Goal: Task Accomplishment & Management: Manage account settings

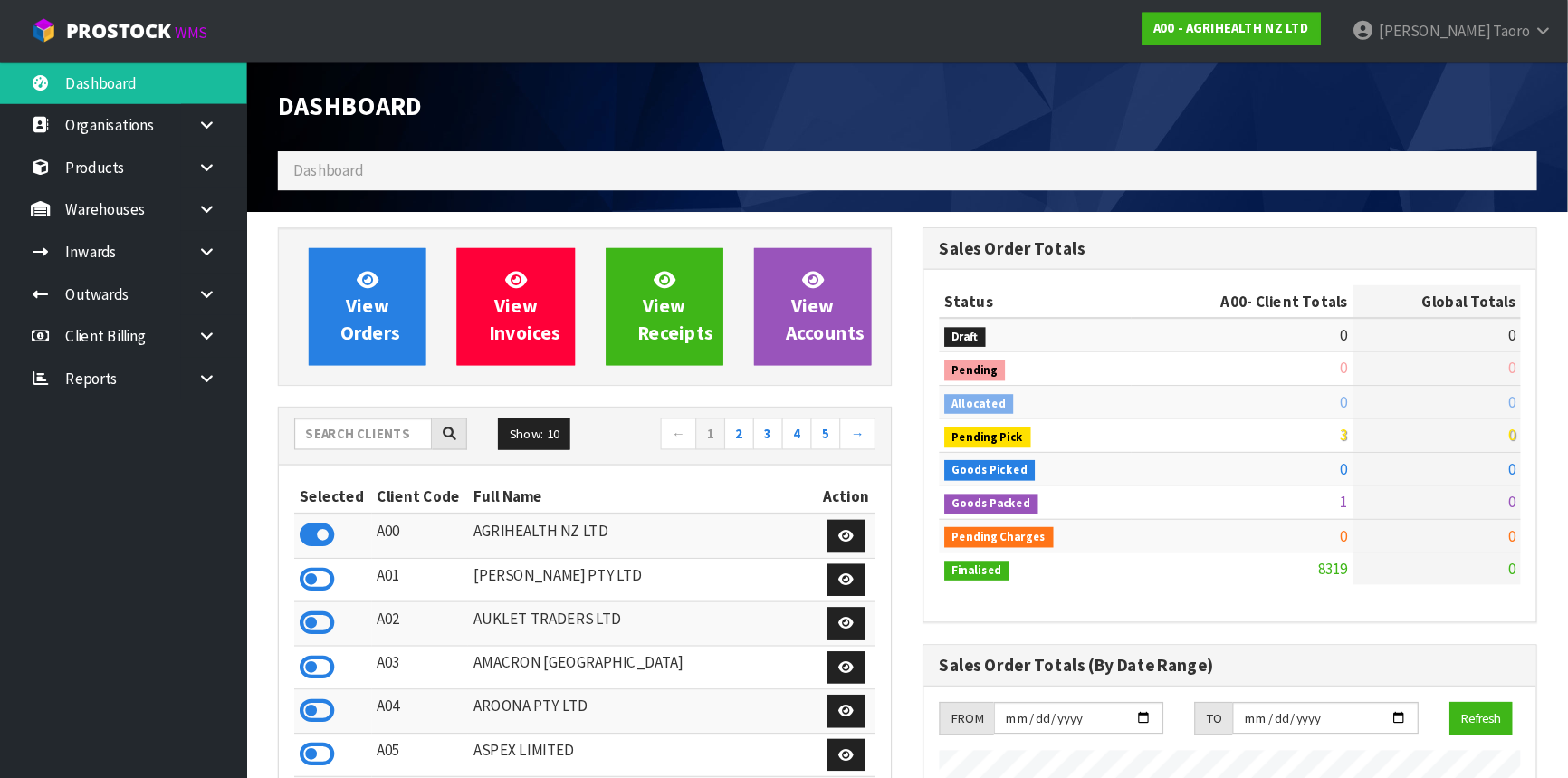
scroll to position [1365, 568]
click at [567, 83] on h1 "Dashboard" at bounding box center [514, 93] width 541 height 25
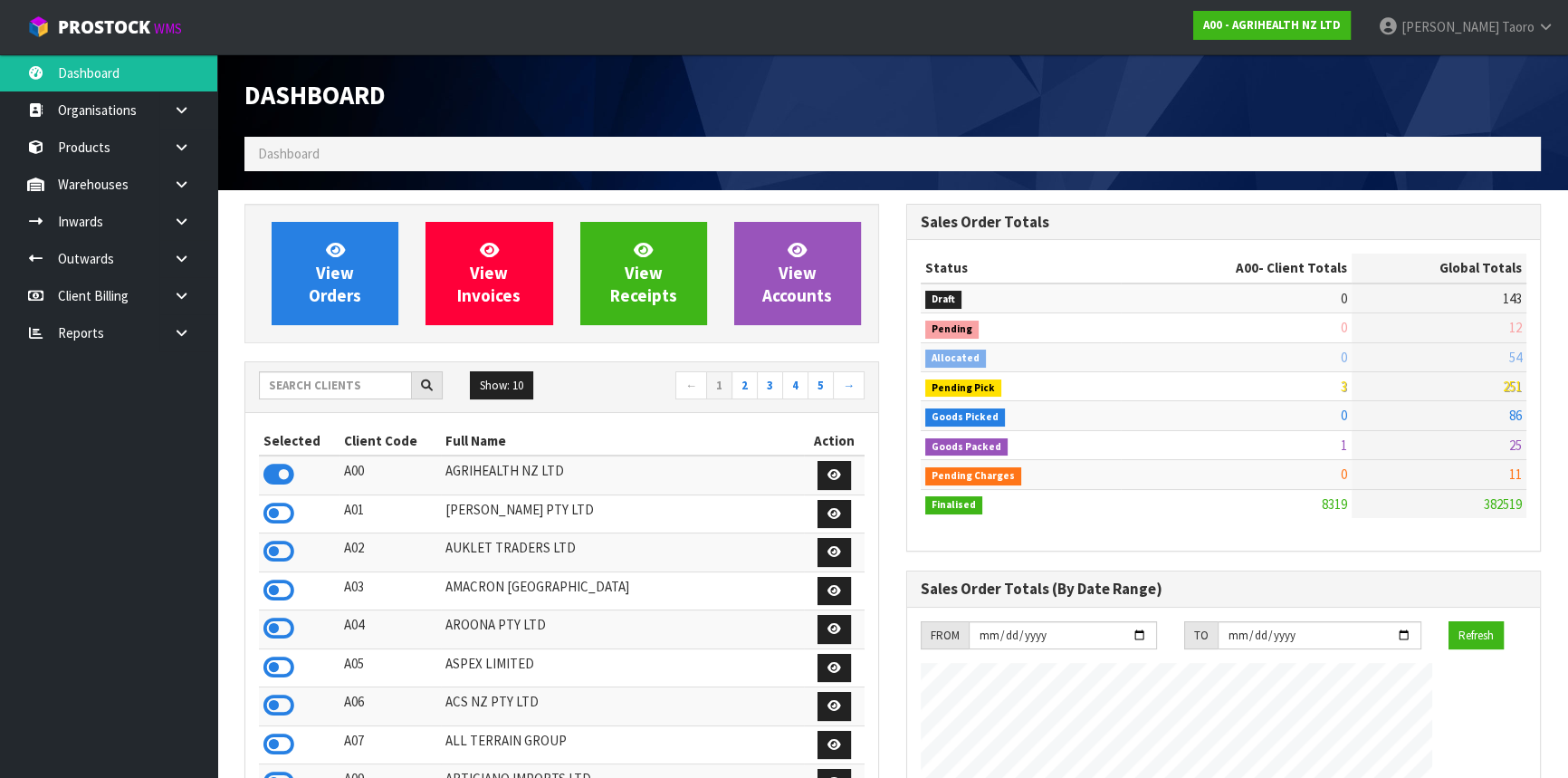
scroll to position [1369, 661]
click at [366, 379] on input "text" at bounding box center [335, 385] width 153 height 28
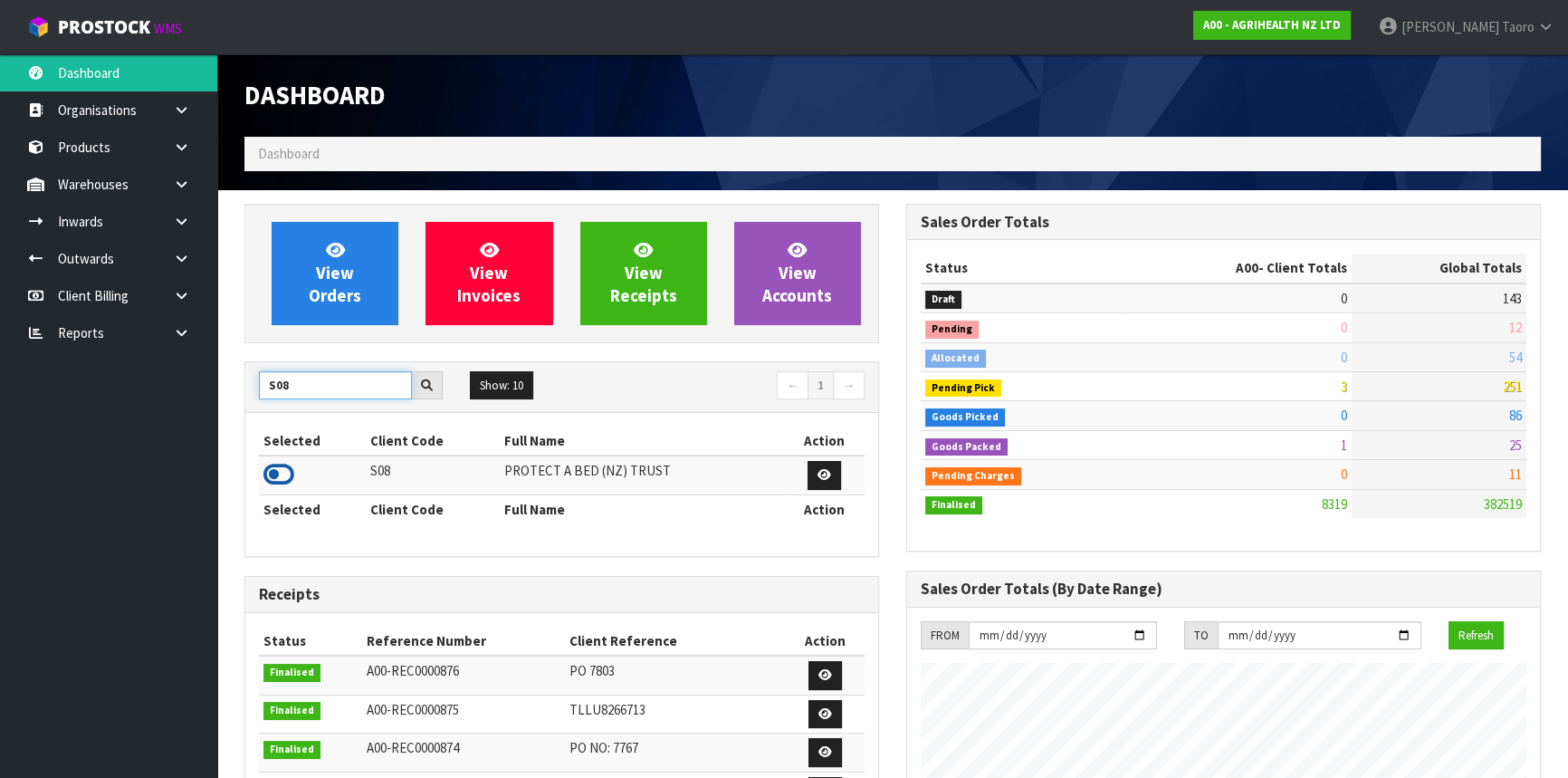
type input "S08"
click at [285, 480] on icon at bounding box center [279, 474] width 31 height 27
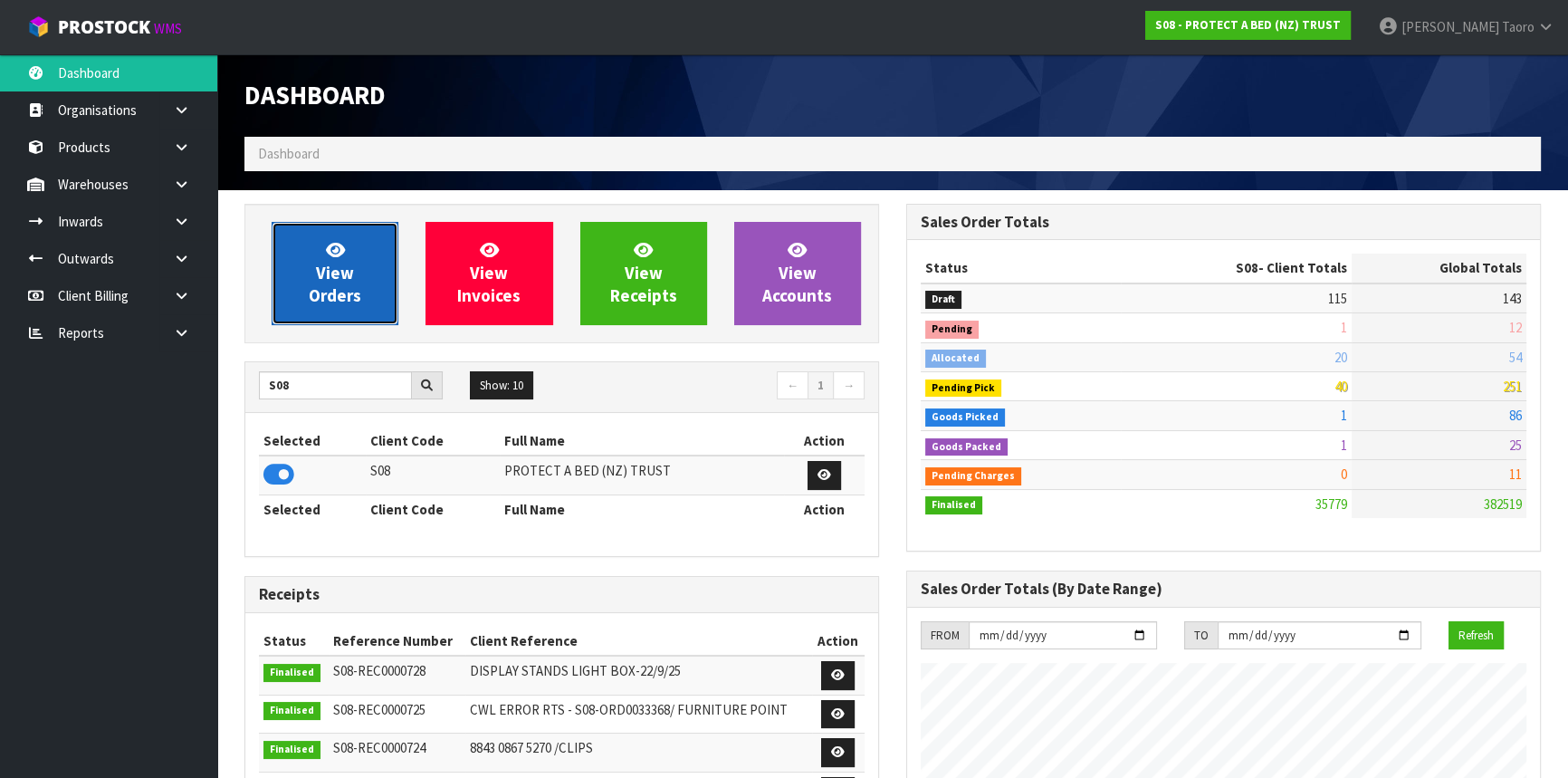
click at [344, 270] on span "View Orders" at bounding box center [335, 273] width 53 height 67
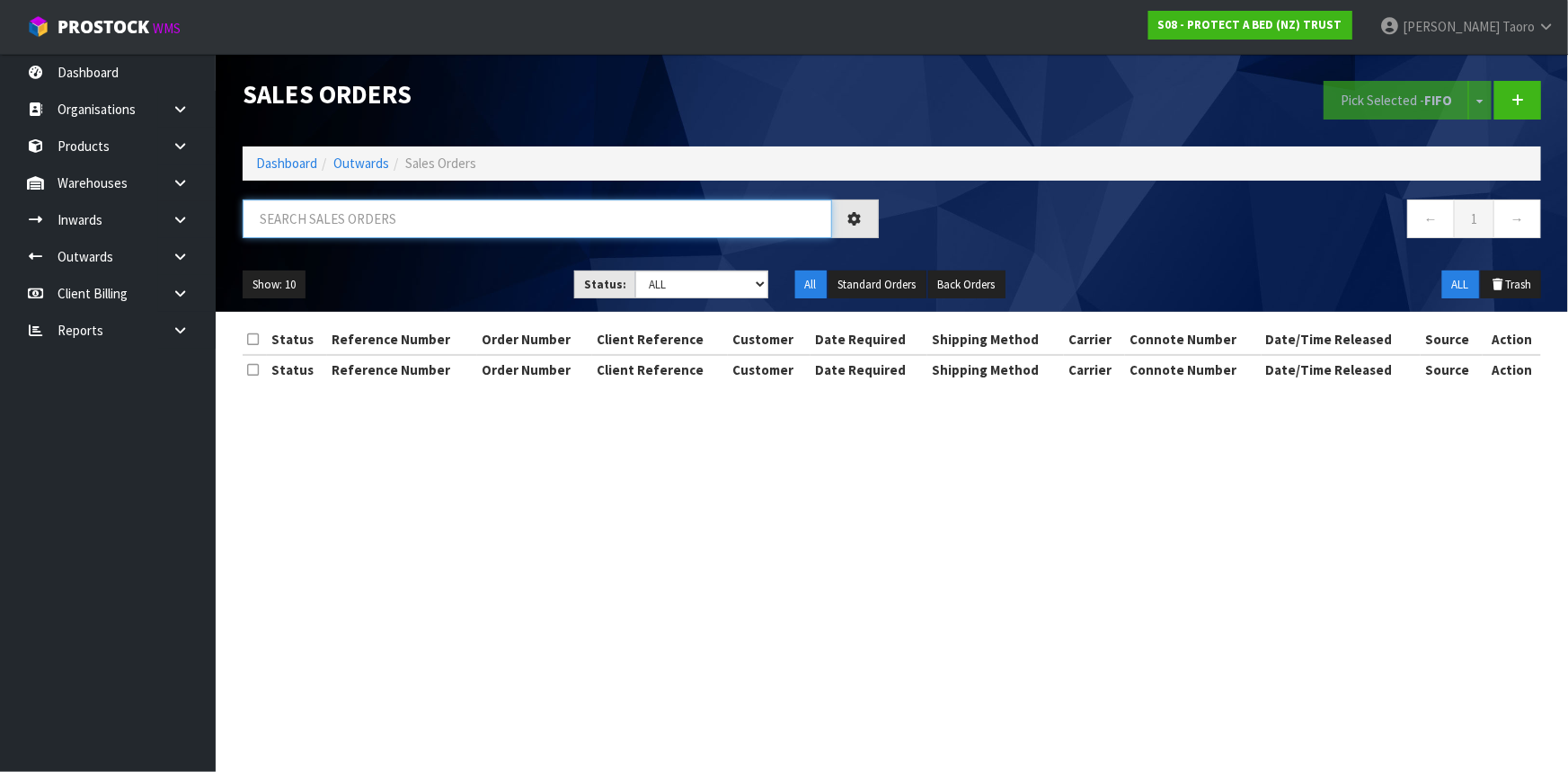
click at [328, 222] on input "text" at bounding box center [537, 218] width 589 height 39
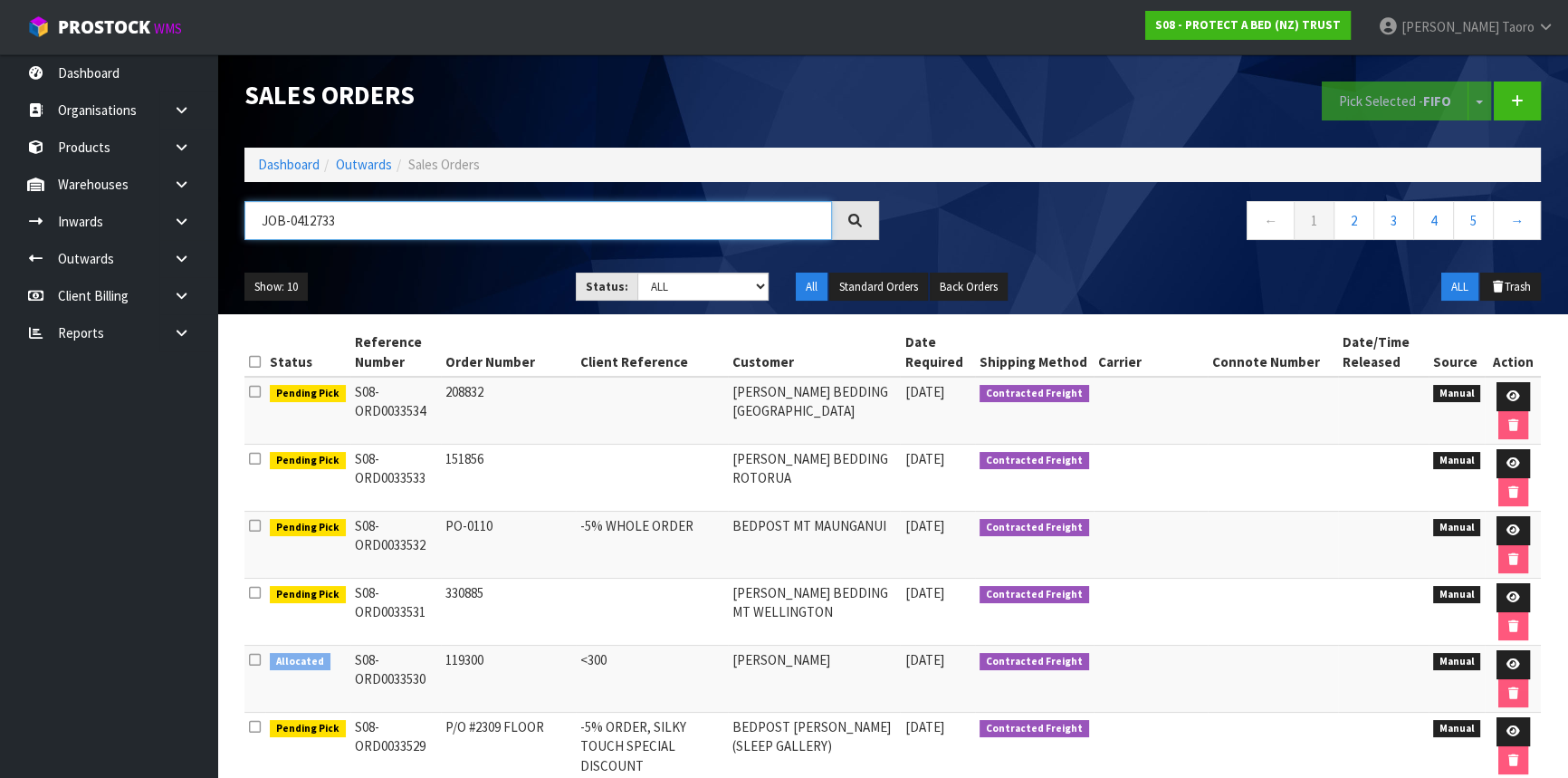
type input "JOB-0412733"
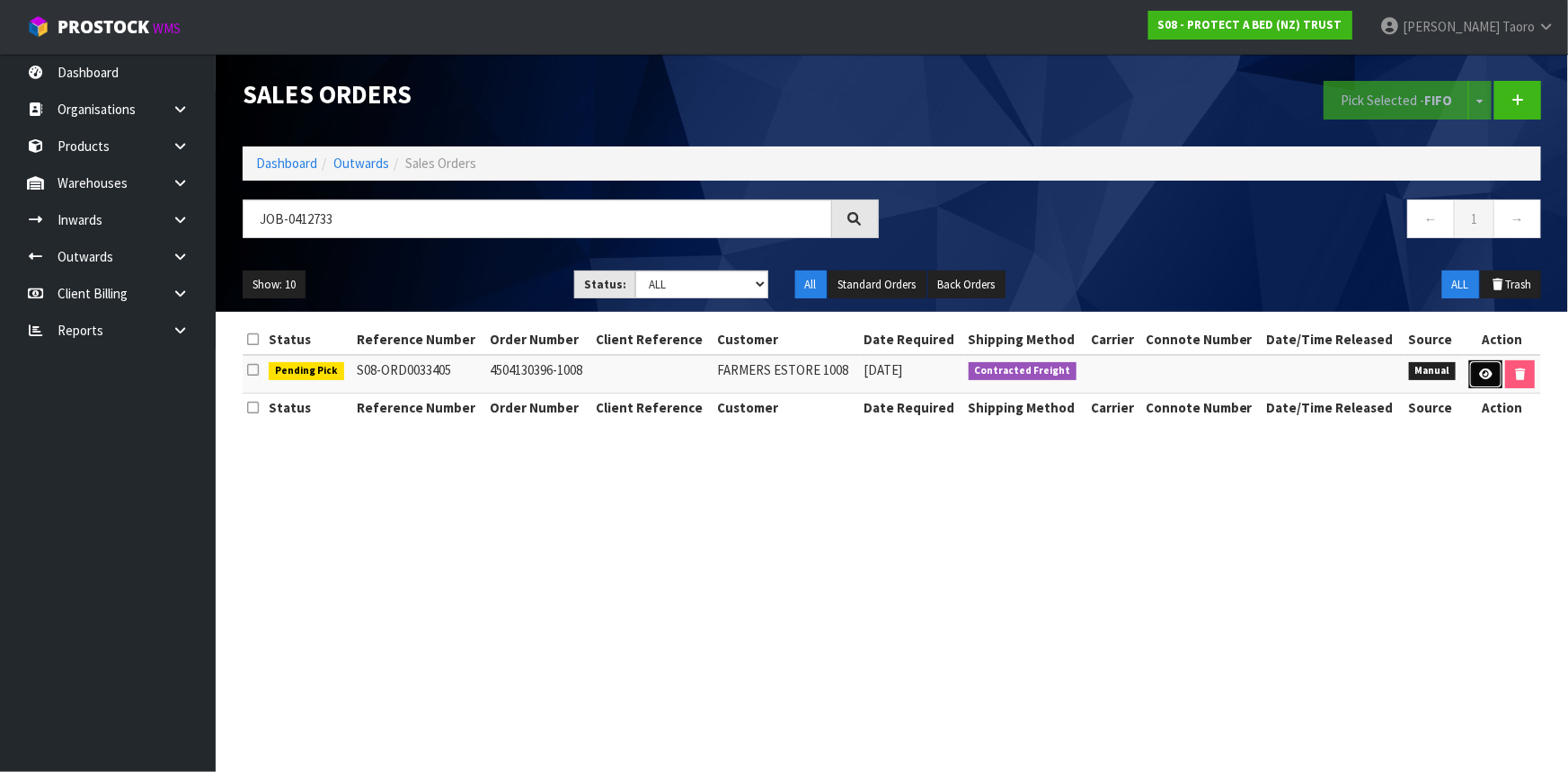
click at [1379, 375] on icon at bounding box center [1485, 374] width 14 height 12
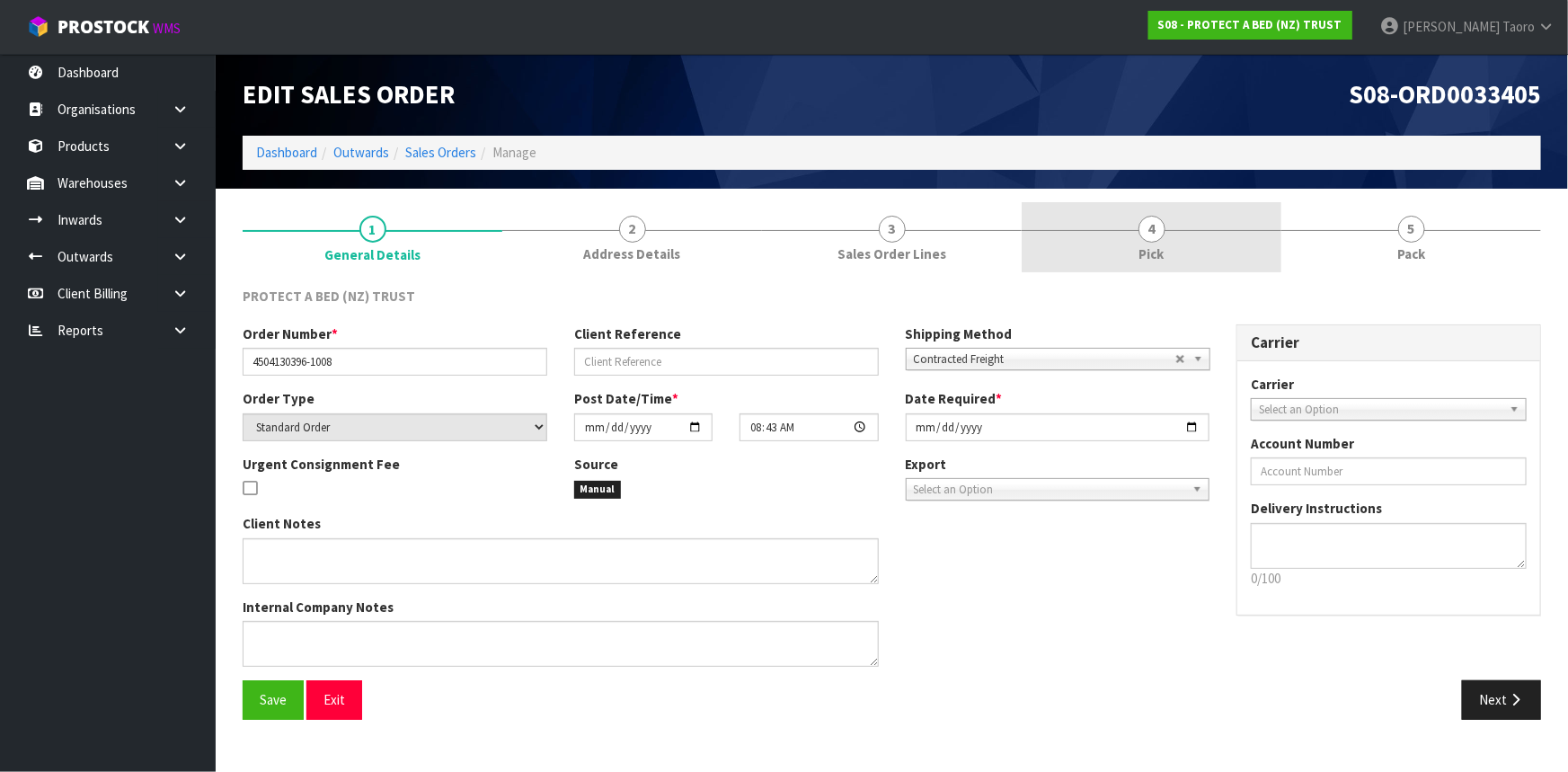
click at [1216, 241] on link "4 Pick" at bounding box center [1151, 237] width 260 height 71
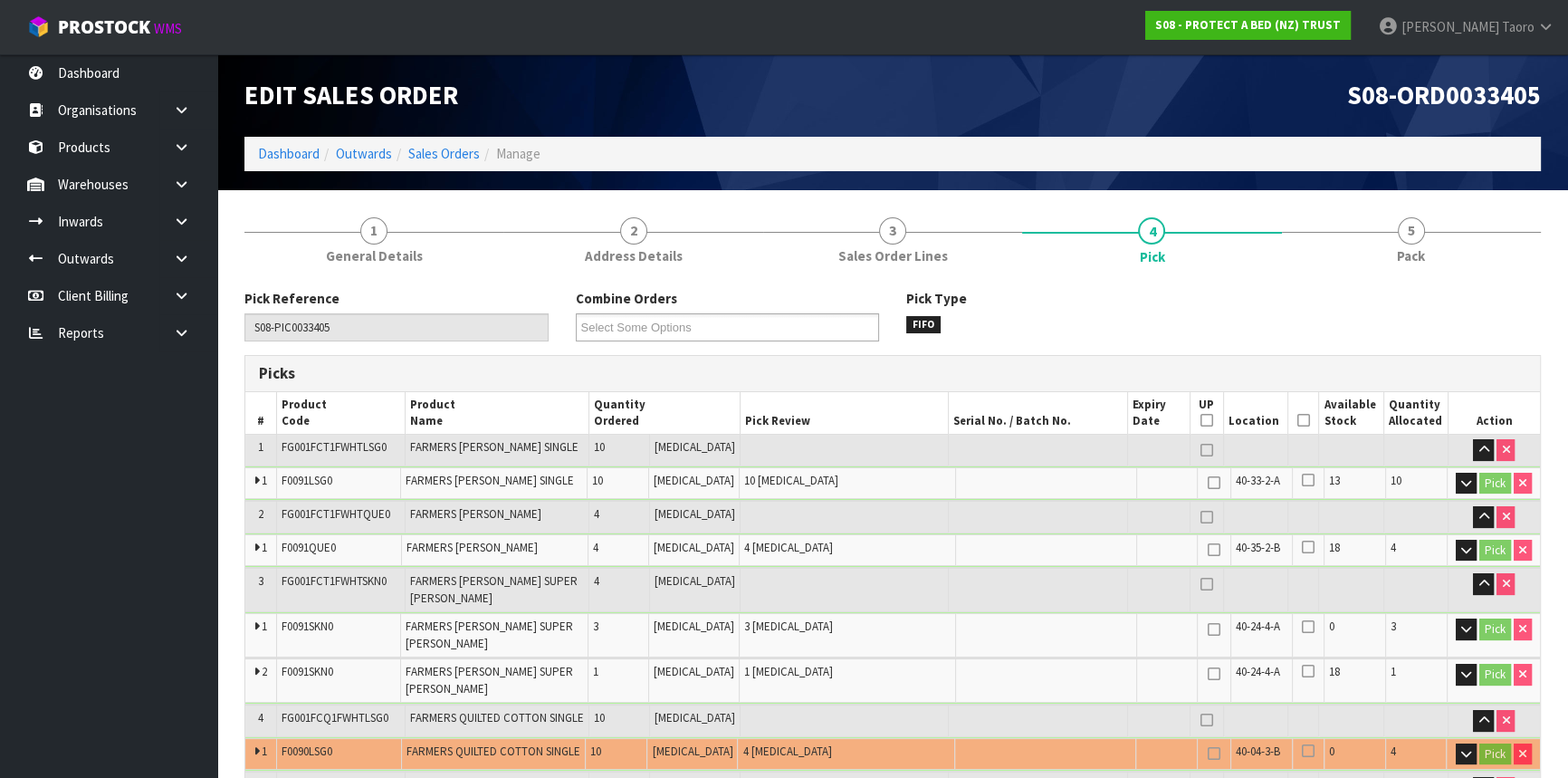
click at [1297, 420] on icon at bounding box center [1304, 420] width 13 height 1
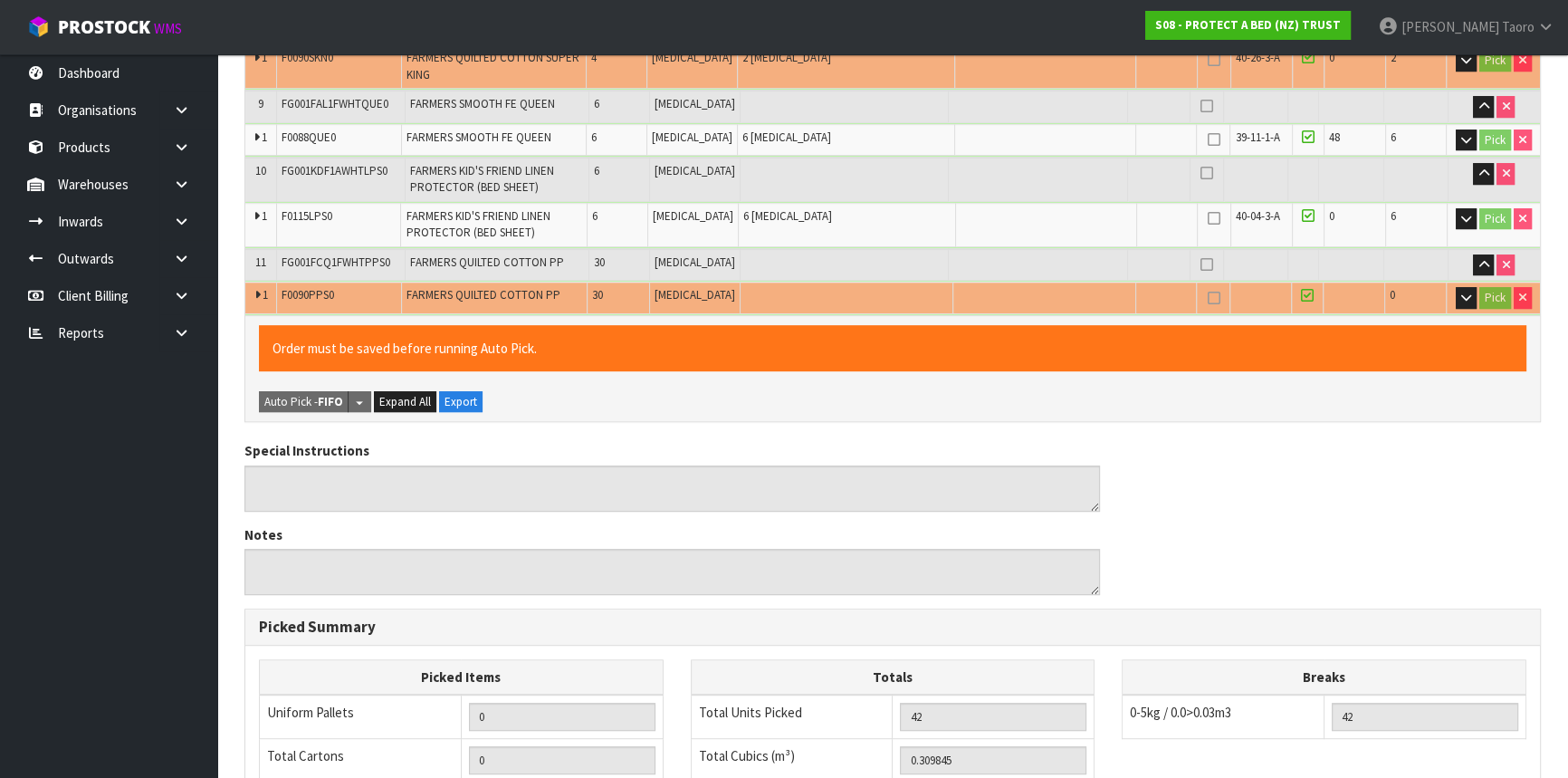
scroll to position [1279, 0]
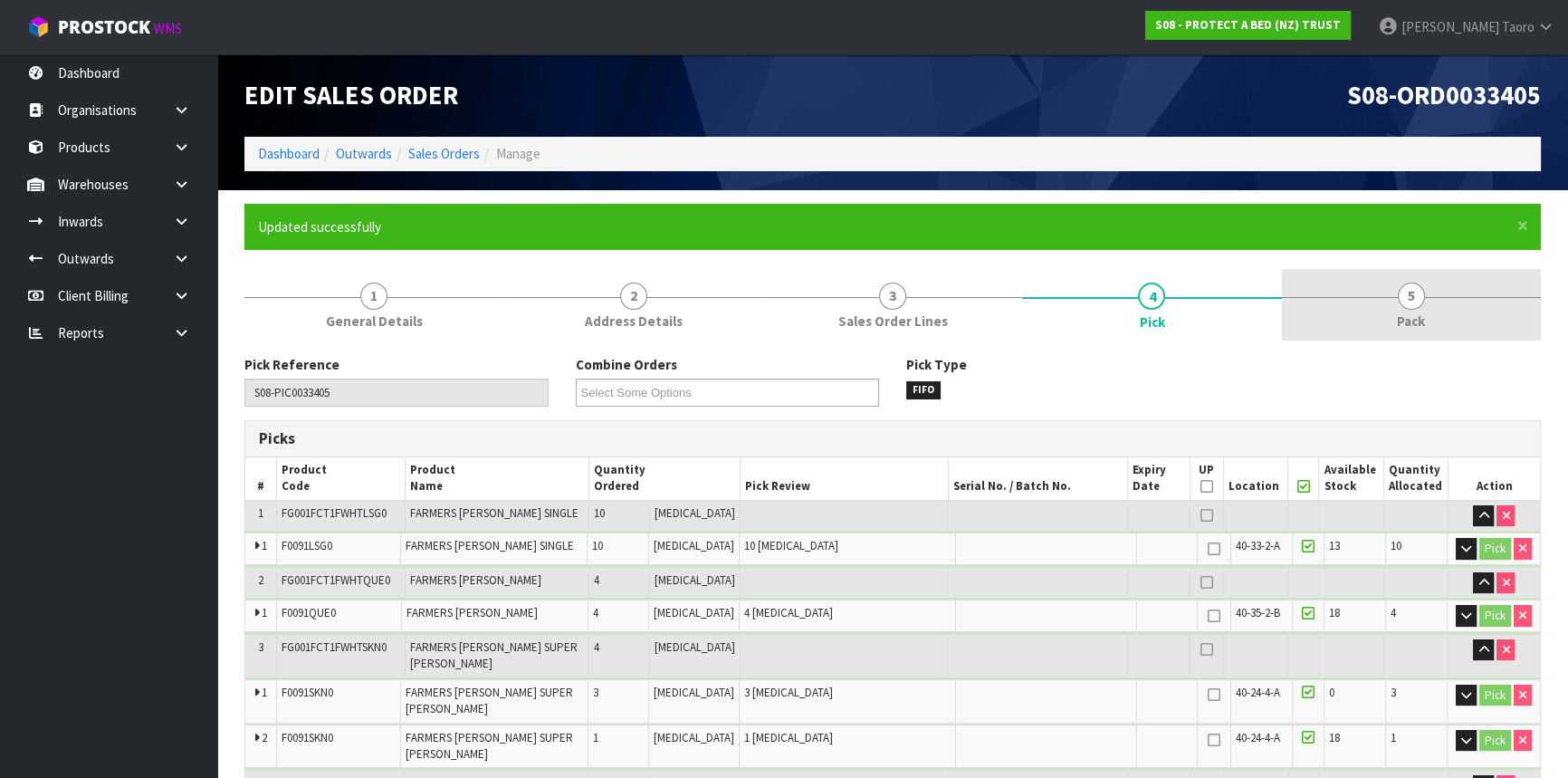
click at [1389, 290] on link "5 Pack" at bounding box center [1411, 305] width 259 height 71
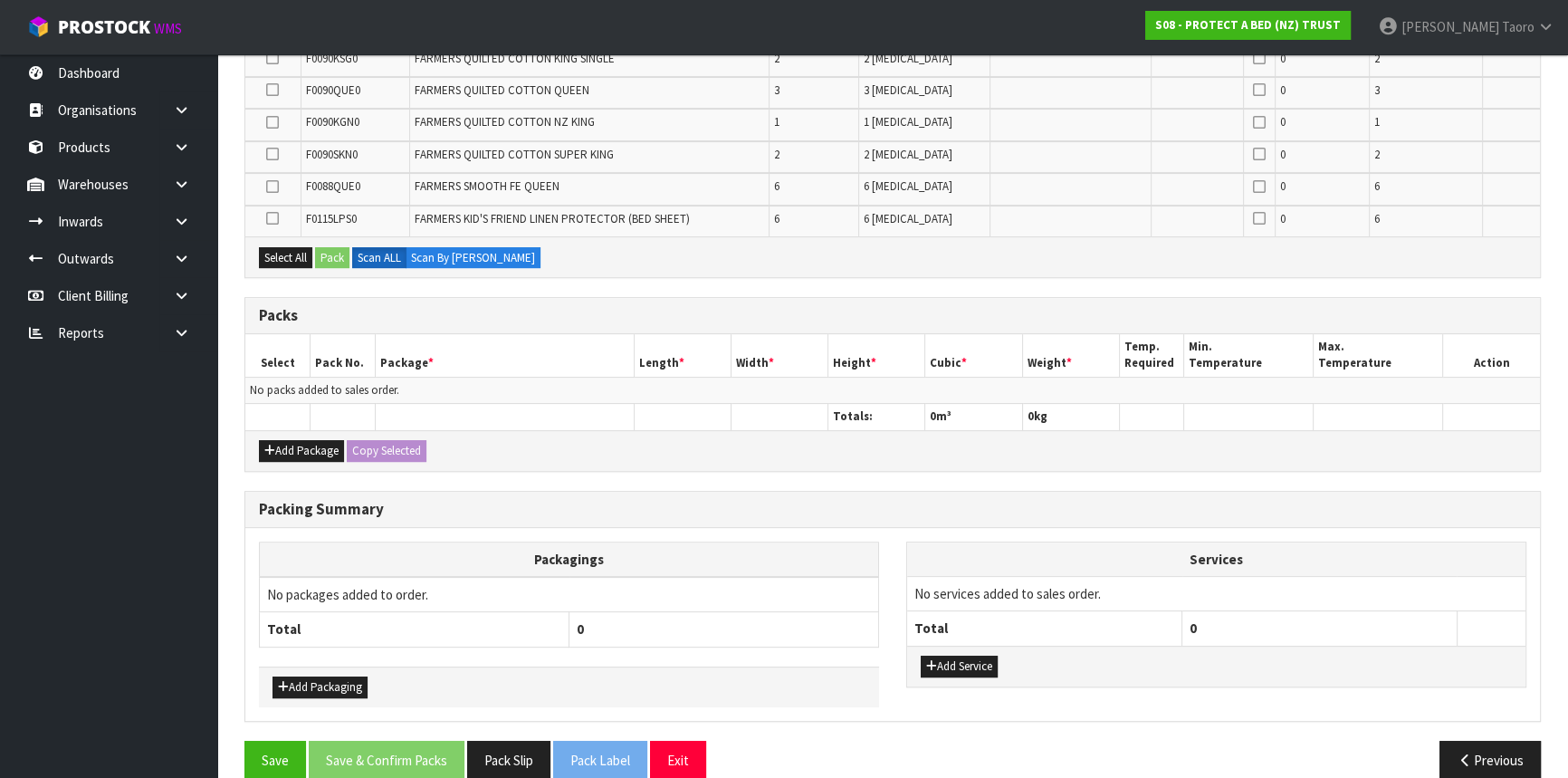
scroll to position [623, 0]
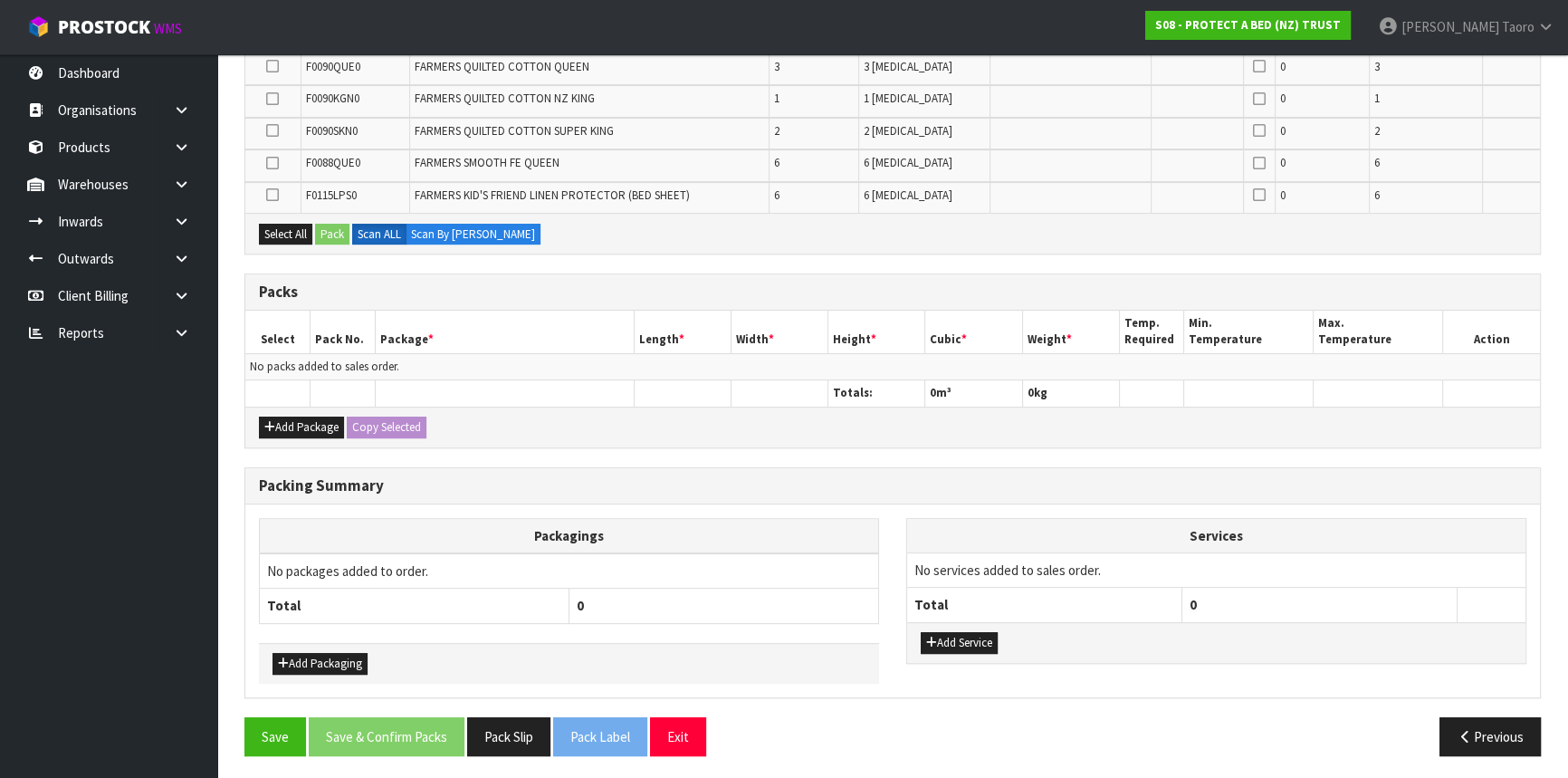
click at [304, 437] on div "Add Package Copy Selected" at bounding box center [892, 427] width 1295 height 41
click at [288, 417] on button "Add Package" at bounding box center [301, 428] width 85 height 22
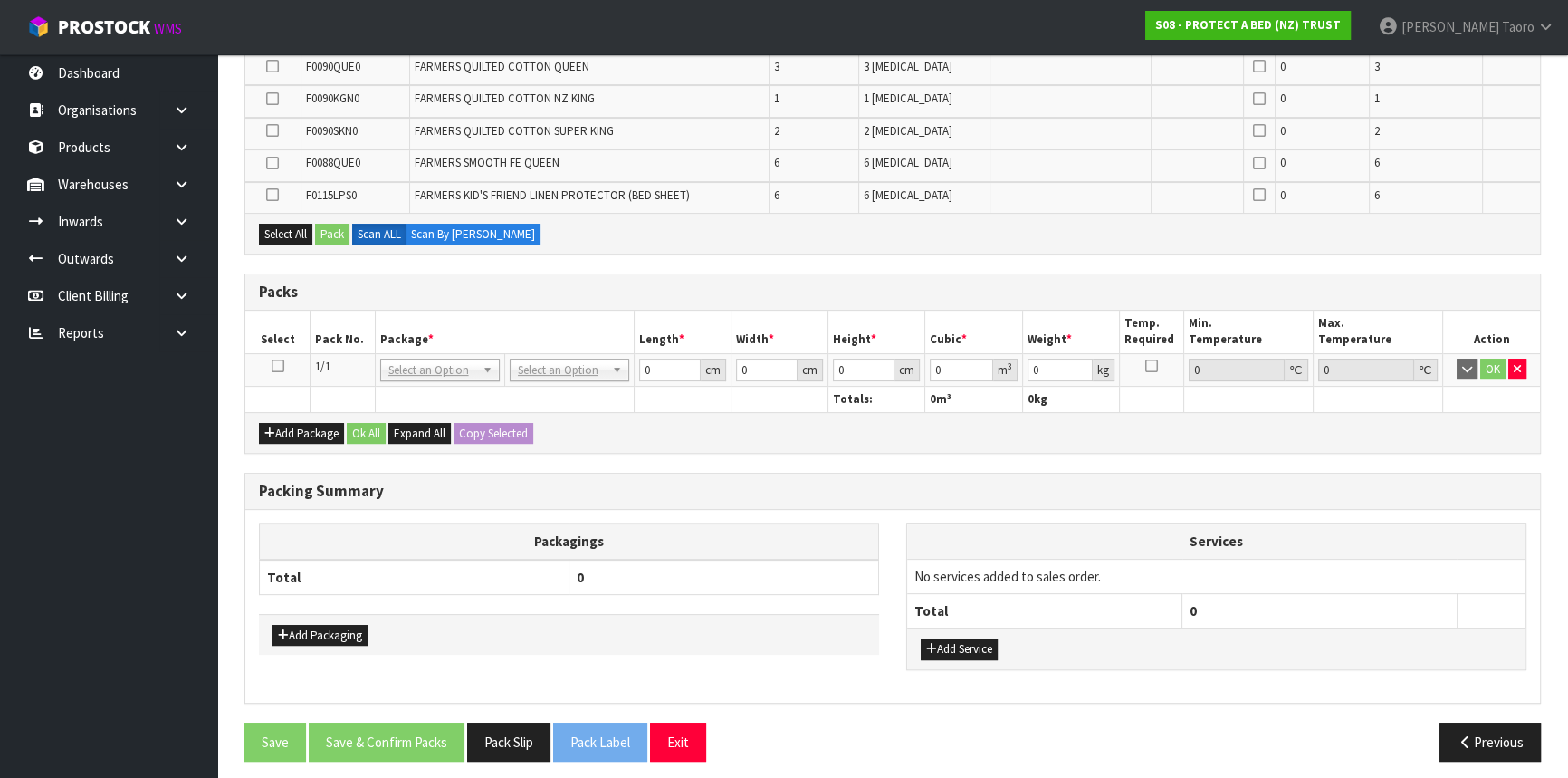
click at [279, 366] on icon at bounding box center [278, 366] width 13 height 1
click at [388, 338] on th "Package *" at bounding box center [504, 332] width 259 height 43
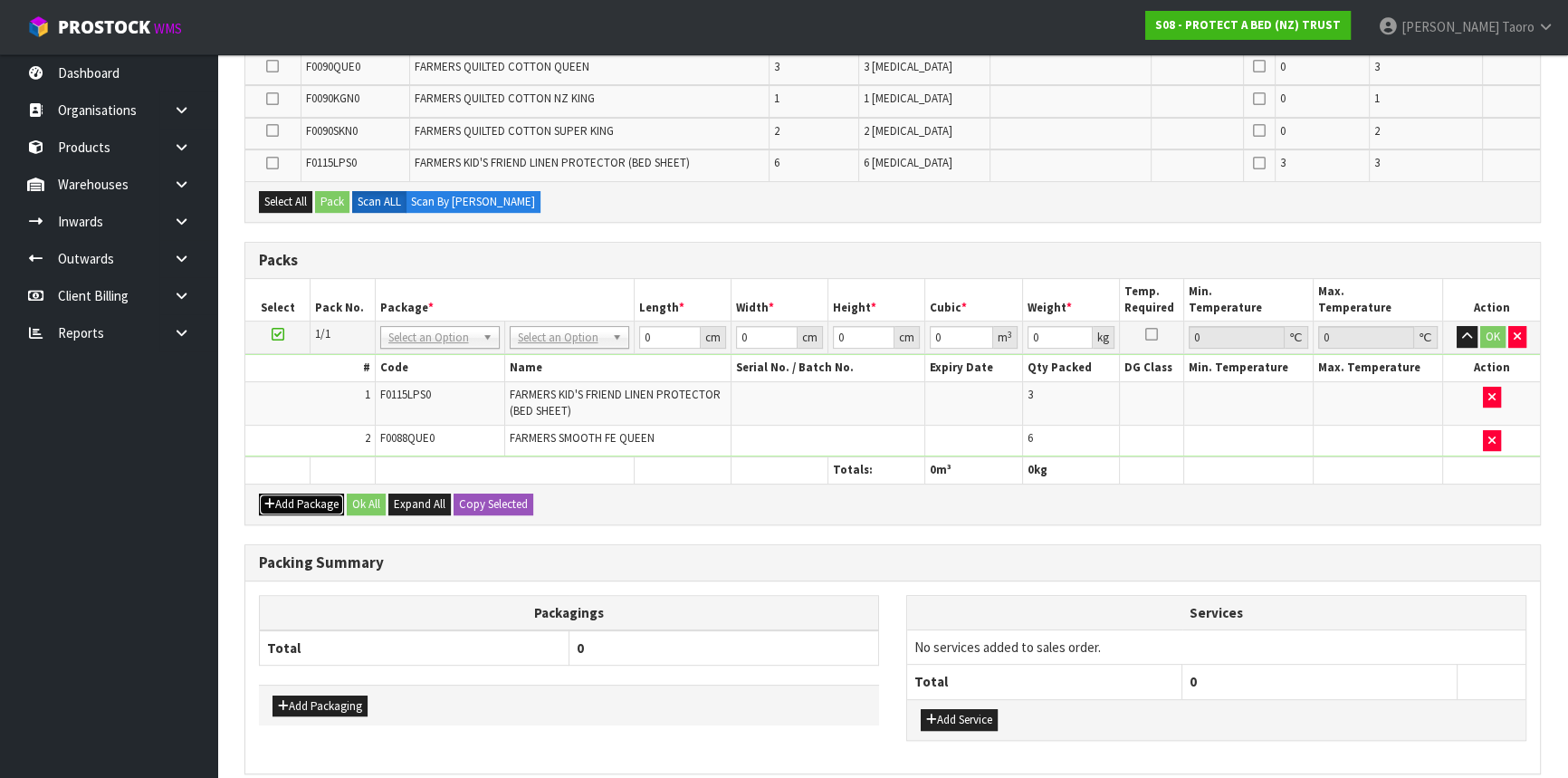
click at [302, 493] on button "Add Package" at bounding box center [301, 504] width 85 height 22
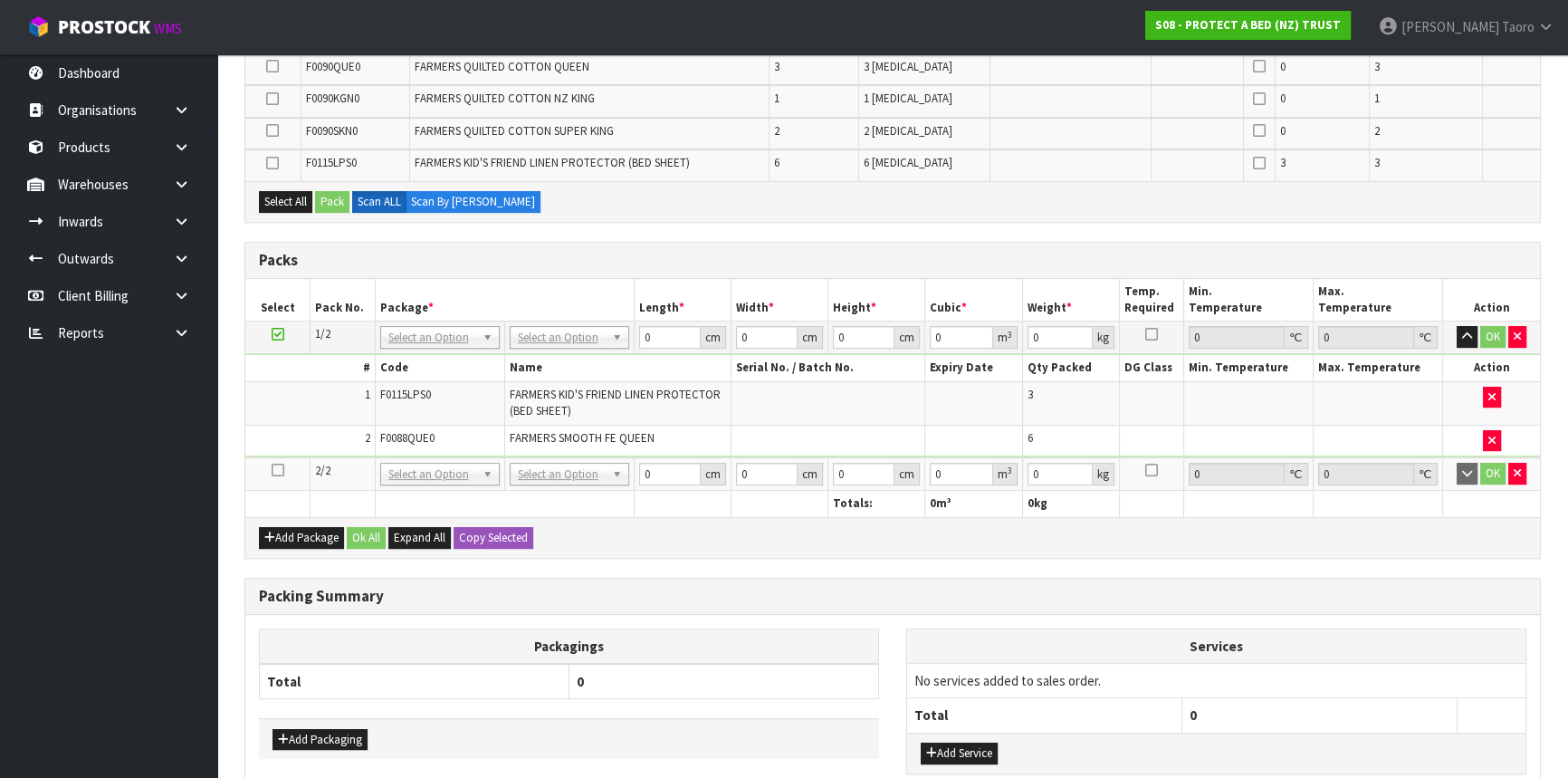
click at [278, 471] on icon at bounding box center [278, 470] width 13 height 1
click at [295, 415] on td "1" at bounding box center [310, 403] width 129 height 44
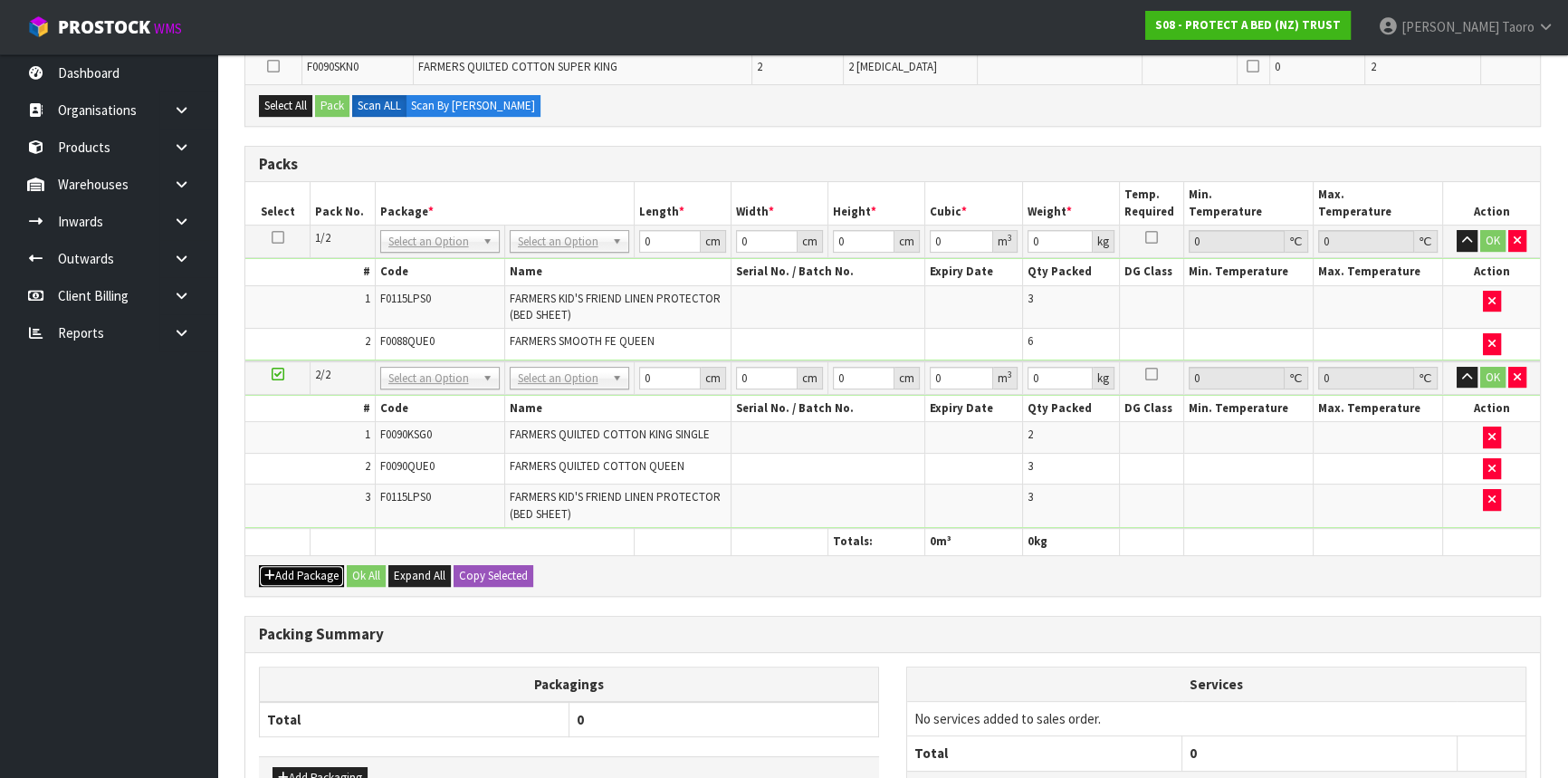
click at [284, 578] on button "Add Package" at bounding box center [301, 576] width 85 height 22
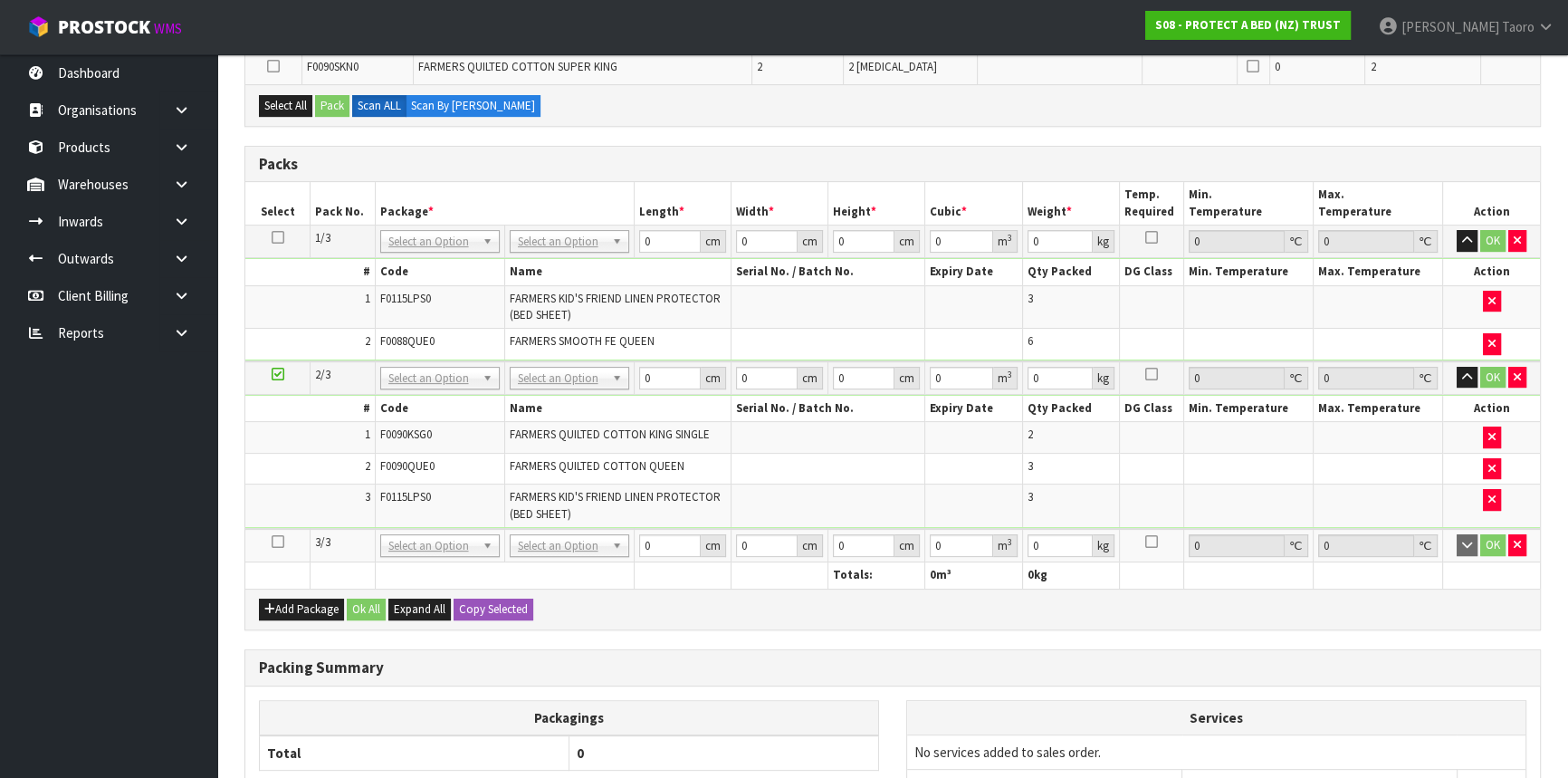
click at [281, 542] on icon at bounding box center [278, 542] width 13 height 1
click at [1389, 243] on icon "button" at bounding box center [1467, 240] width 10 height 12
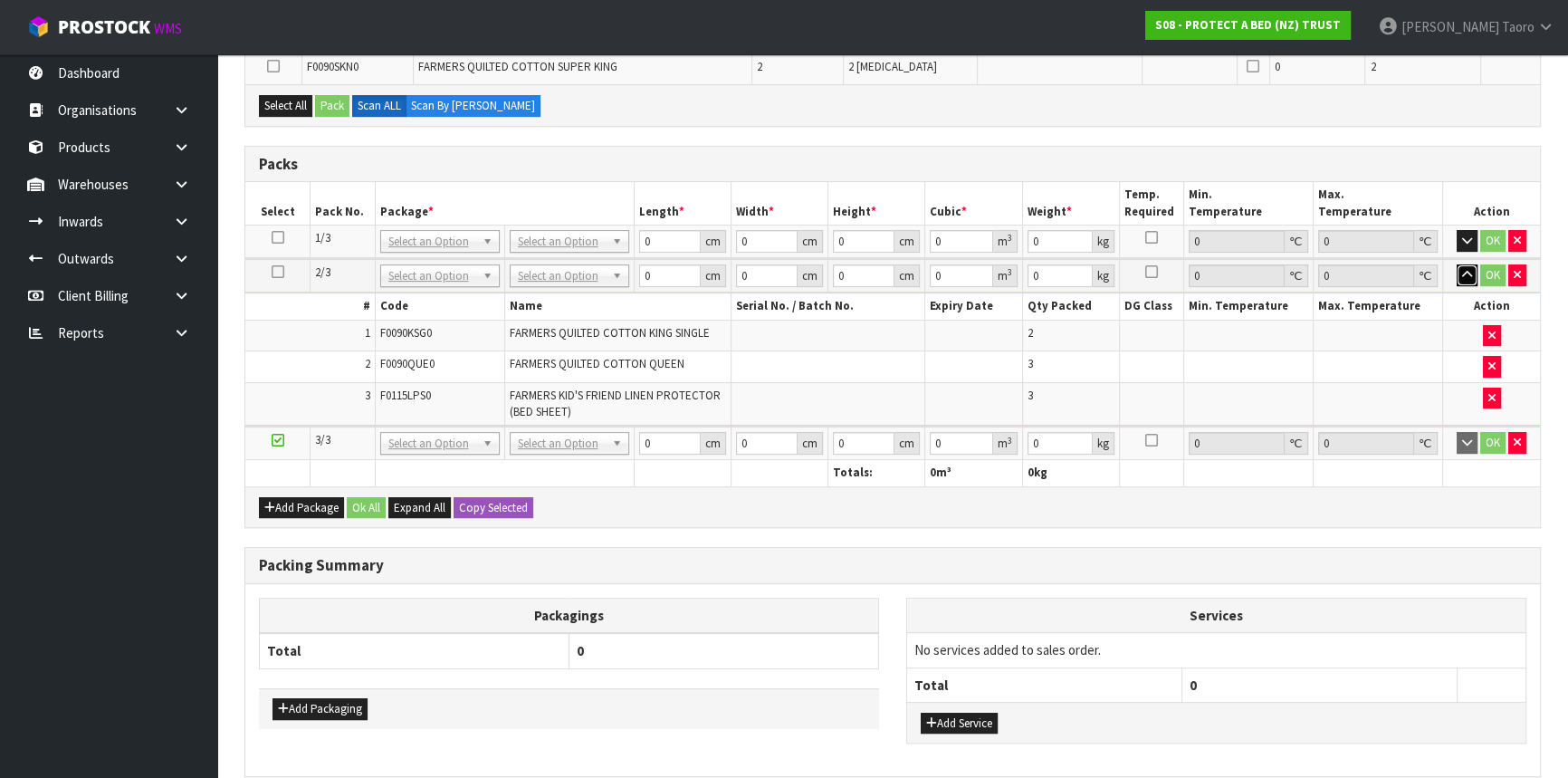
click at [1389, 275] on icon "button" at bounding box center [1467, 275] width 10 height 12
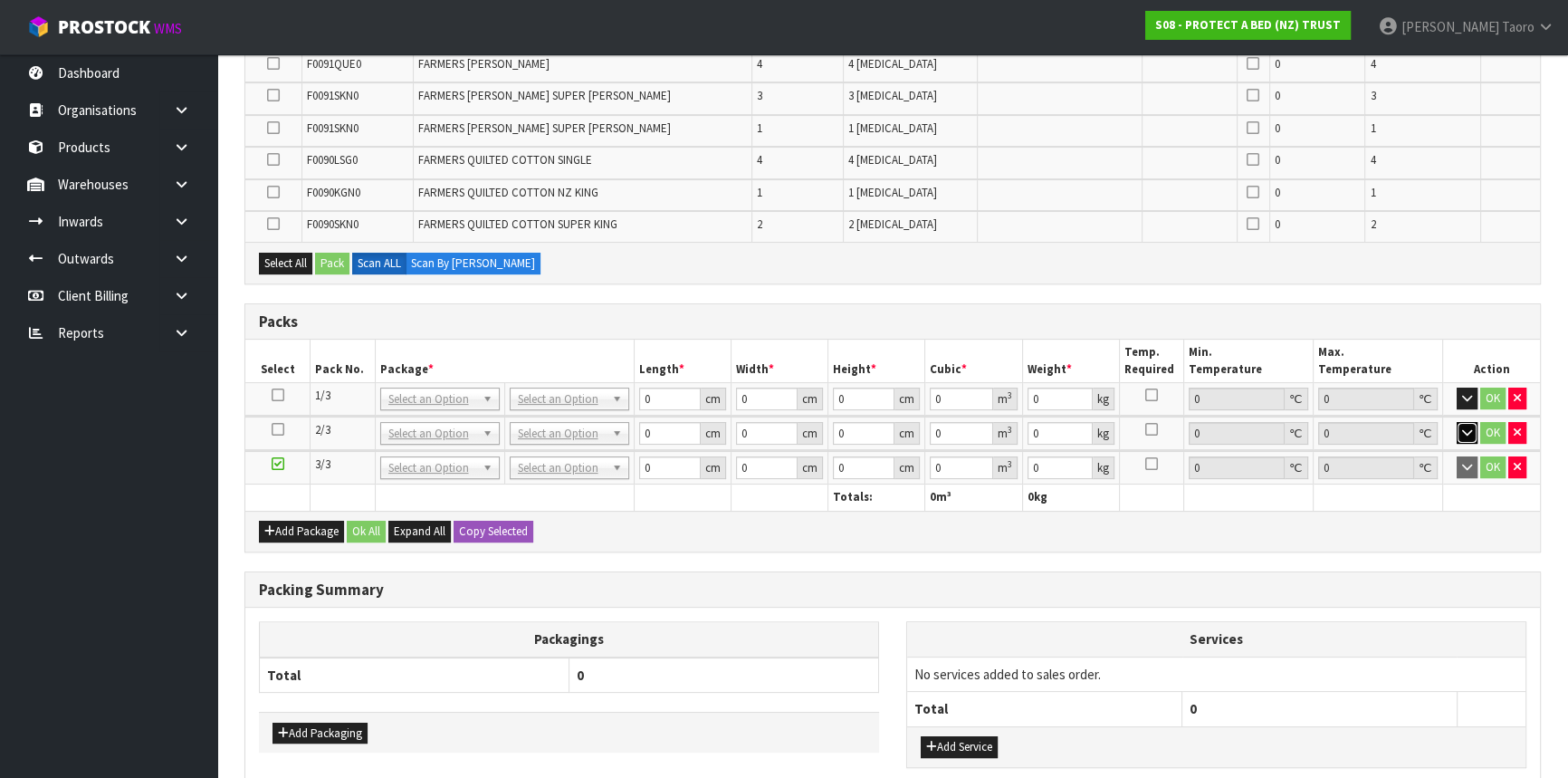
scroll to position [569, 0]
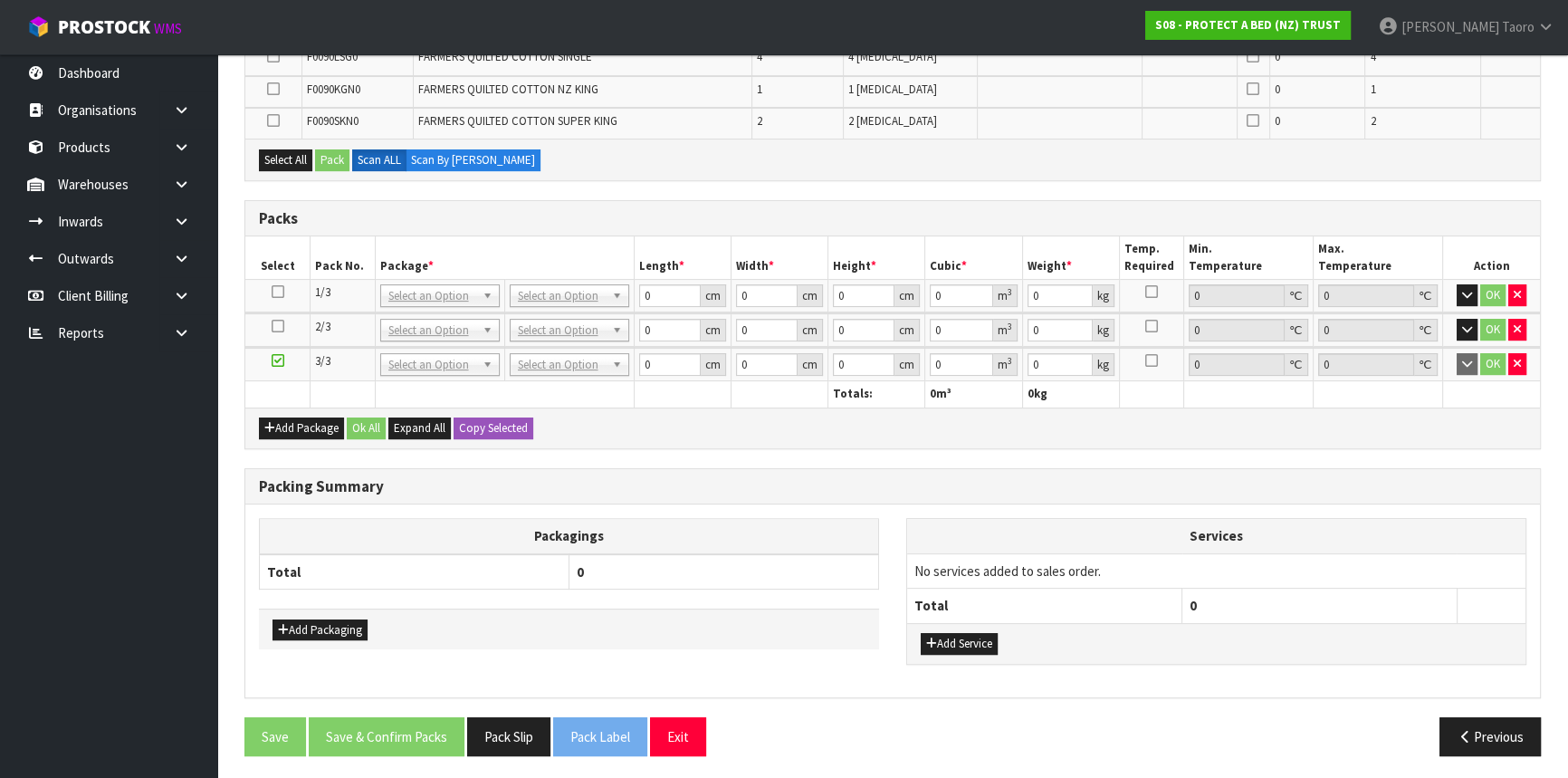
click at [1357, 427] on div "Add Package Ok All Expand All Copy Selected" at bounding box center [892, 428] width 1295 height 41
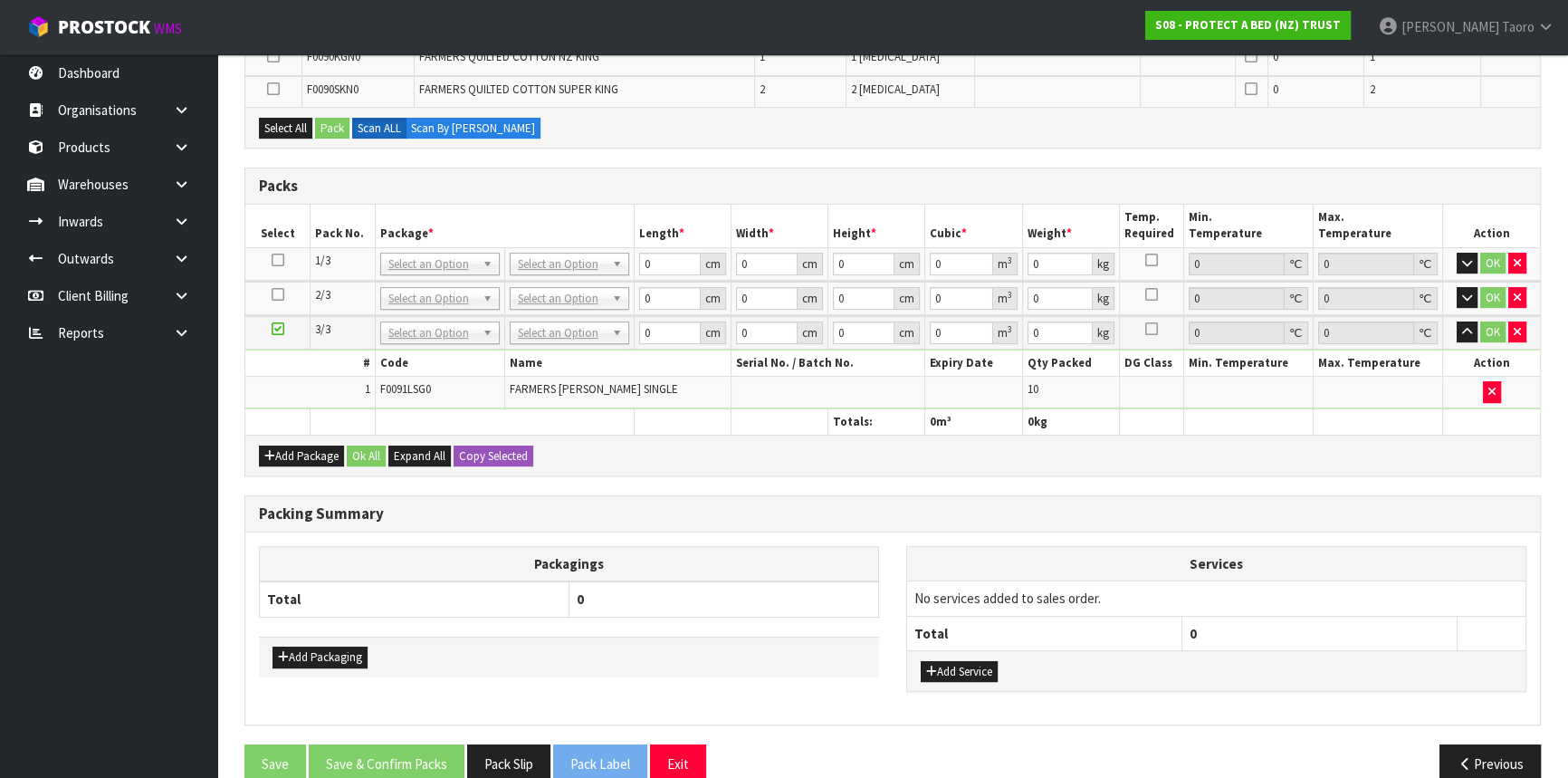
scroll to position [536, 0]
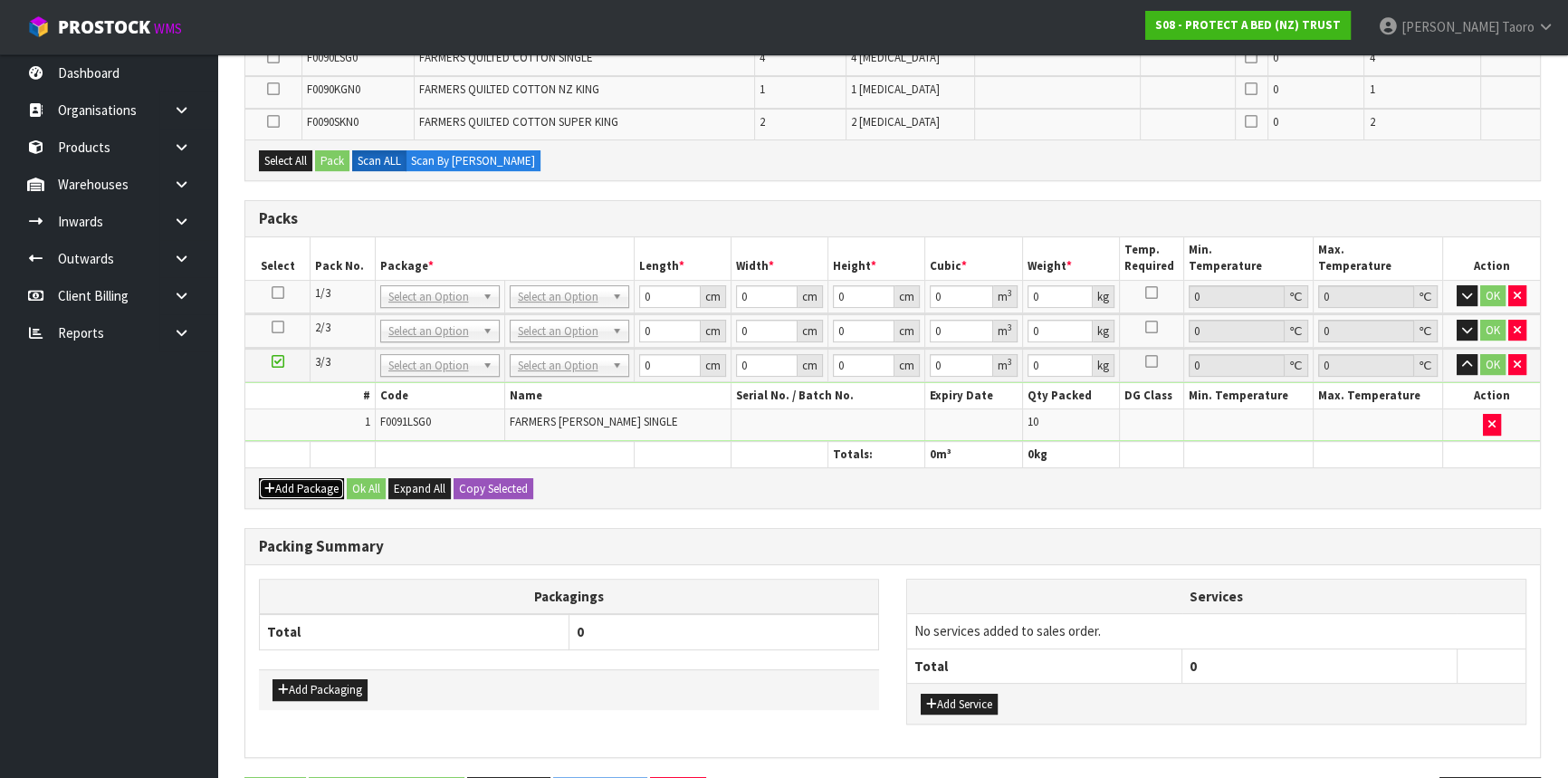
click at [297, 483] on button "Add Package" at bounding box center [301, 489] width 85 height 22
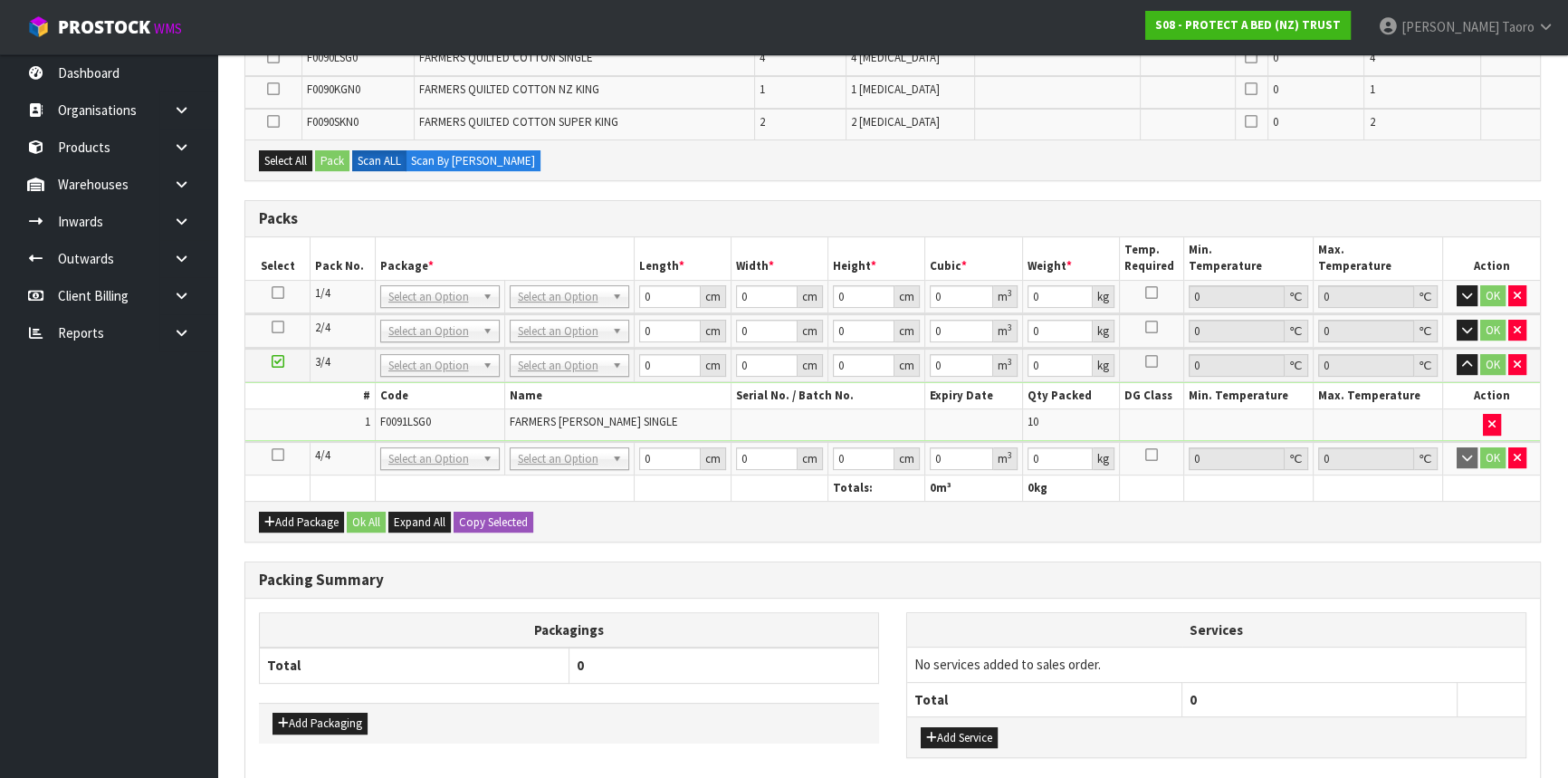
click at [276, 454] on icon at bounding box center [278, 454] width 13 height 1
click at [1389, 362] on icon "button" at bounding box center [1467, 364] width 10 height 12
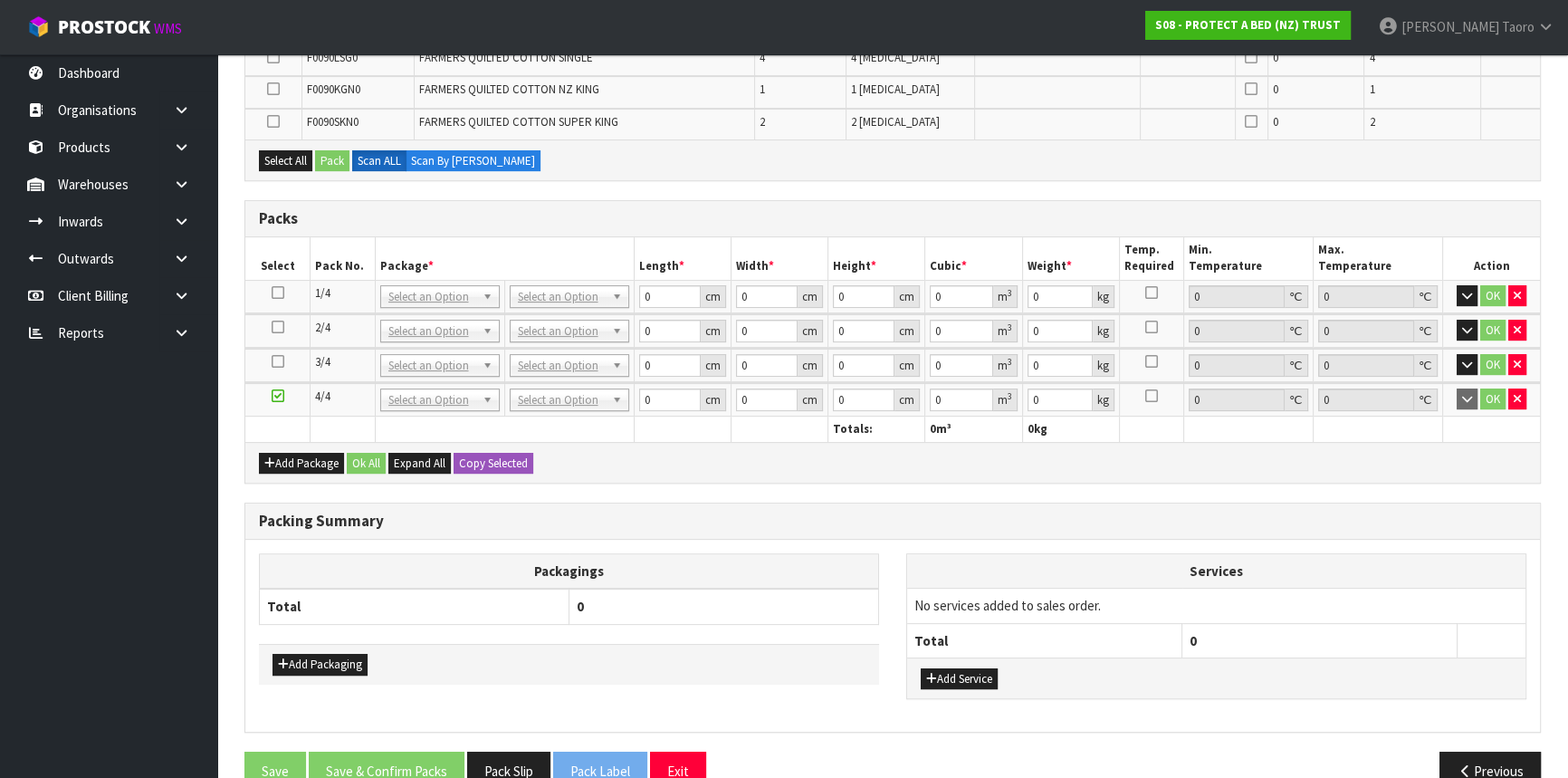
click at [1056, 523] on h3 "Packing Summary" at bounding box center [892, 521] width 1267 height 17
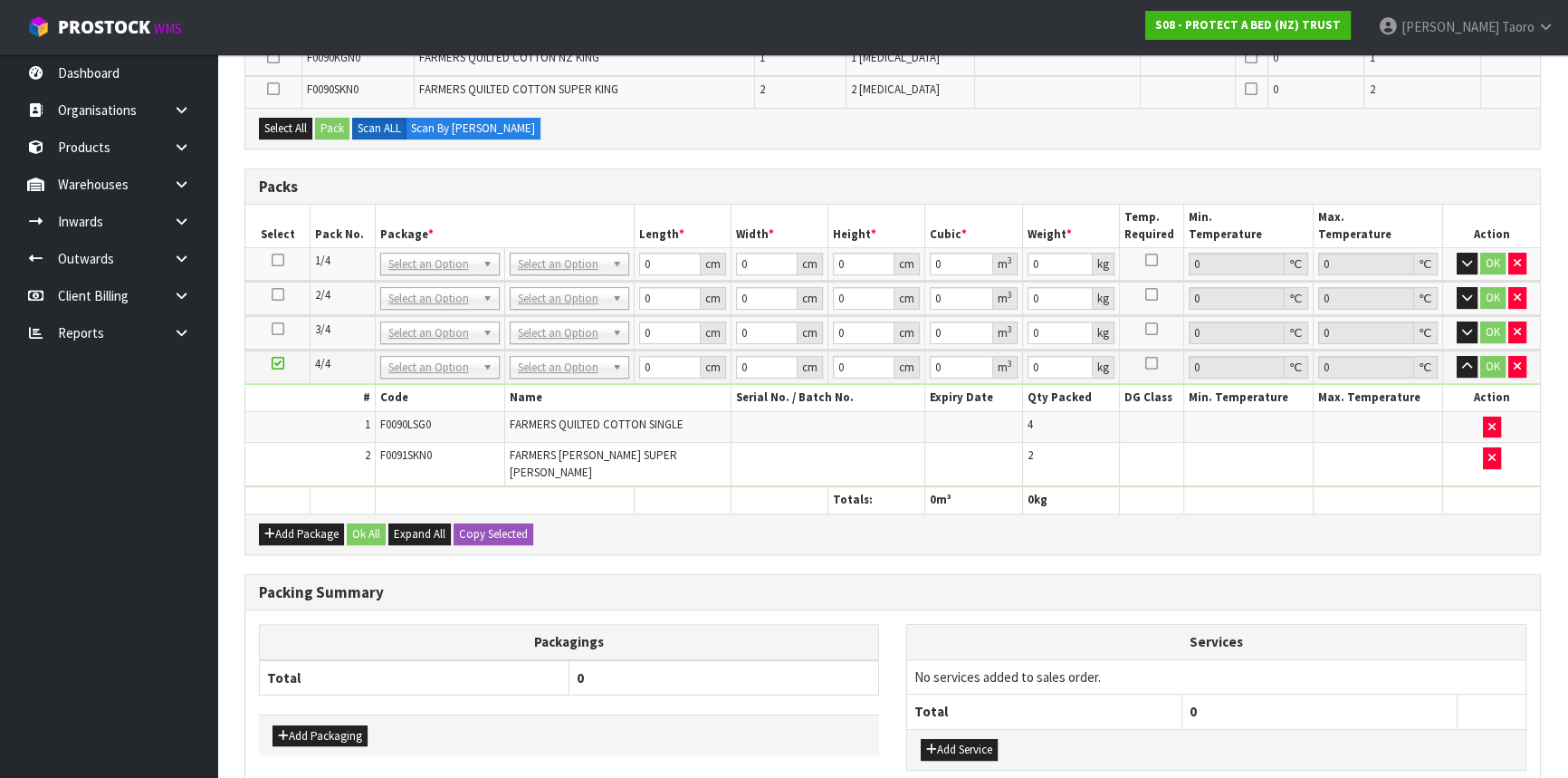
scroll to position [504, 0]
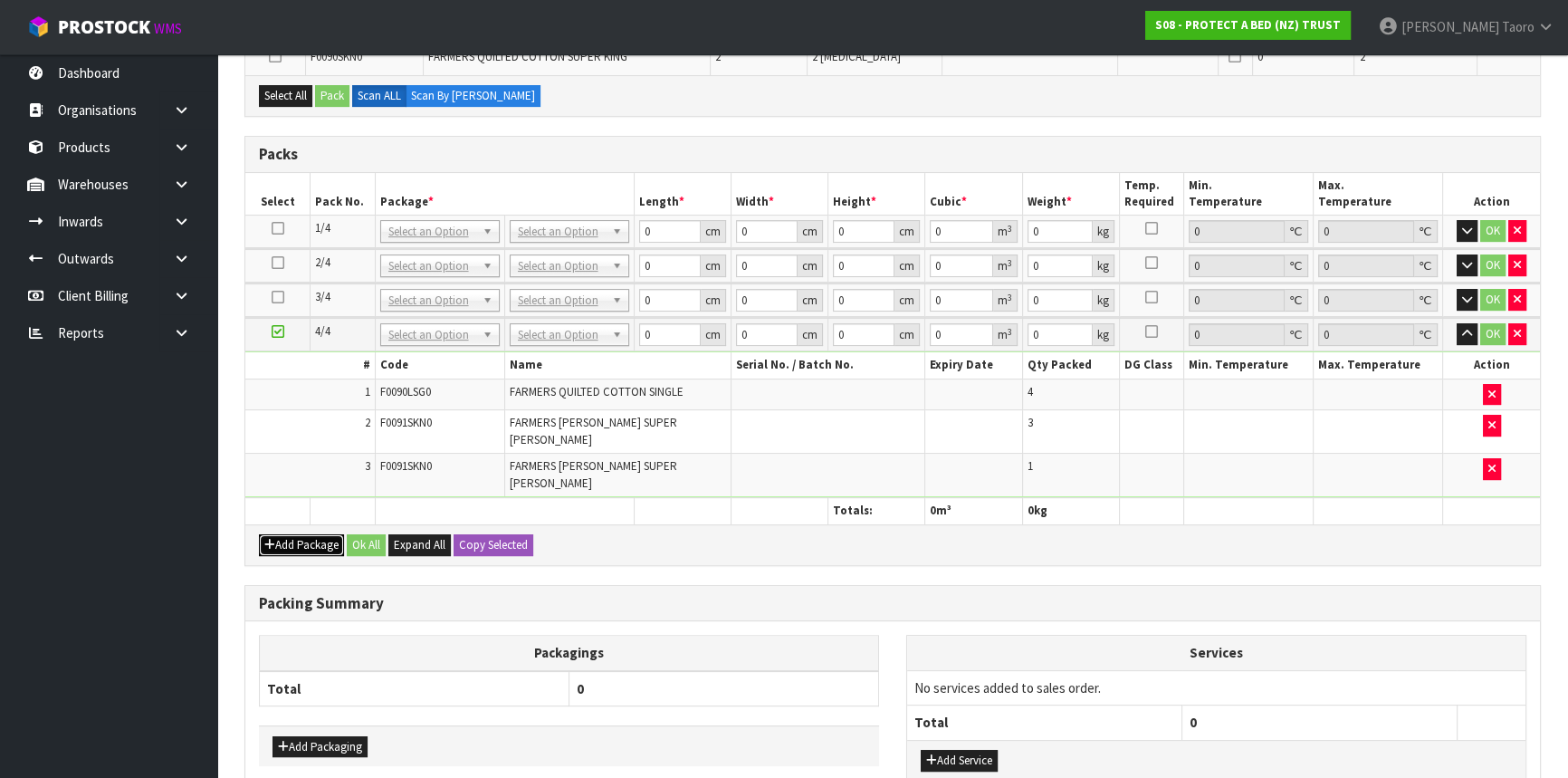
drag, startPoint x: 273, startPoint y: 520, endPoint x: 273, endPoint y: 509, distance: 11.0
click at [273, 539] on icon "button" at bounding box center [270, 545] width 11 height 12
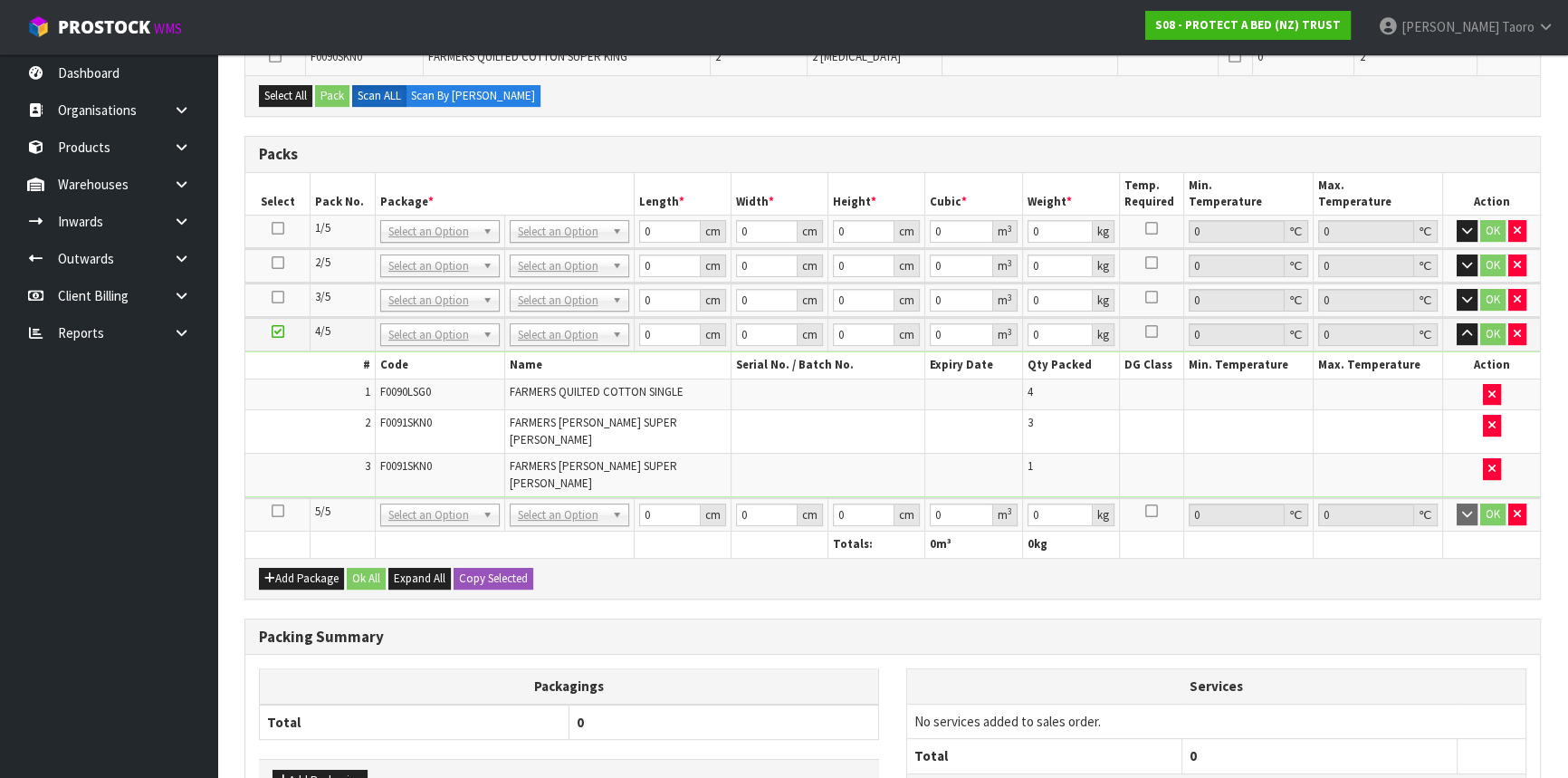
click at [278, 511] on icon at bounding box center [278, 511] width 13 height 1
click at [1389, 331] on button "button" at bounding box center [1467, 334] width 21 height 22
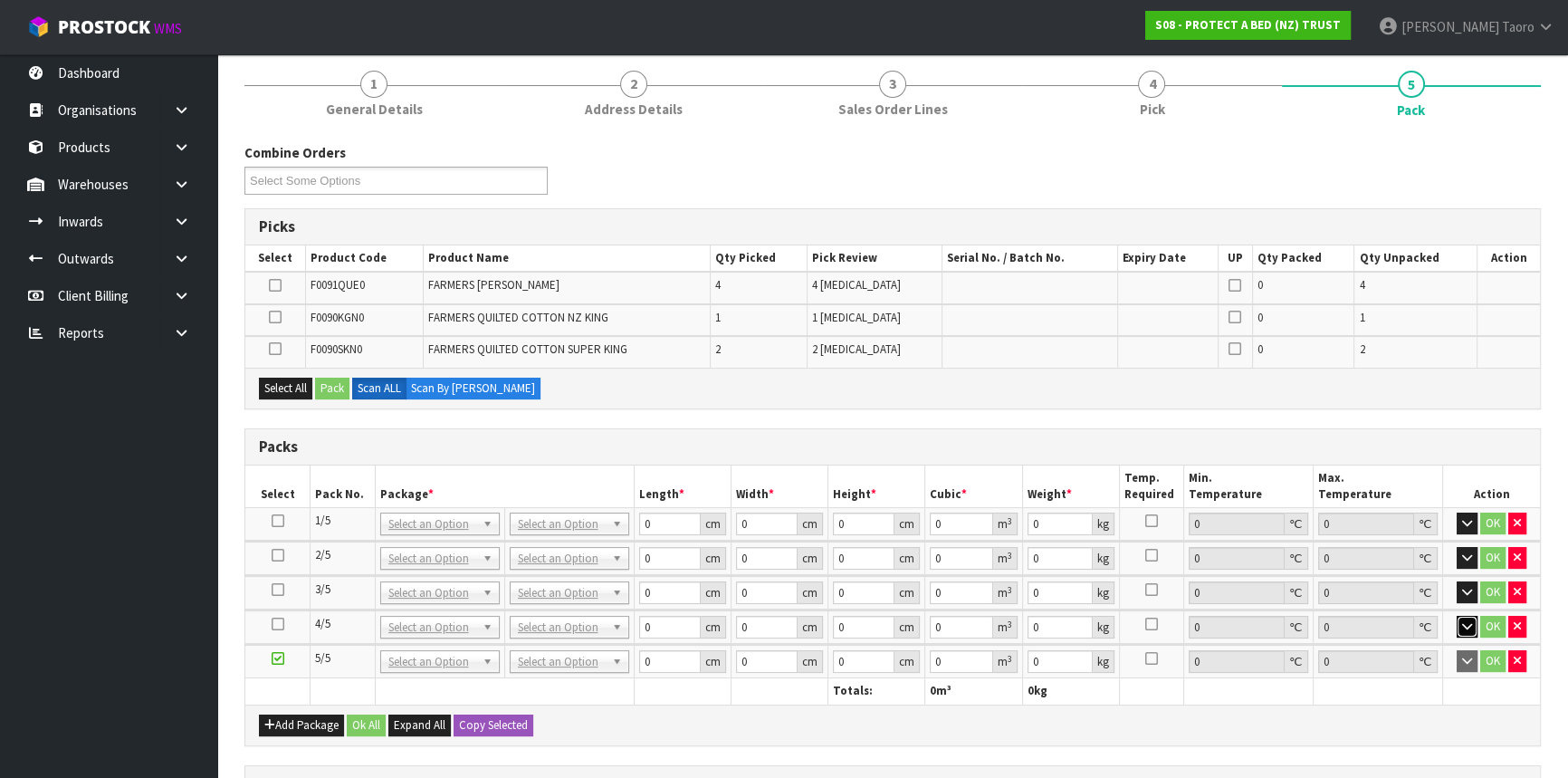
scroll to position [0, 0]
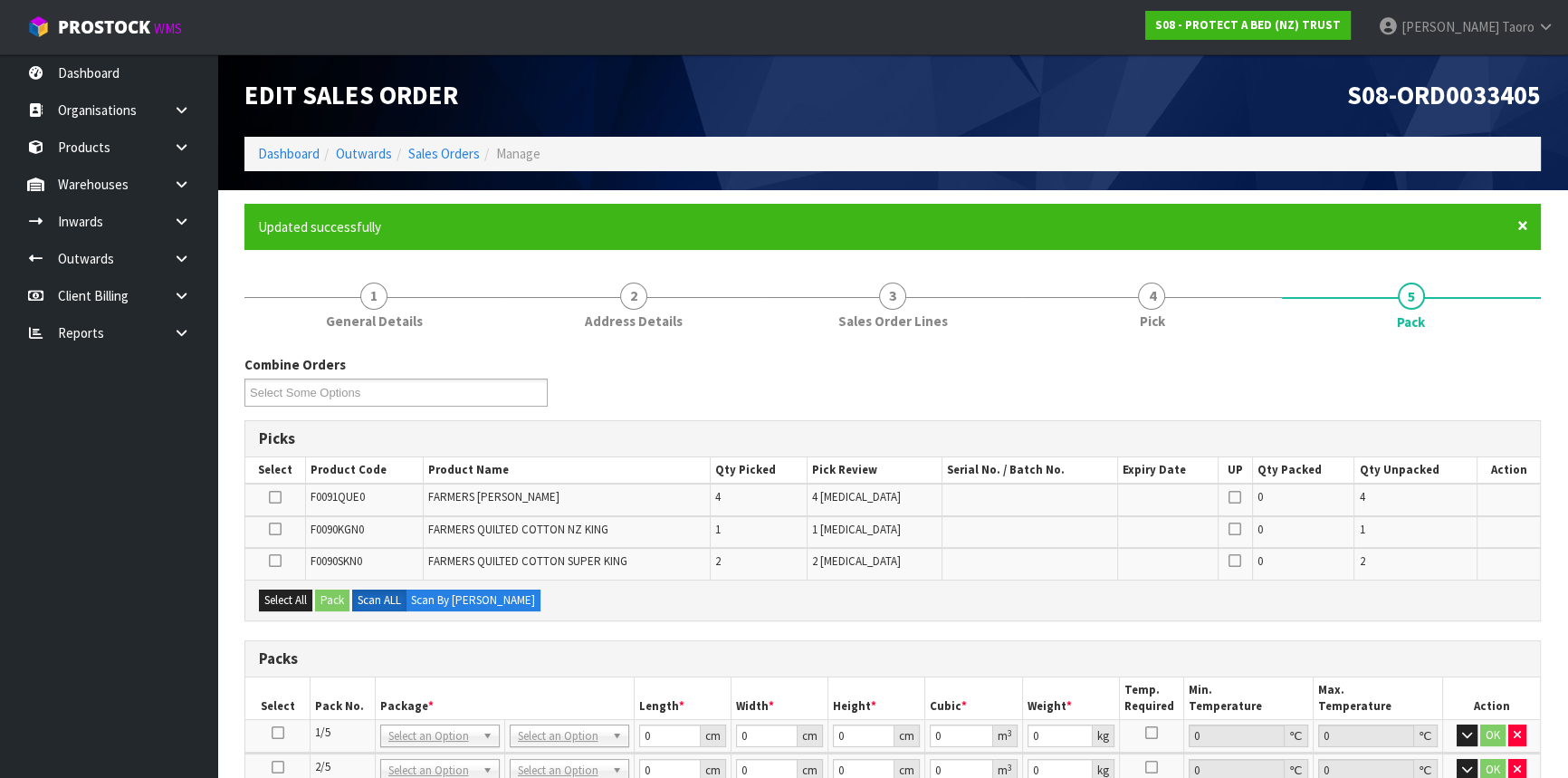
drag, startPoint x: 1522, startPoint y: 227, endPoint x: 1502, endPoint y: 310, distance: 85.4
click at [1389, 228] on span "×" at bounding box center [1522, 225] width 11 height 26
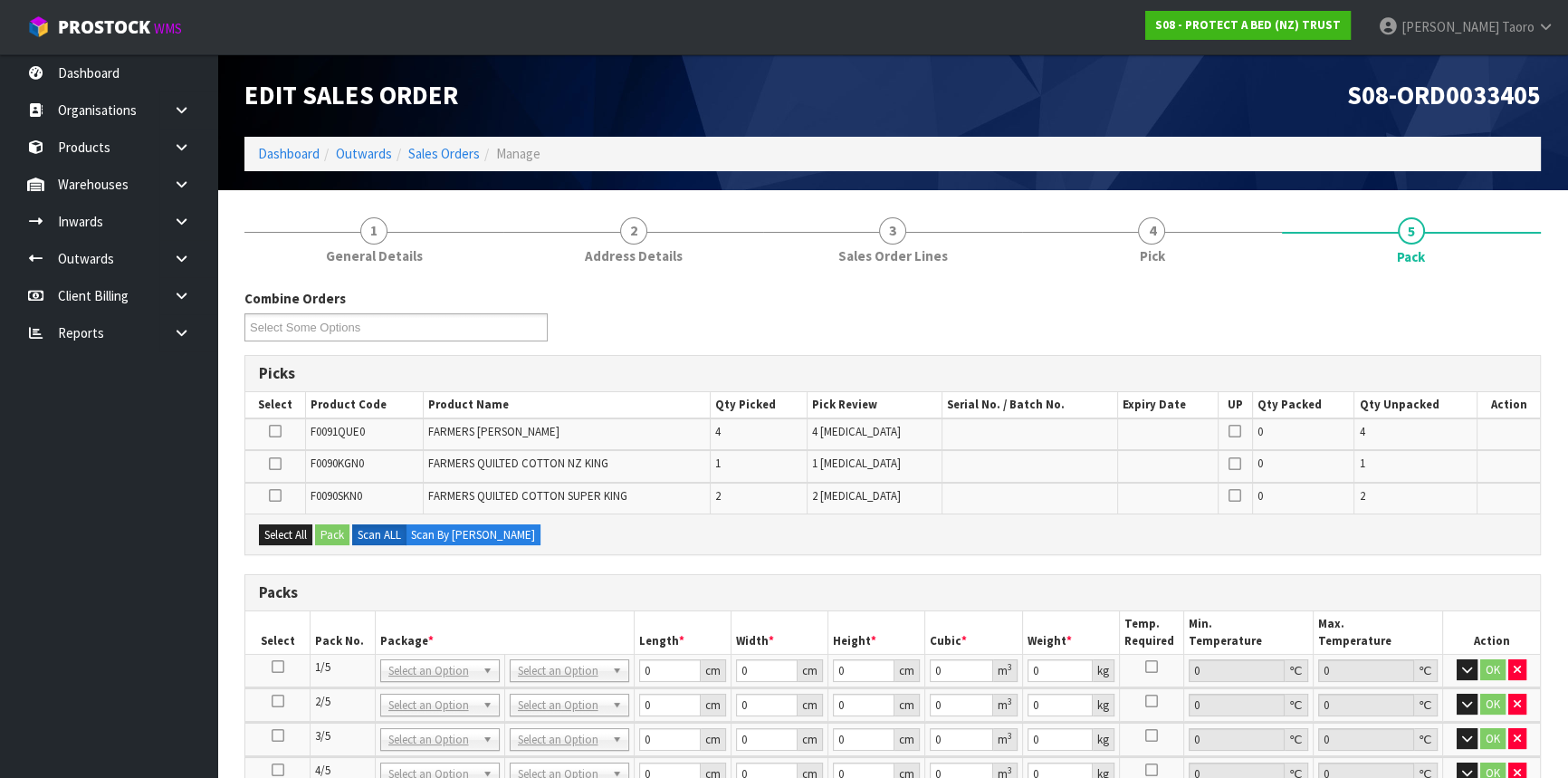
click at [1389, 314] on div "Combine Orders S08-ORD0031944 S08-ORD0032699 S08-ORD0032700 S08-ORD0032701 S08-…" at bounding box center [892, 321] width 1324 height 65
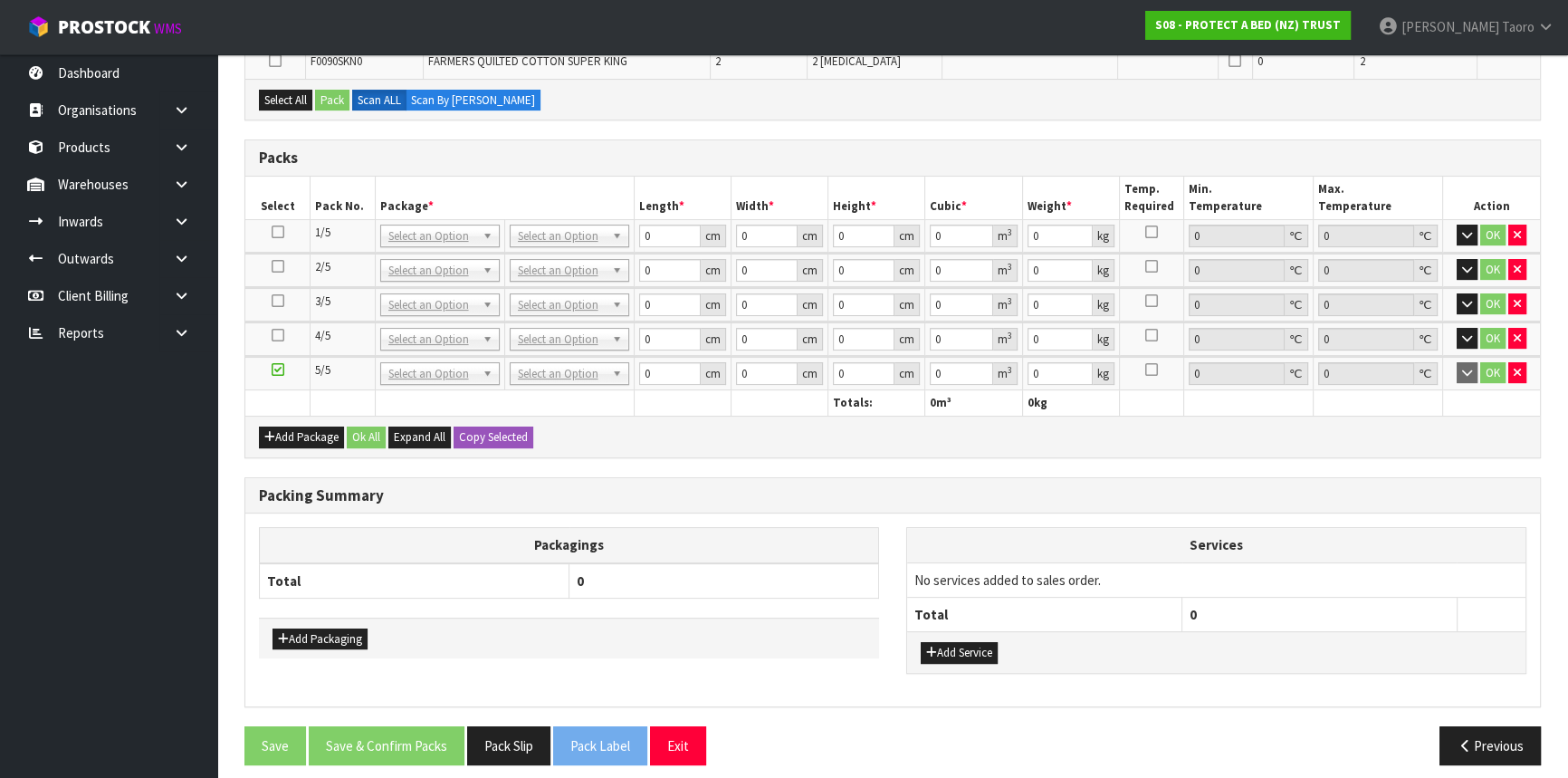
scroll to position [444, 0]
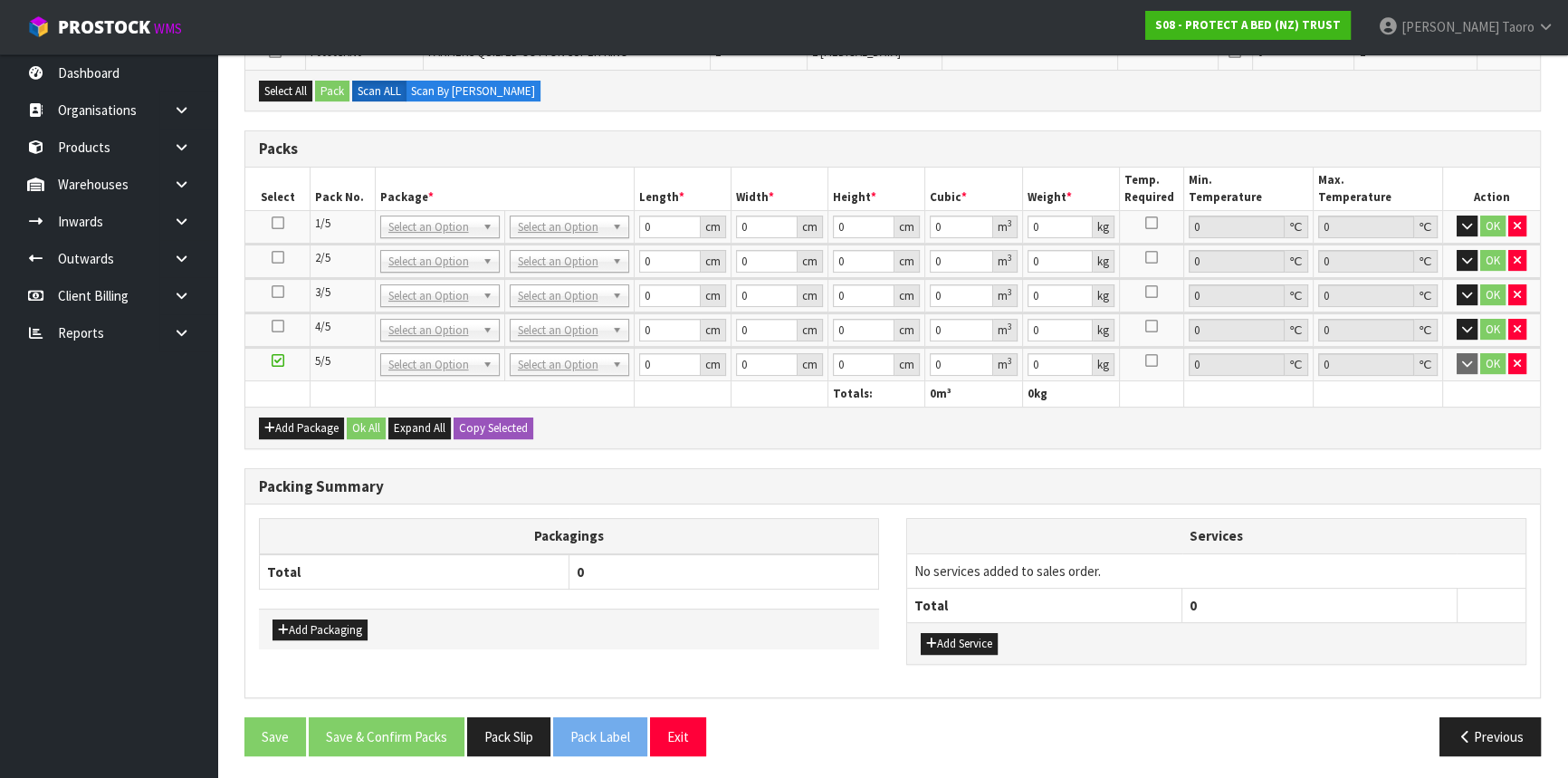
click at [1379, 468] on div "Packing Summary Packagings Total 0 Add Packaging Services No services added to …" at bounding box center [892, 583] width 1296 height 230
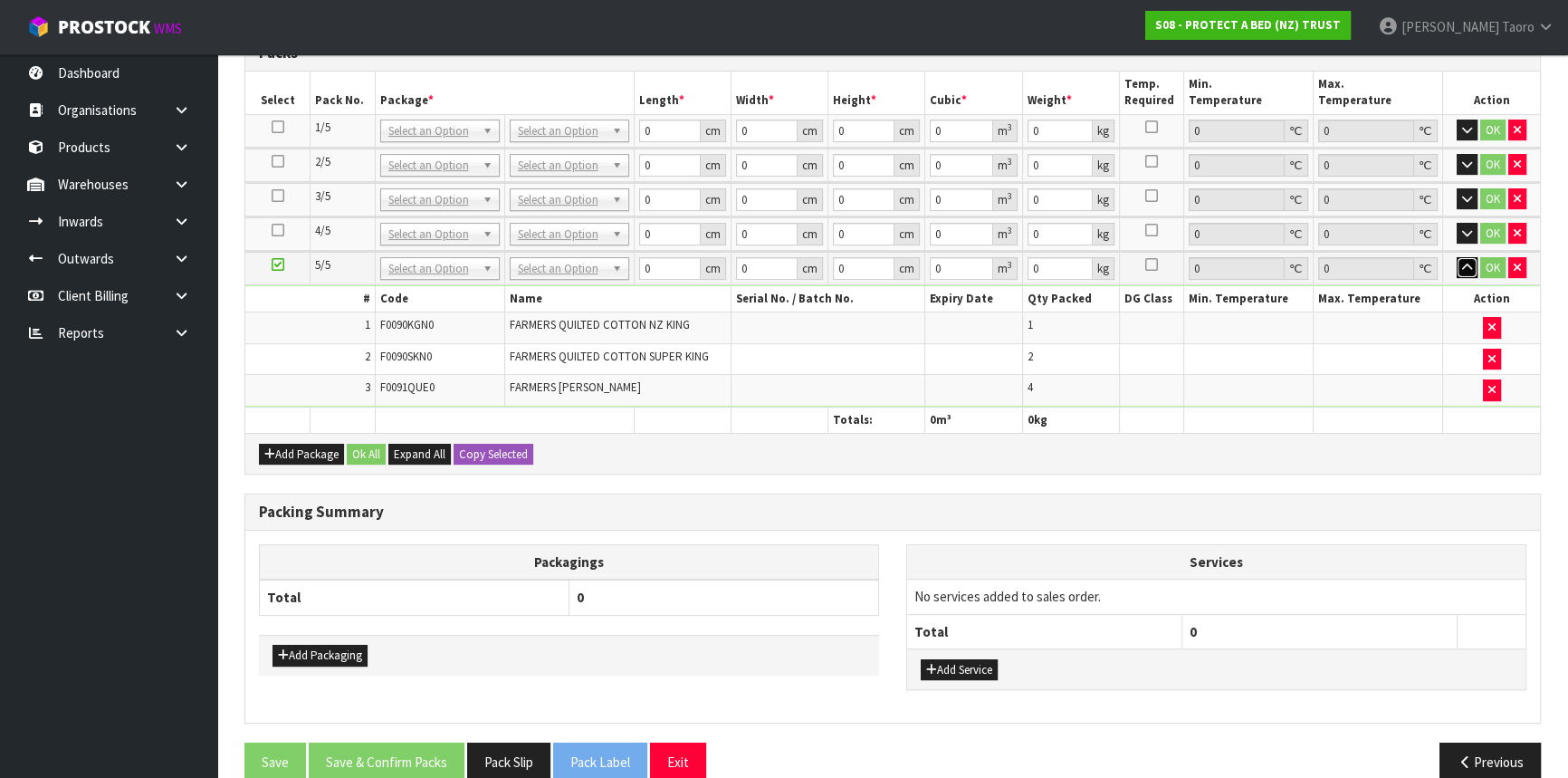
drag, startPoint x: 1464, startPoint y: 265, endPoint x: 1334, endPoint y: 248, distance: 131.1
click at [1389, 265] on icon "button" at bounding box center [1467, 267] width 10 height 12
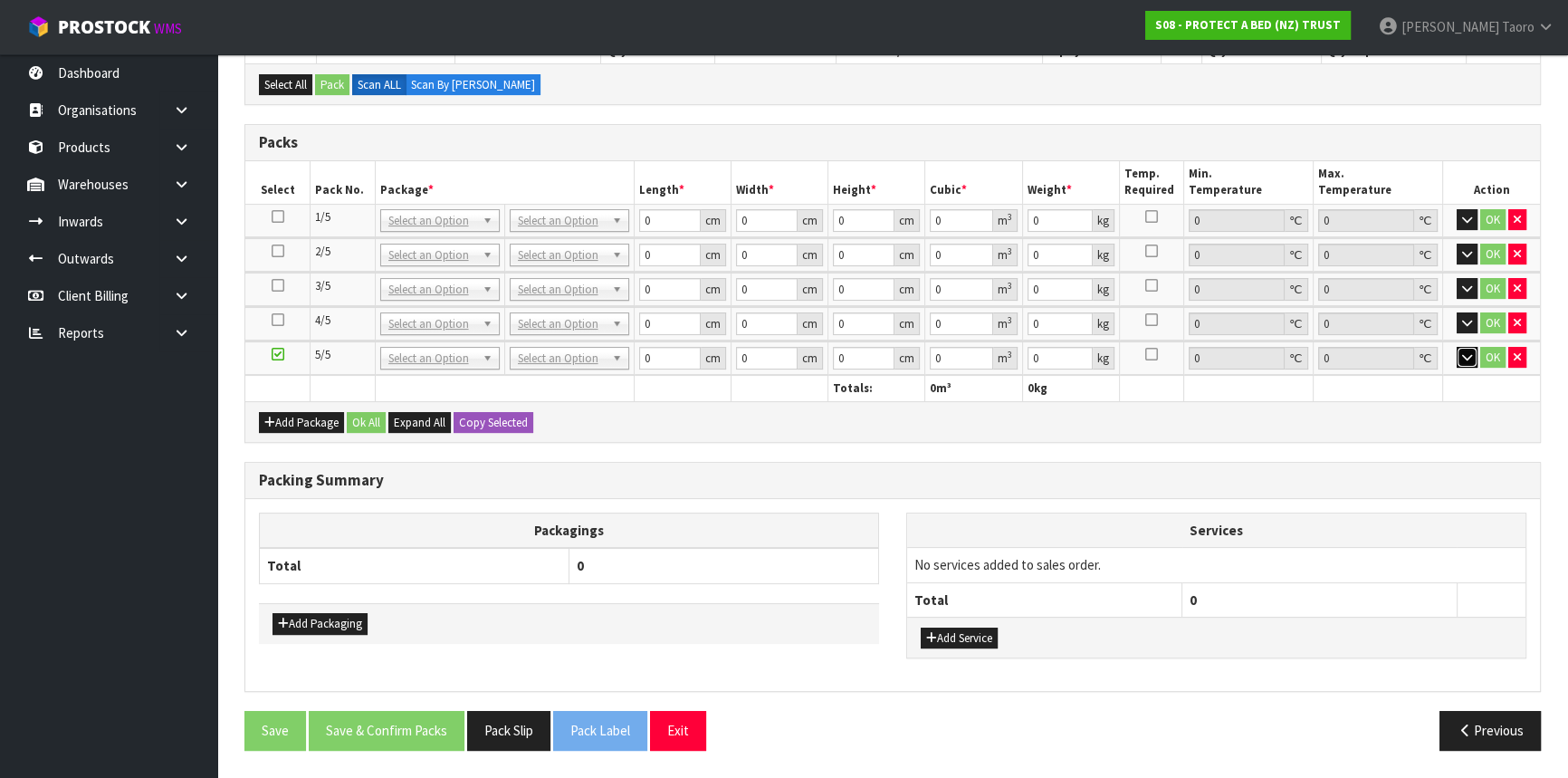
scroll to position [348, 0]
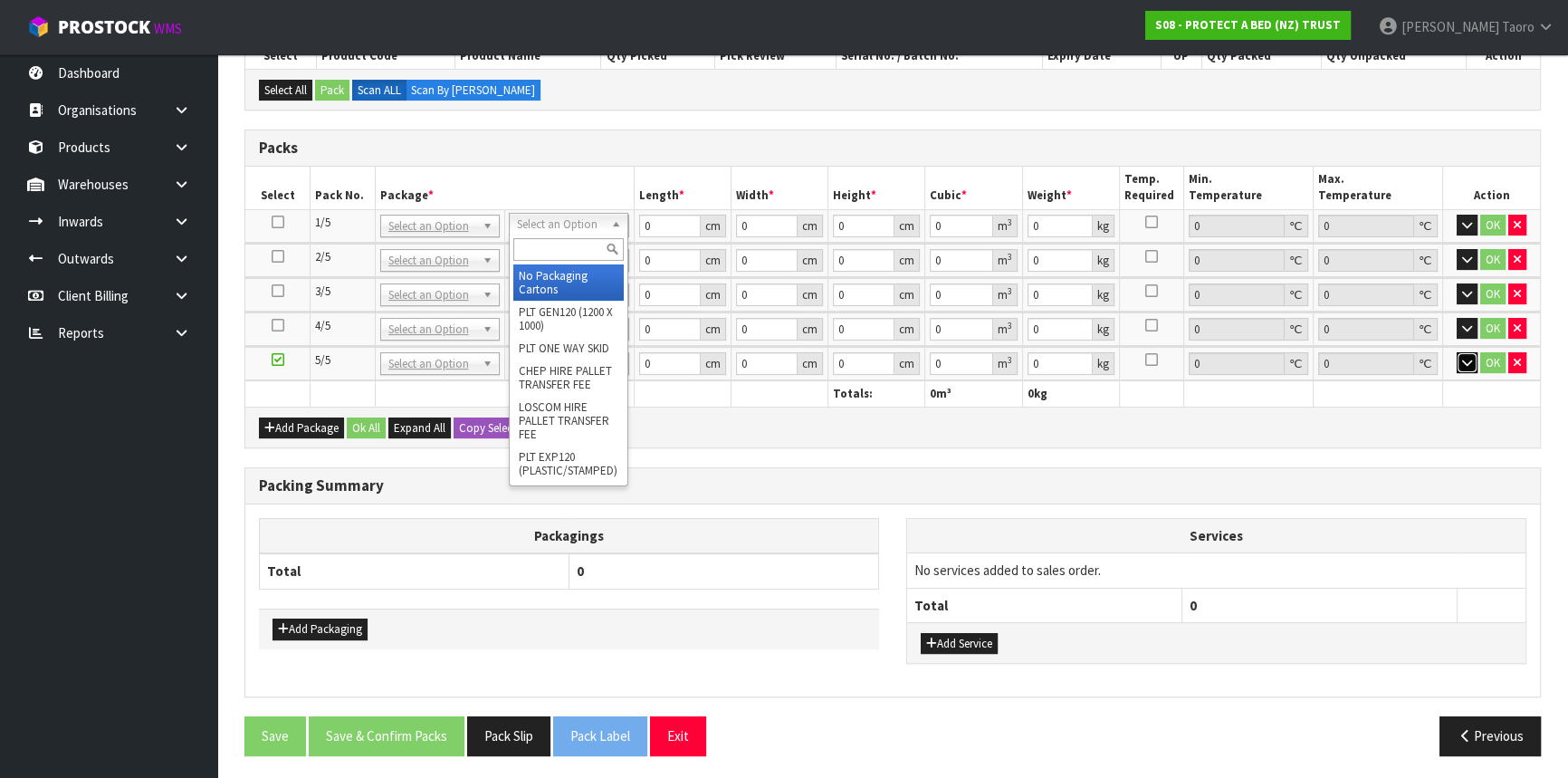
drag, startPoint x: 552, startPoint y: 225, endPoint x: 555, endPoint y: 247, distance: 22.2
click at [555, 245] on input "text" at bounding box center [568, 249] width 110 height 23
type input "O"
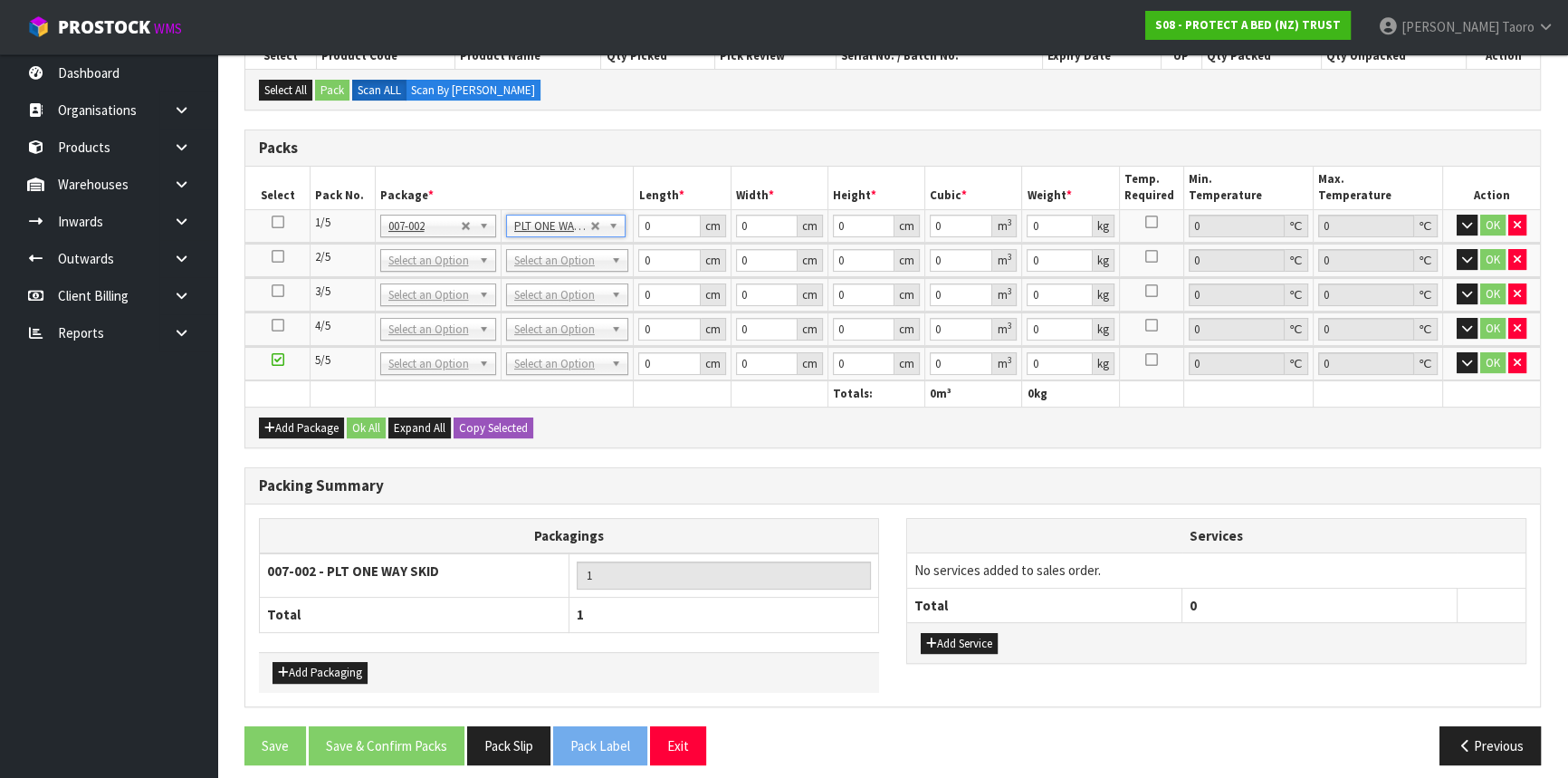
type input "11.058"
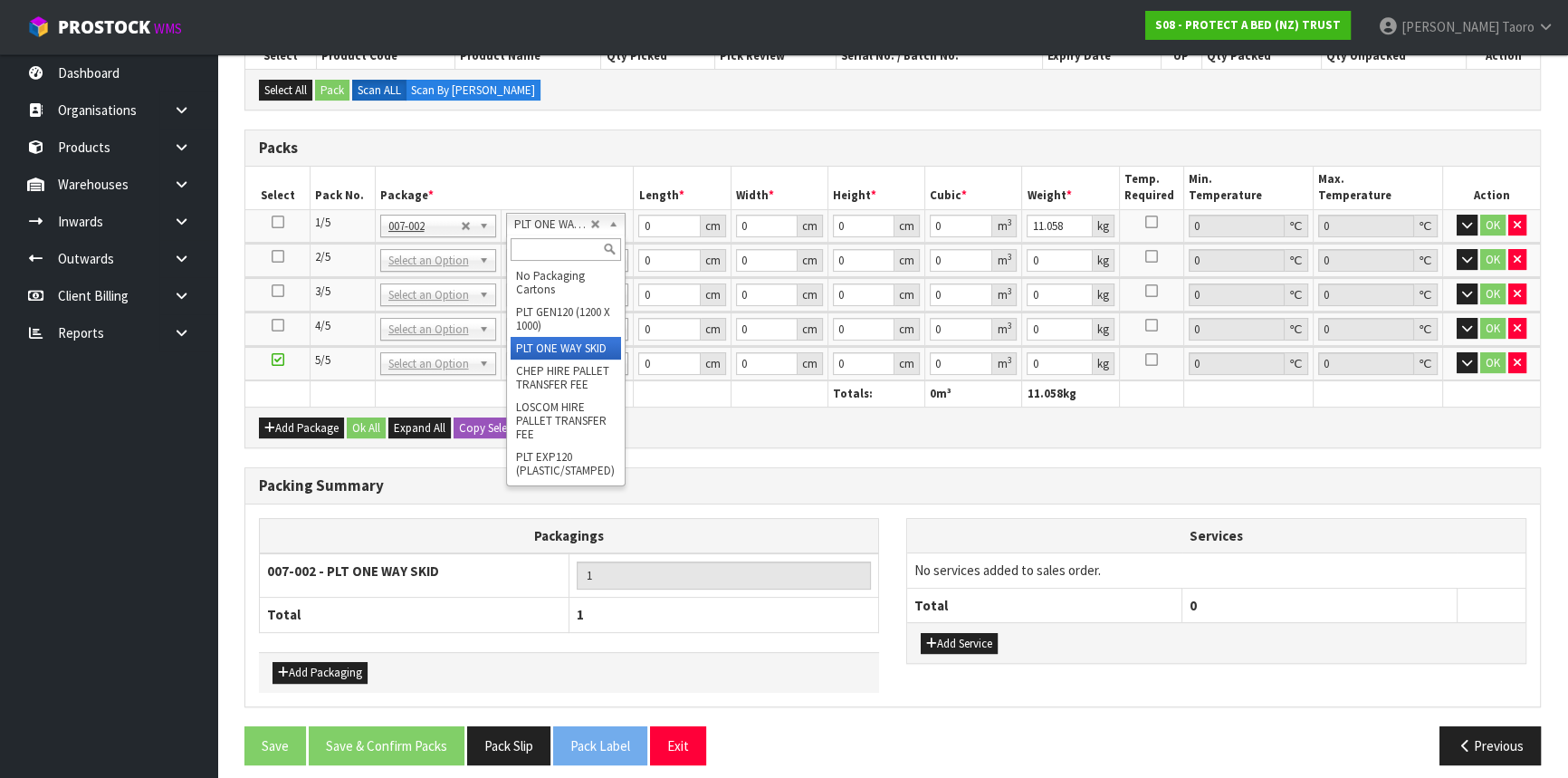
click at [571, 247] on input "text" at bounding box center [565, 249] width 110 height 23
type input "OC"
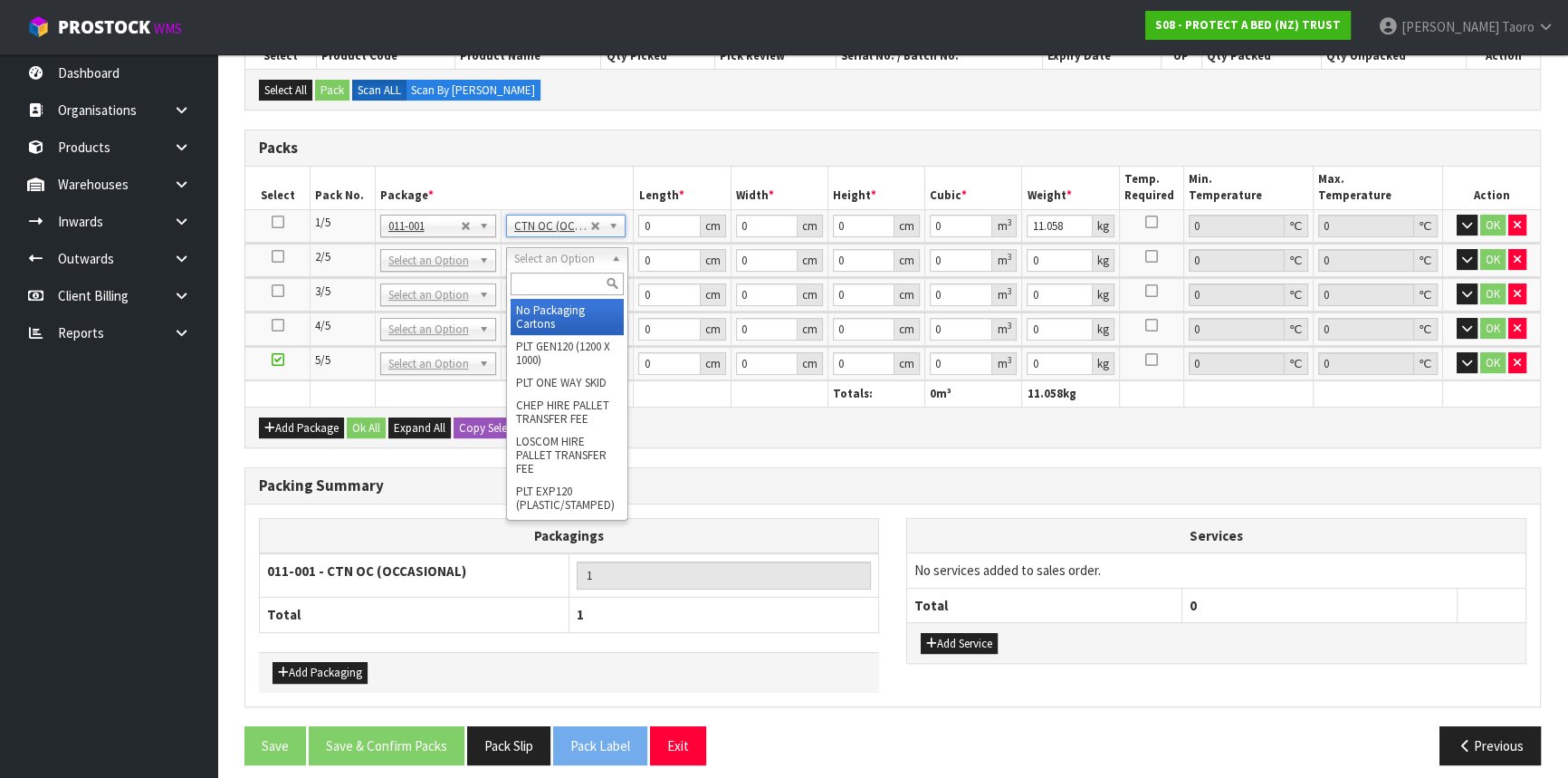
click at [593, 285] on input "text" at bounding box center [567, 284] width 113 height 23
type input "OC"
type input "2"
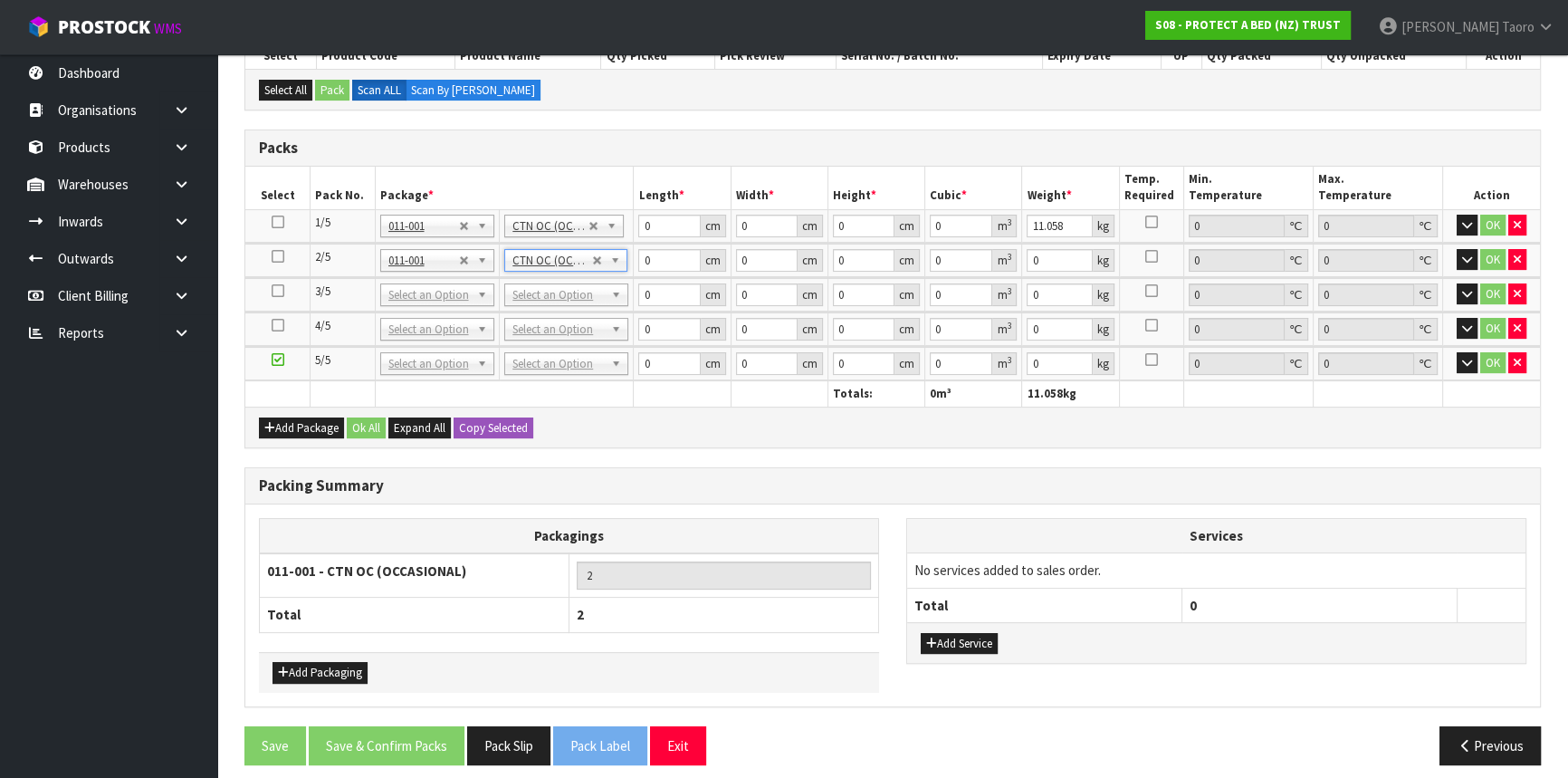
type input "9.803"
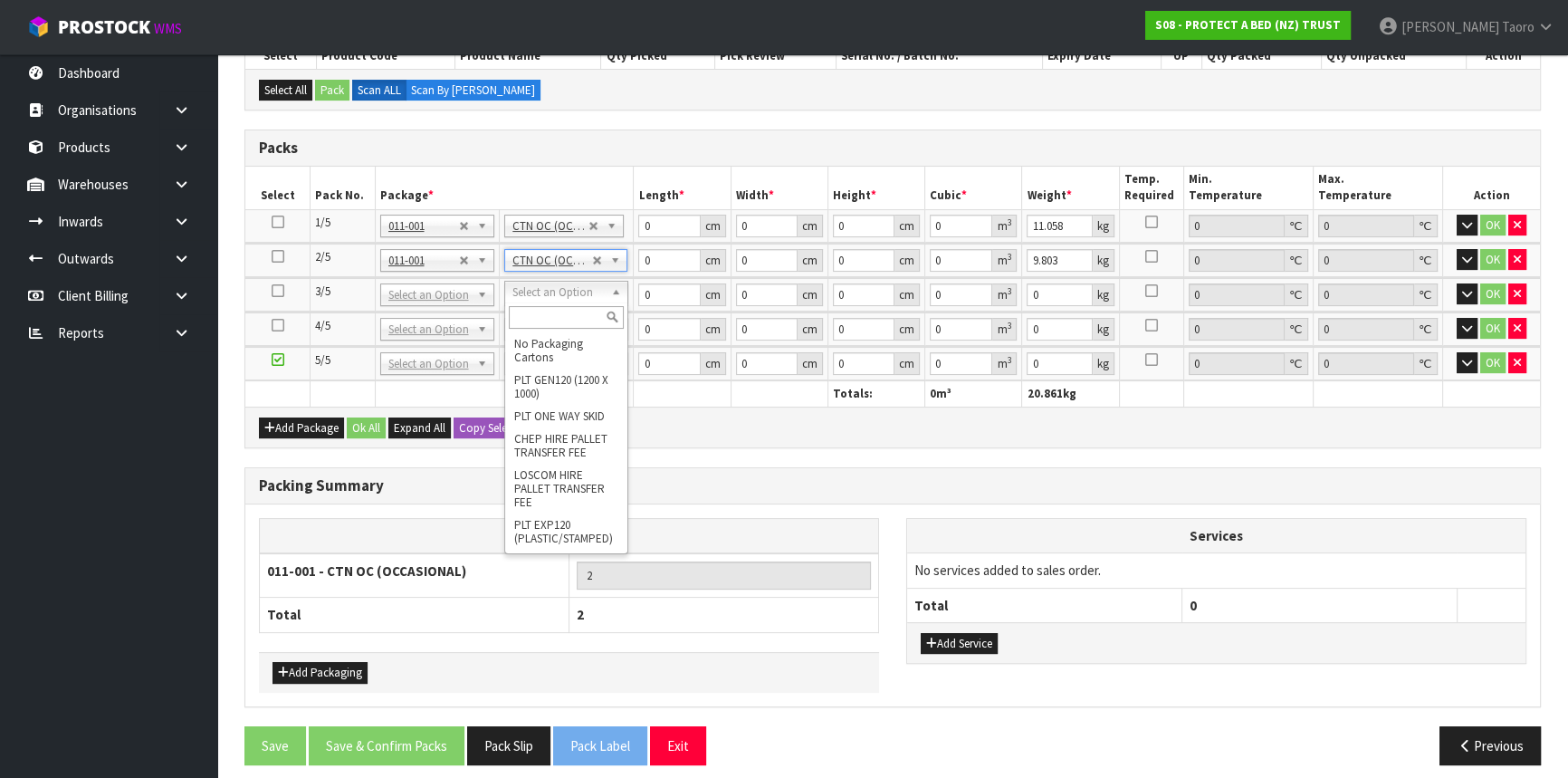
click at [588, 316] on input "text" at bounding box center [566, 317] width 115 height 23
type input "OC"
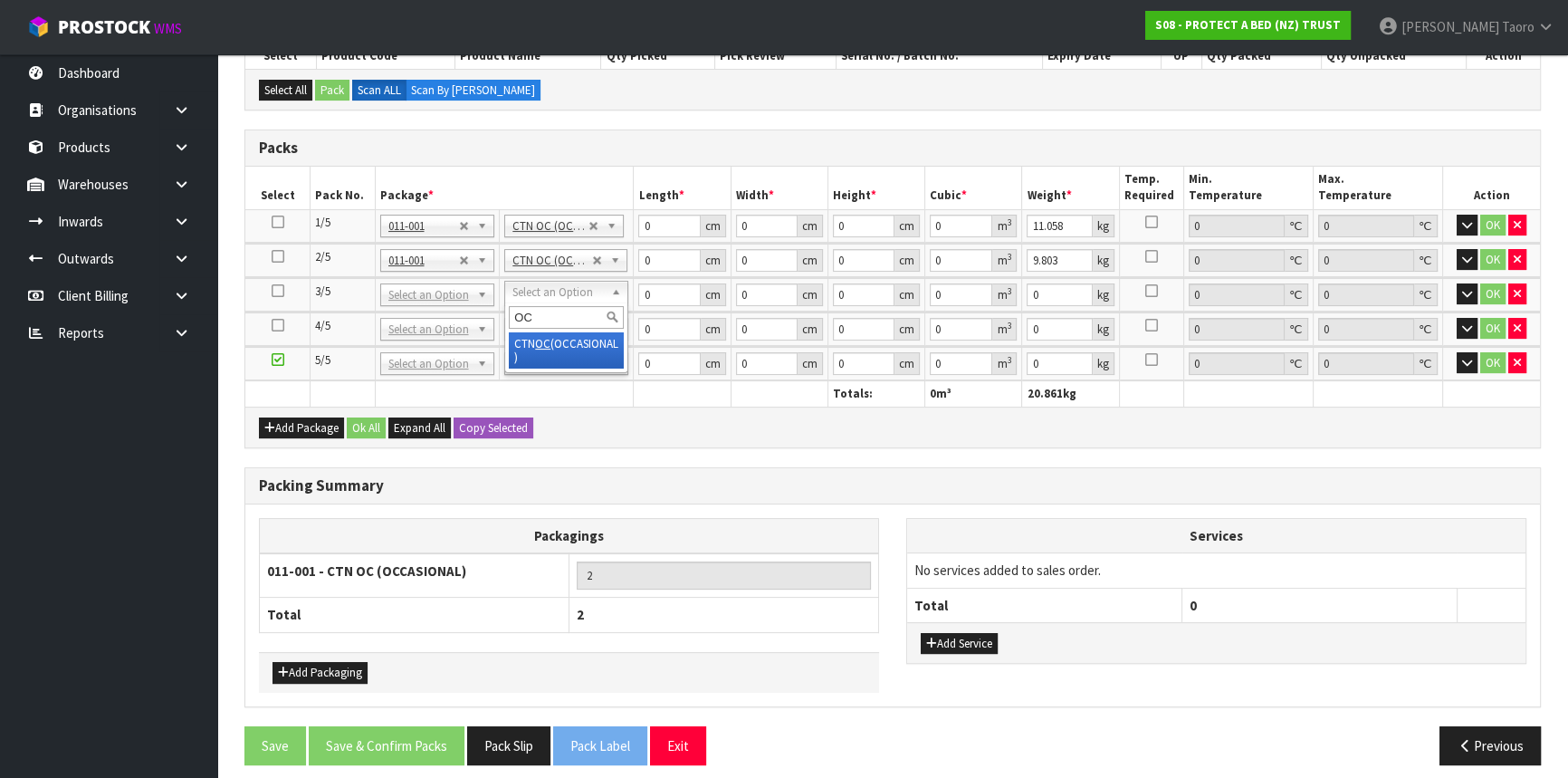
type input "3"
type input "5.8"
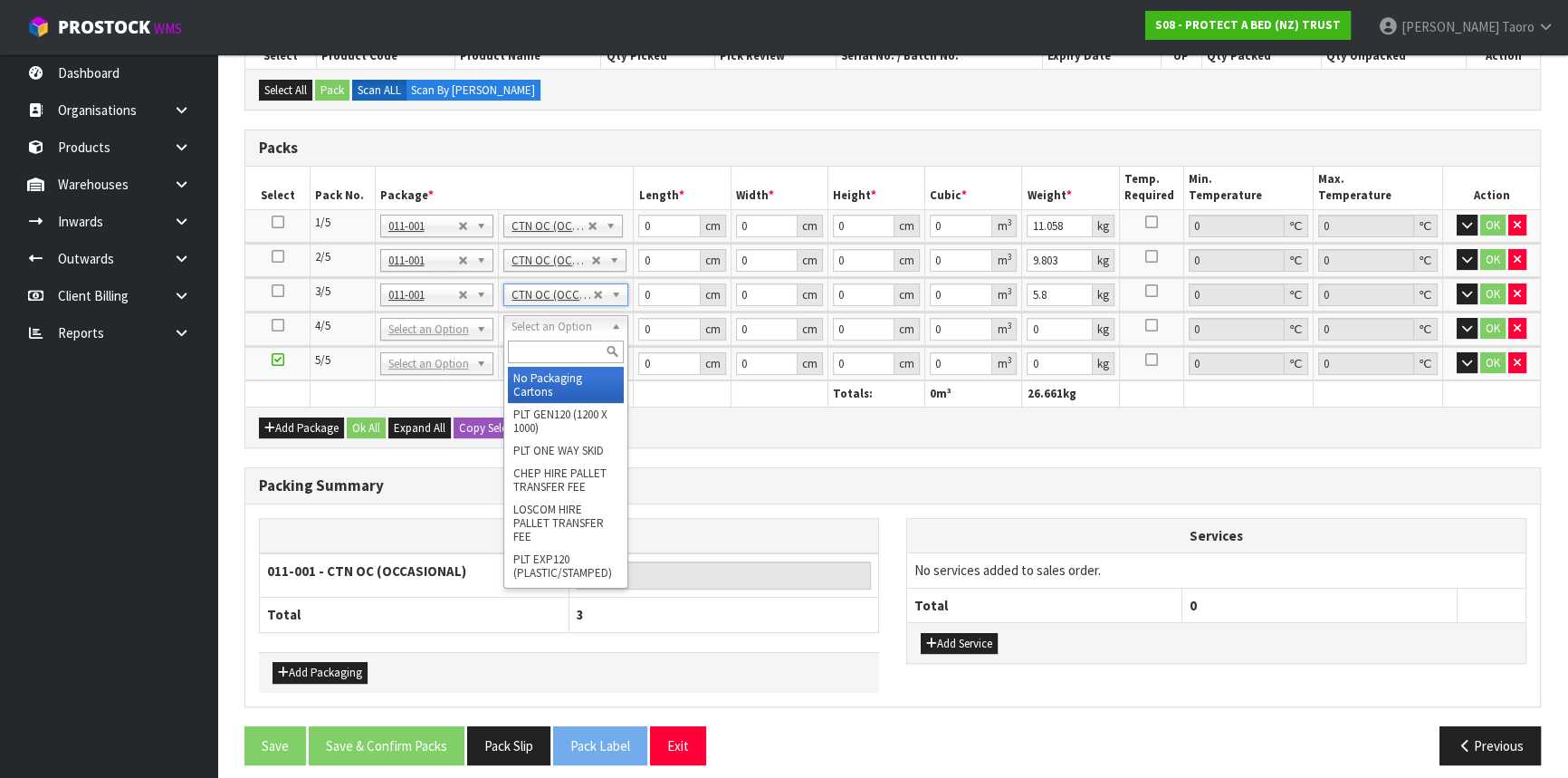
click at [566, 344] on input "text" at bounding box center [565, 351] width 116 height 23
type input "OC"
type input "4"
type input "12.008"
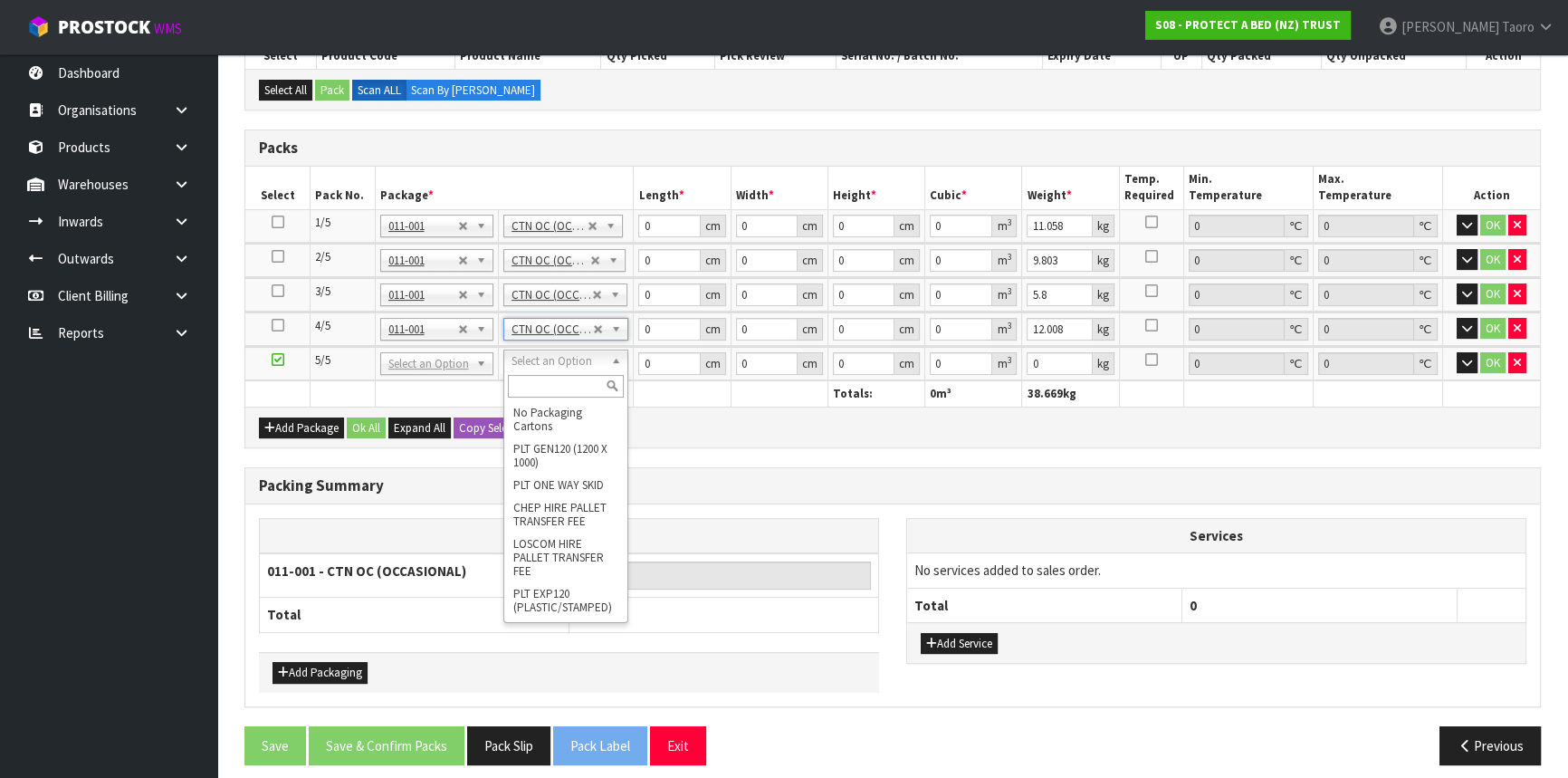
click at [588, 389] on input "text" at bounding box center [565, 386] width 116 height 23
type input "OC"
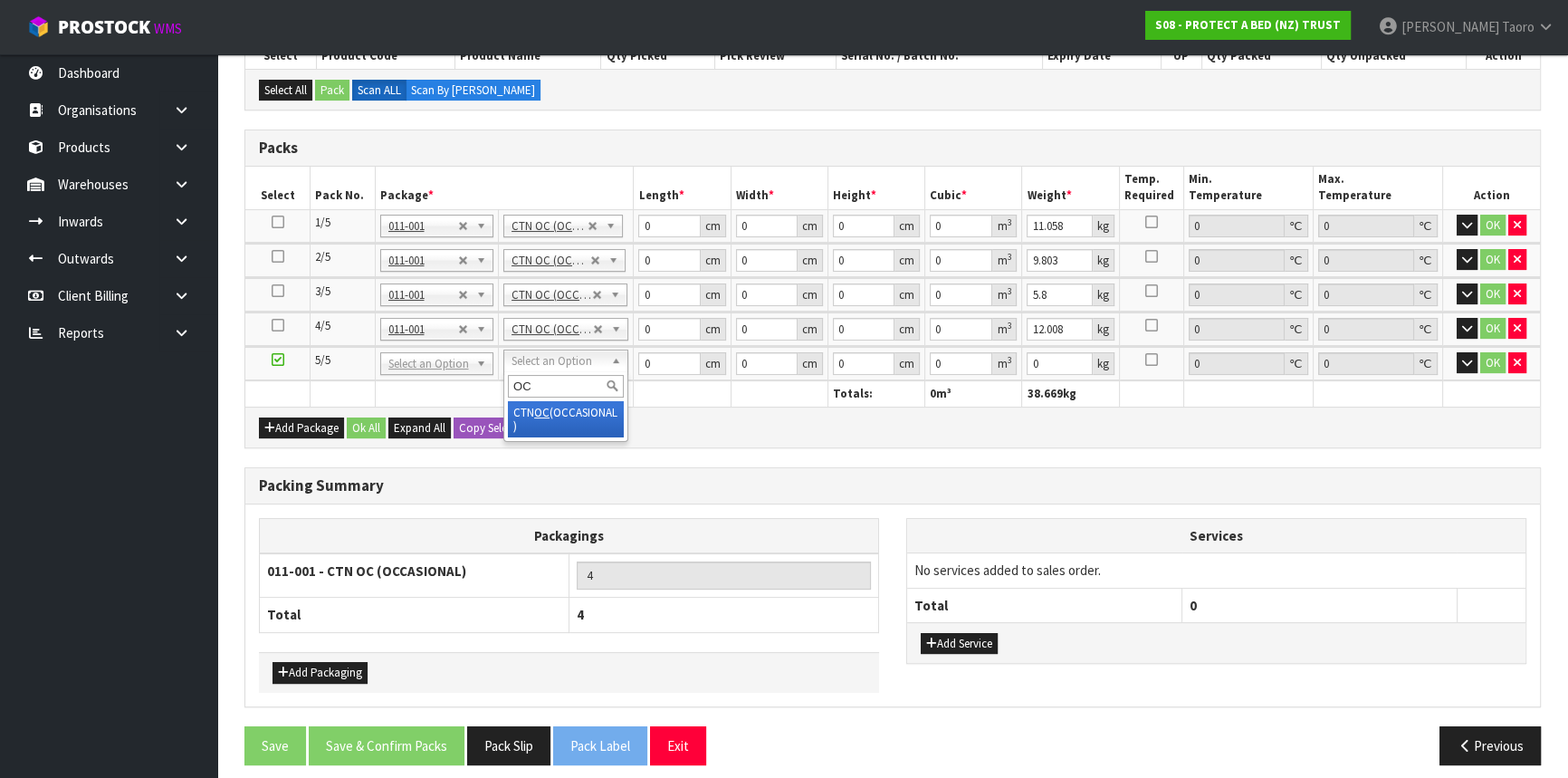
type input "5"
type input "9.006"
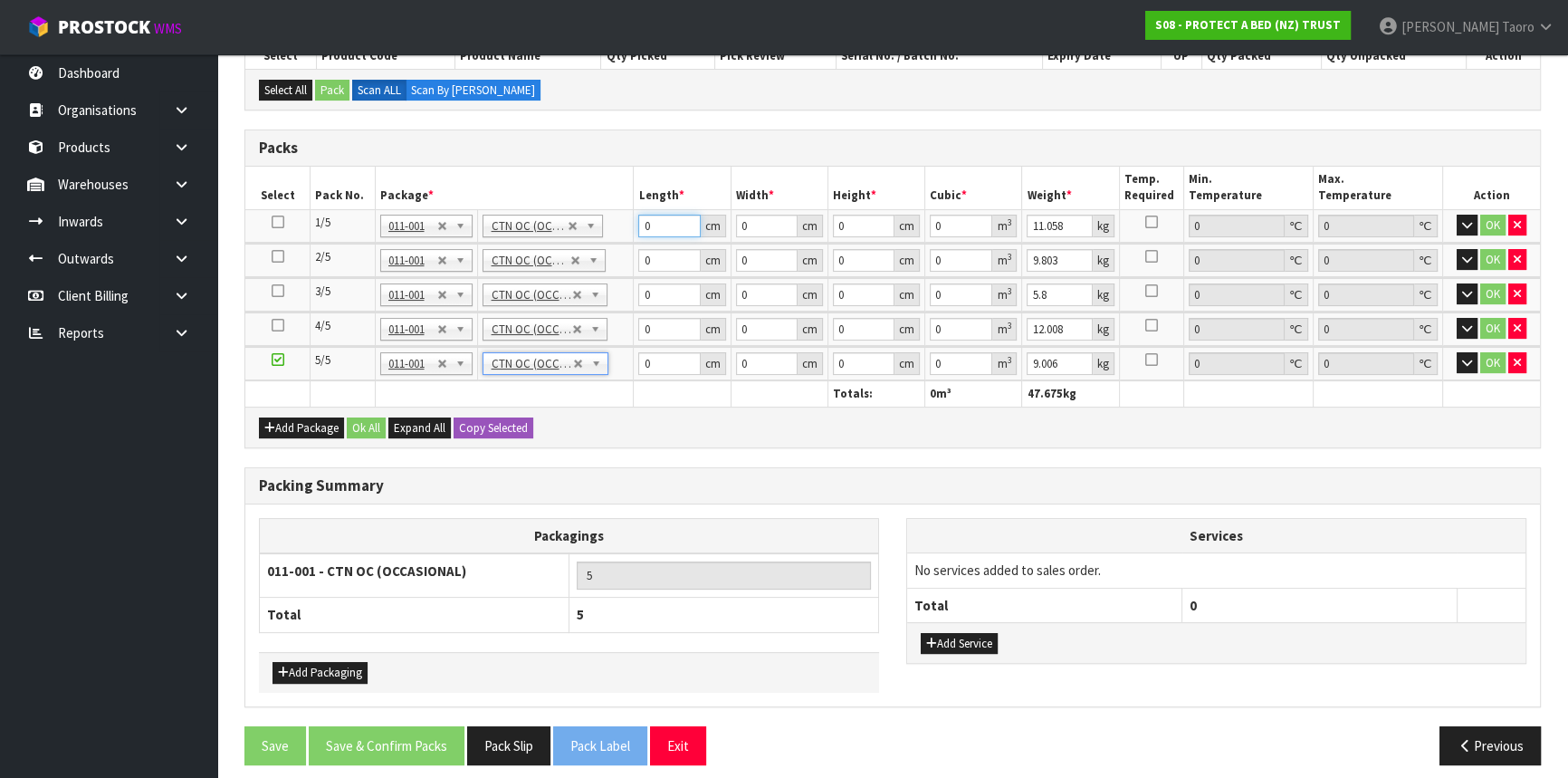
click at [655, 224] on input "0" at bounding box center [669, 225] width 62 height 23
type input "58"
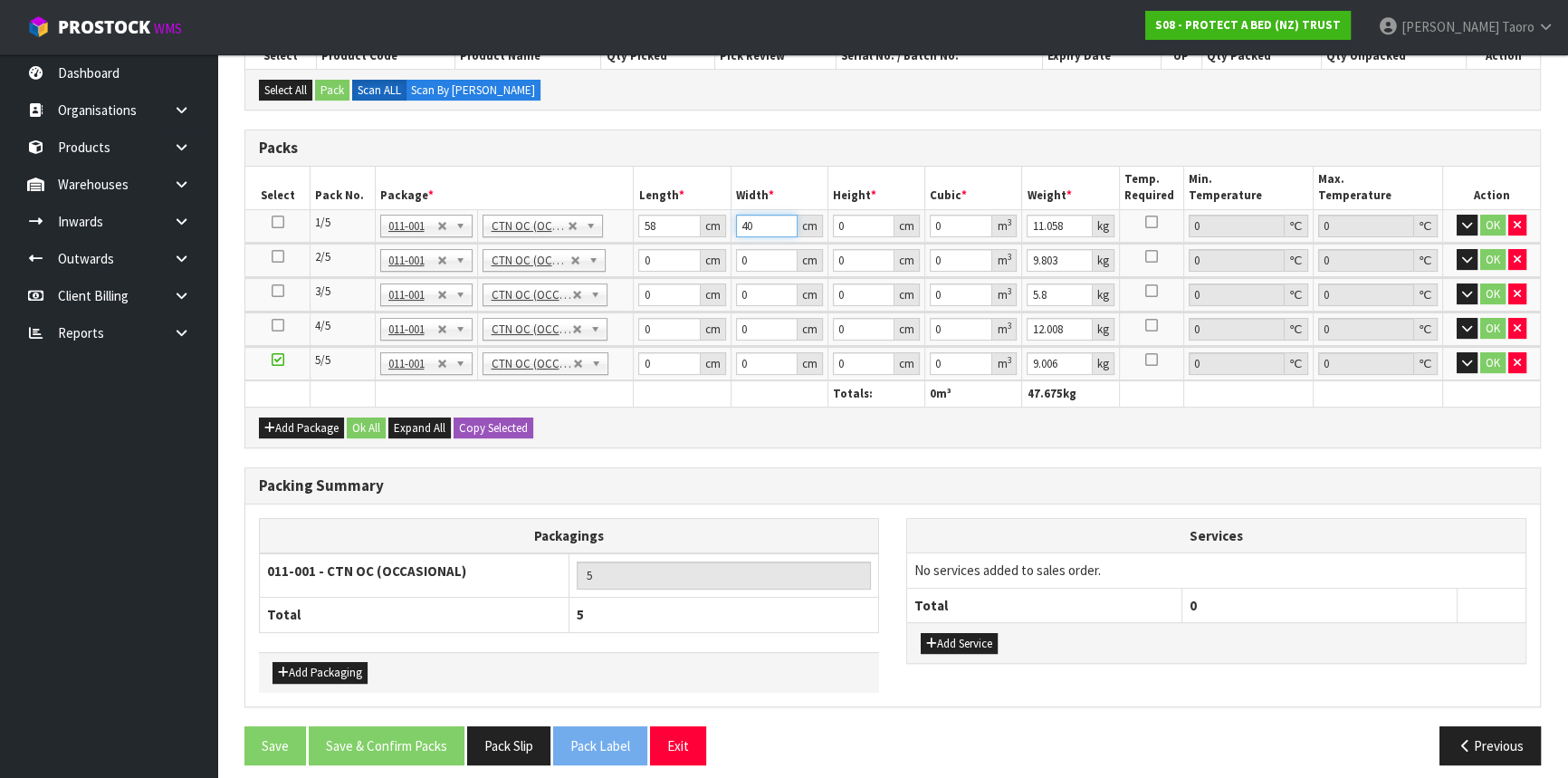
type input "40"
type input "3"
type input "0.00696"
type input "32"
type input "0.07424"
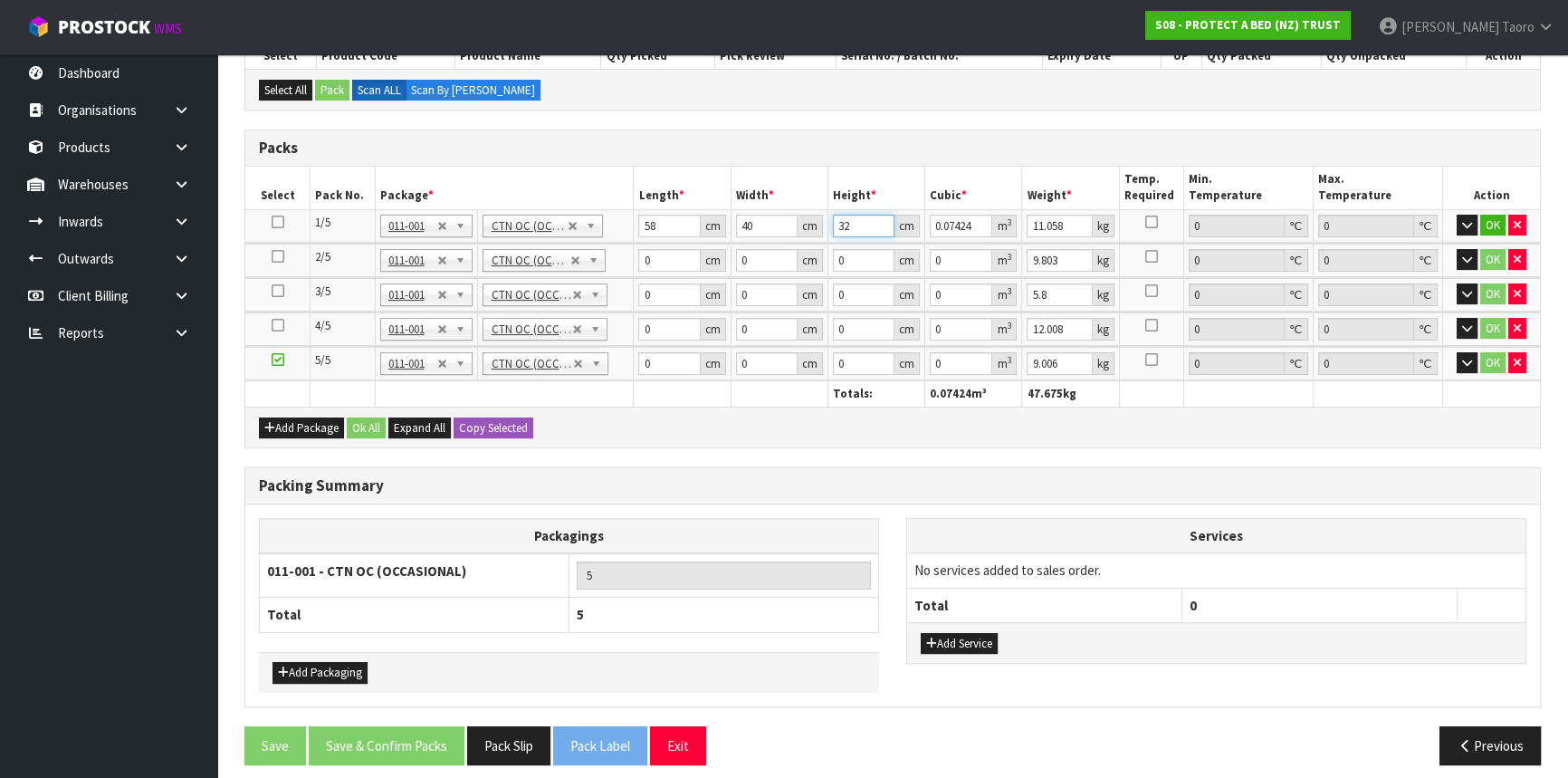
type input "32"
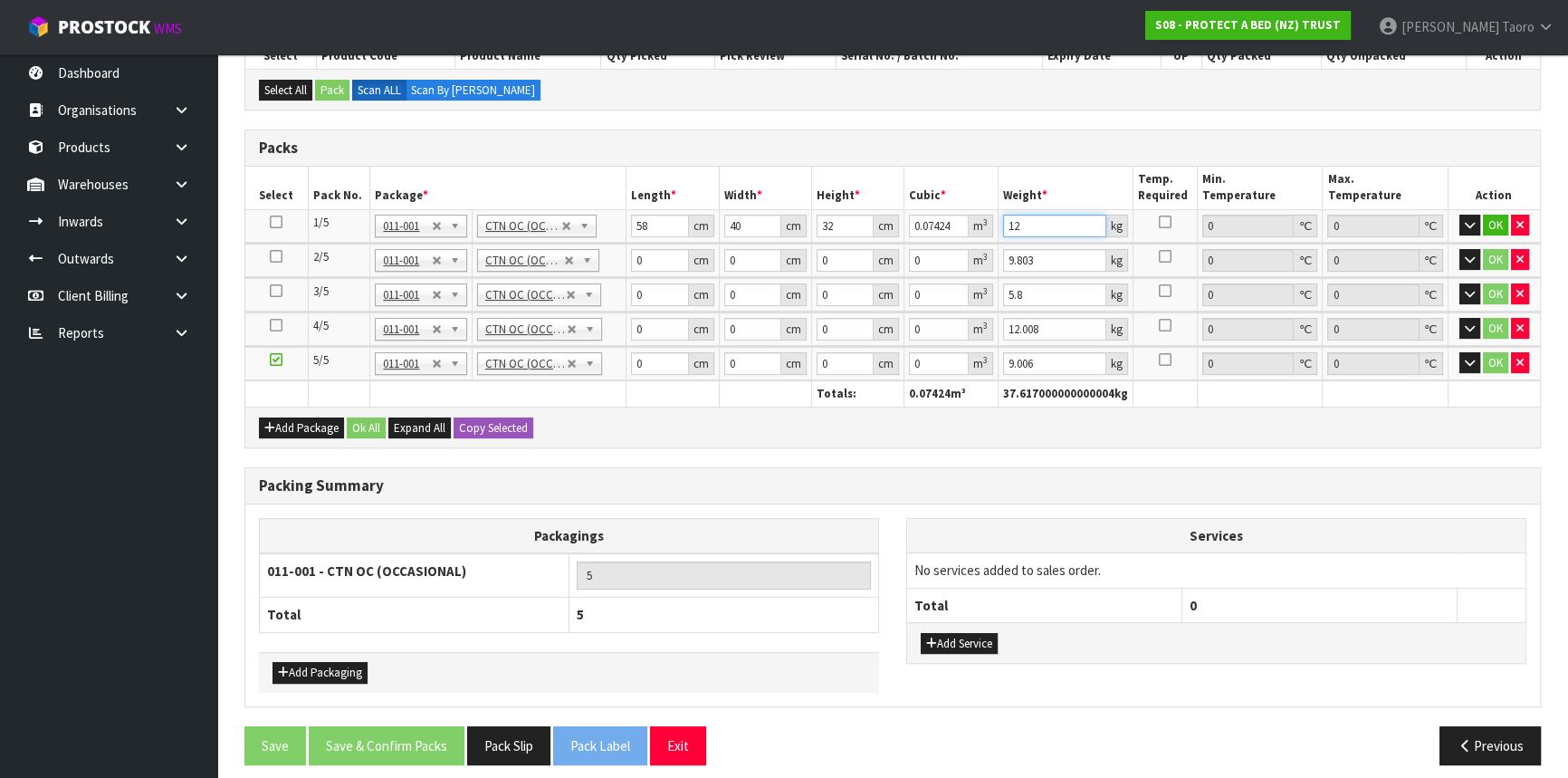
type input "12"
type input "58"
type input "48"
type input "3"
type input "0.008352"
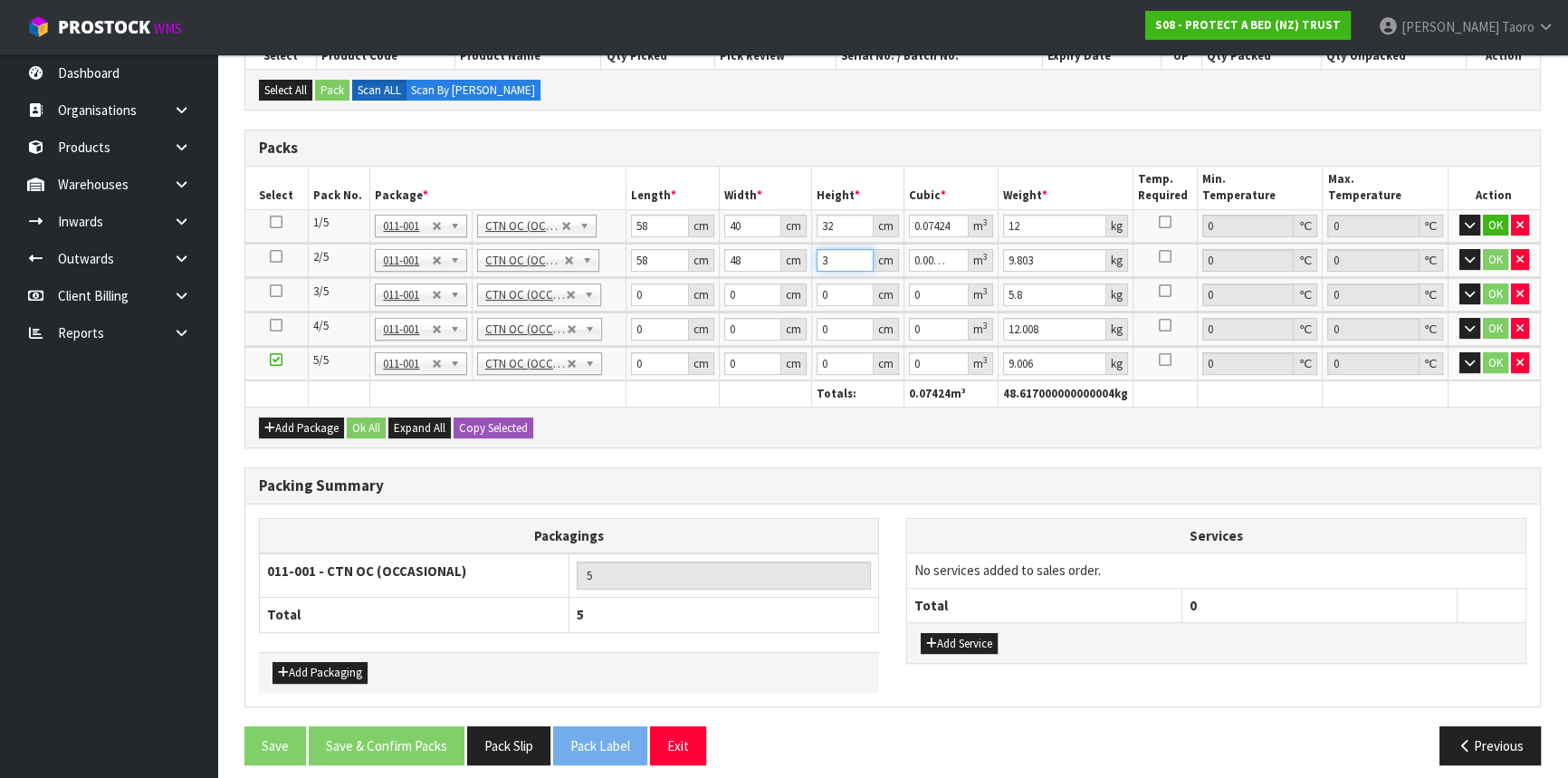
type input "31"
type input "0.086304"
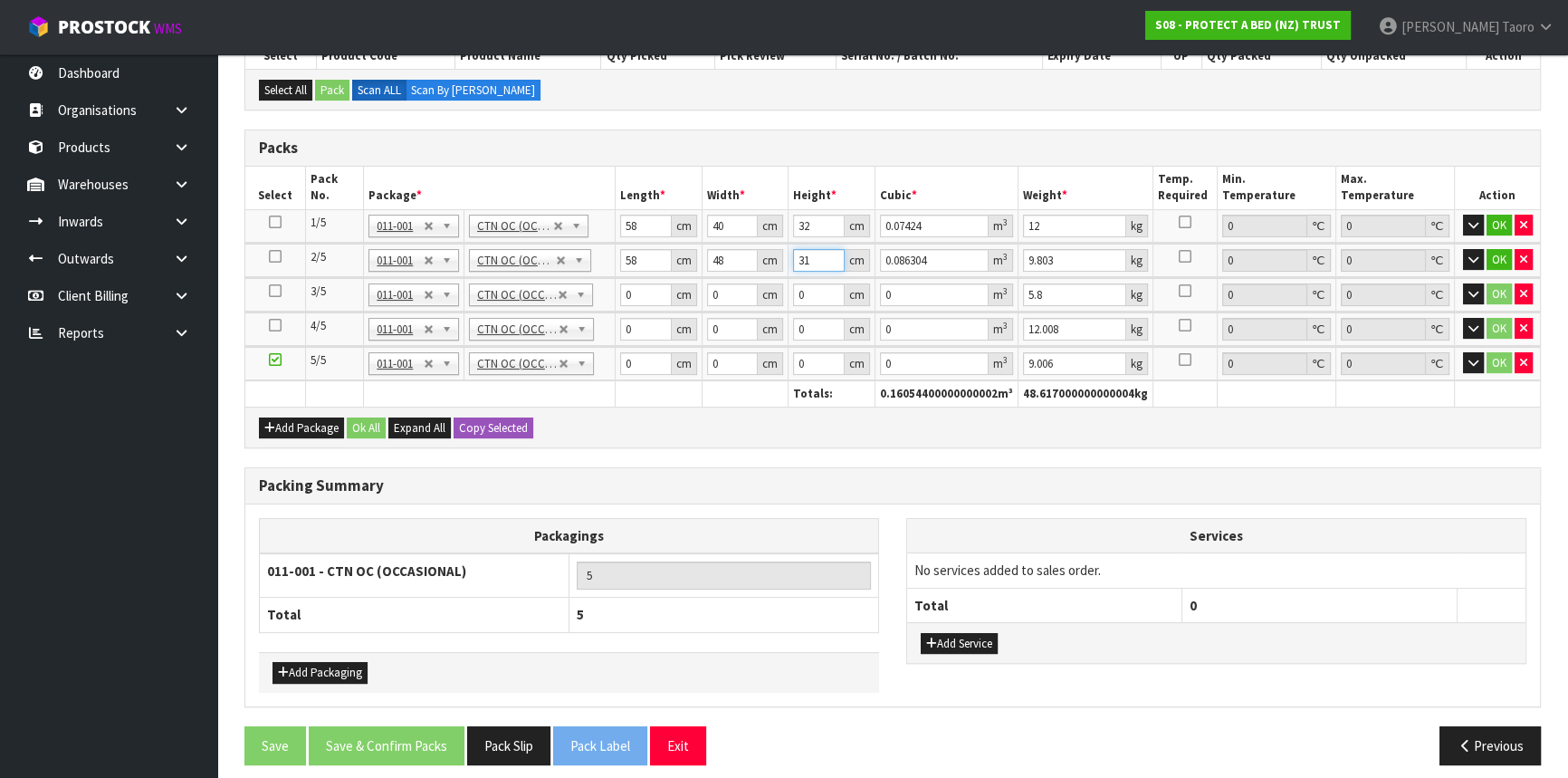
type input "31"
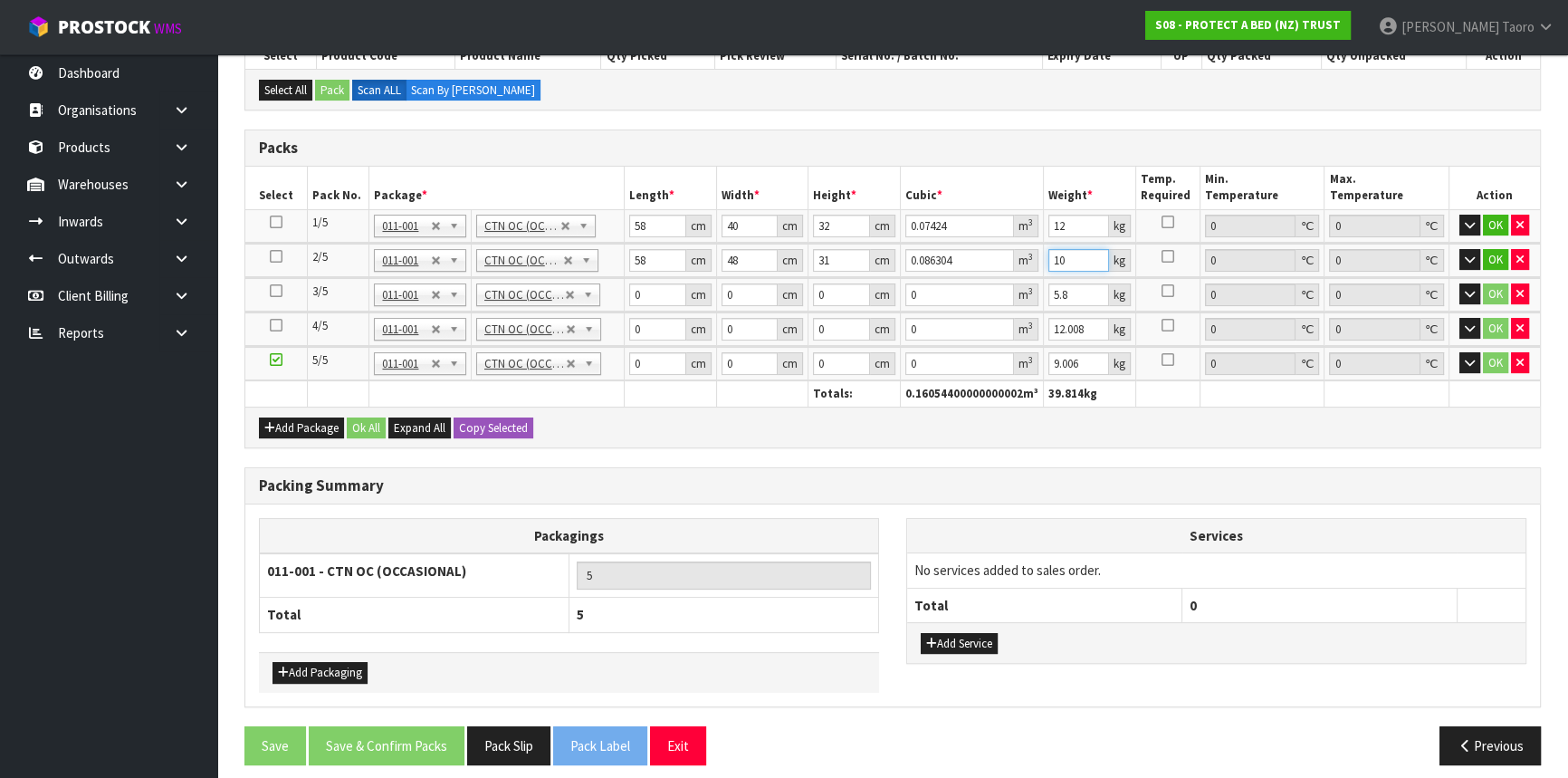
type input "10"
type input "58"
type input "40"
type input "3"
type input "0.00696"
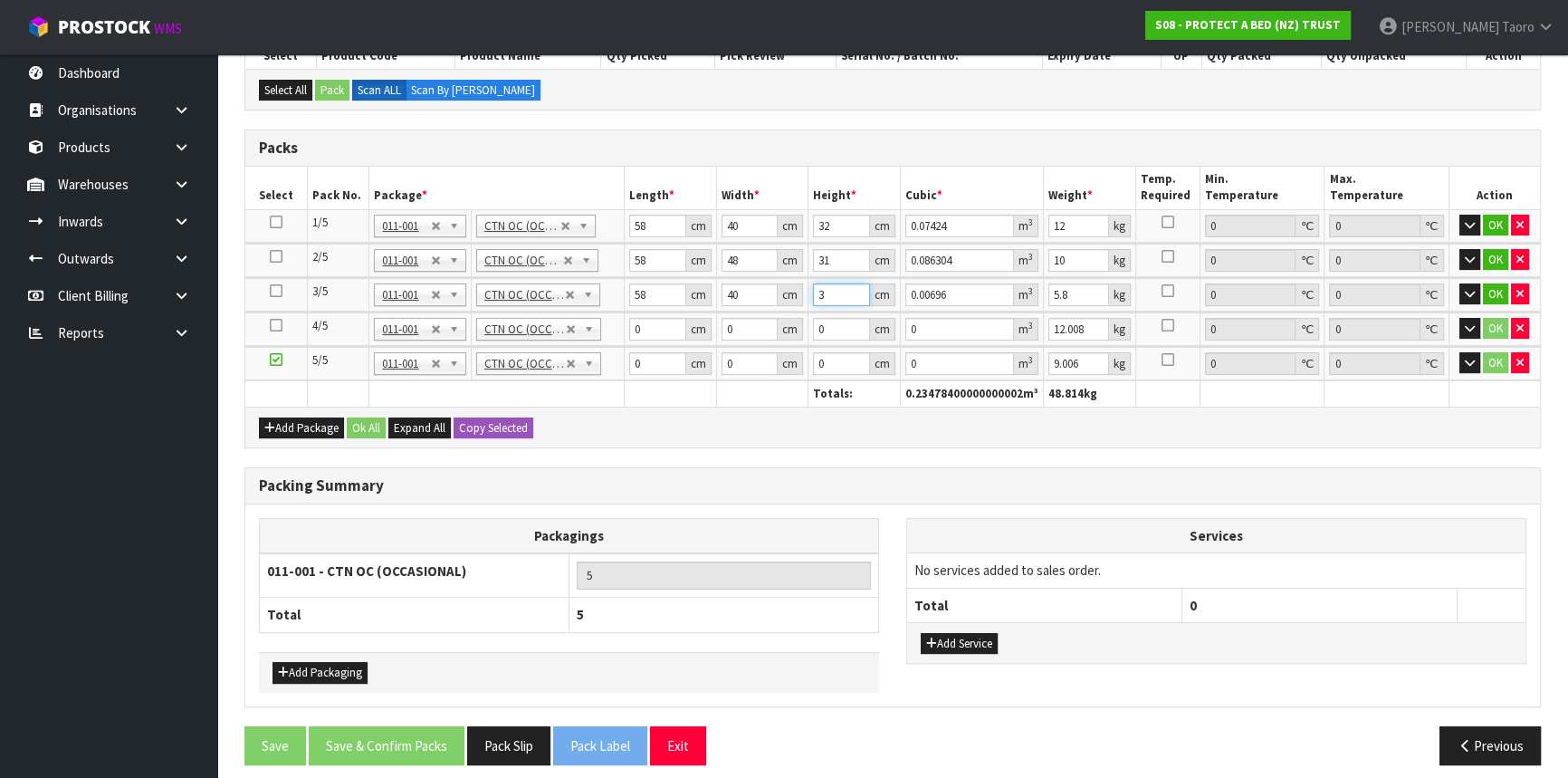
type input "32"
type input "0.07424"
type input "32"
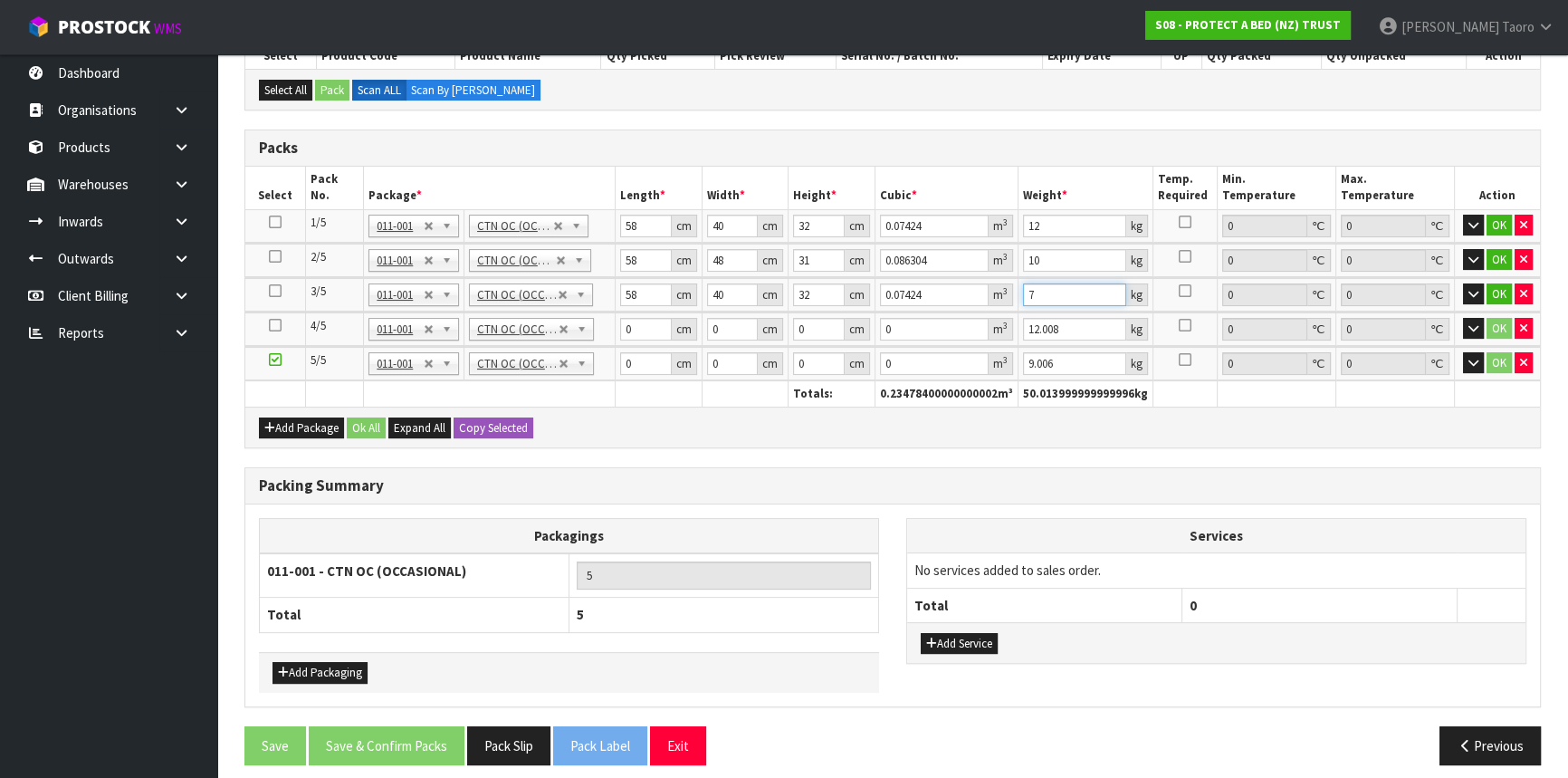
type input "7"
type input "58"
type input "48"
type input "3"
type input "0.008352"
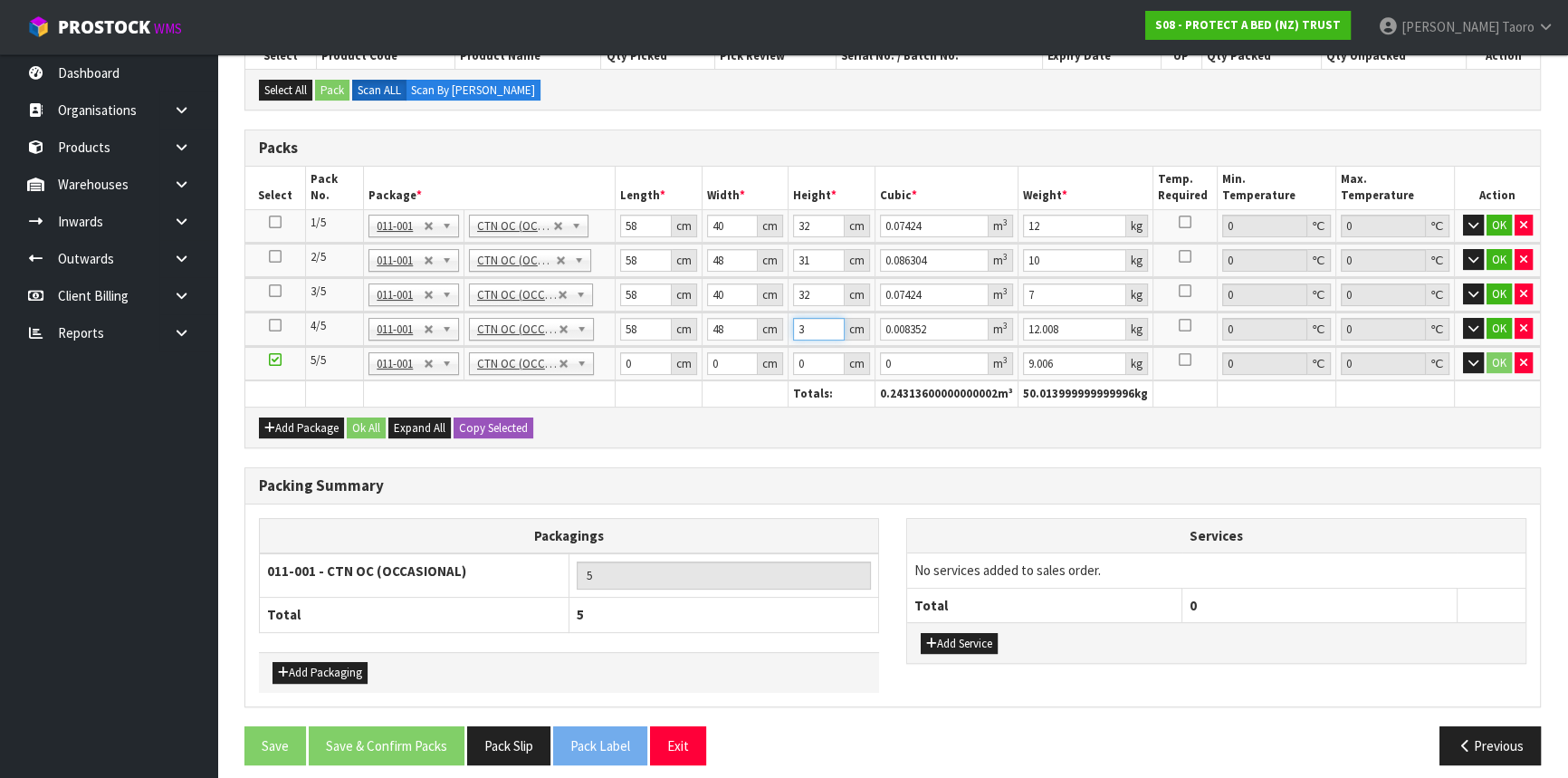
type input "32"
type input "0.089088"
type input "32"
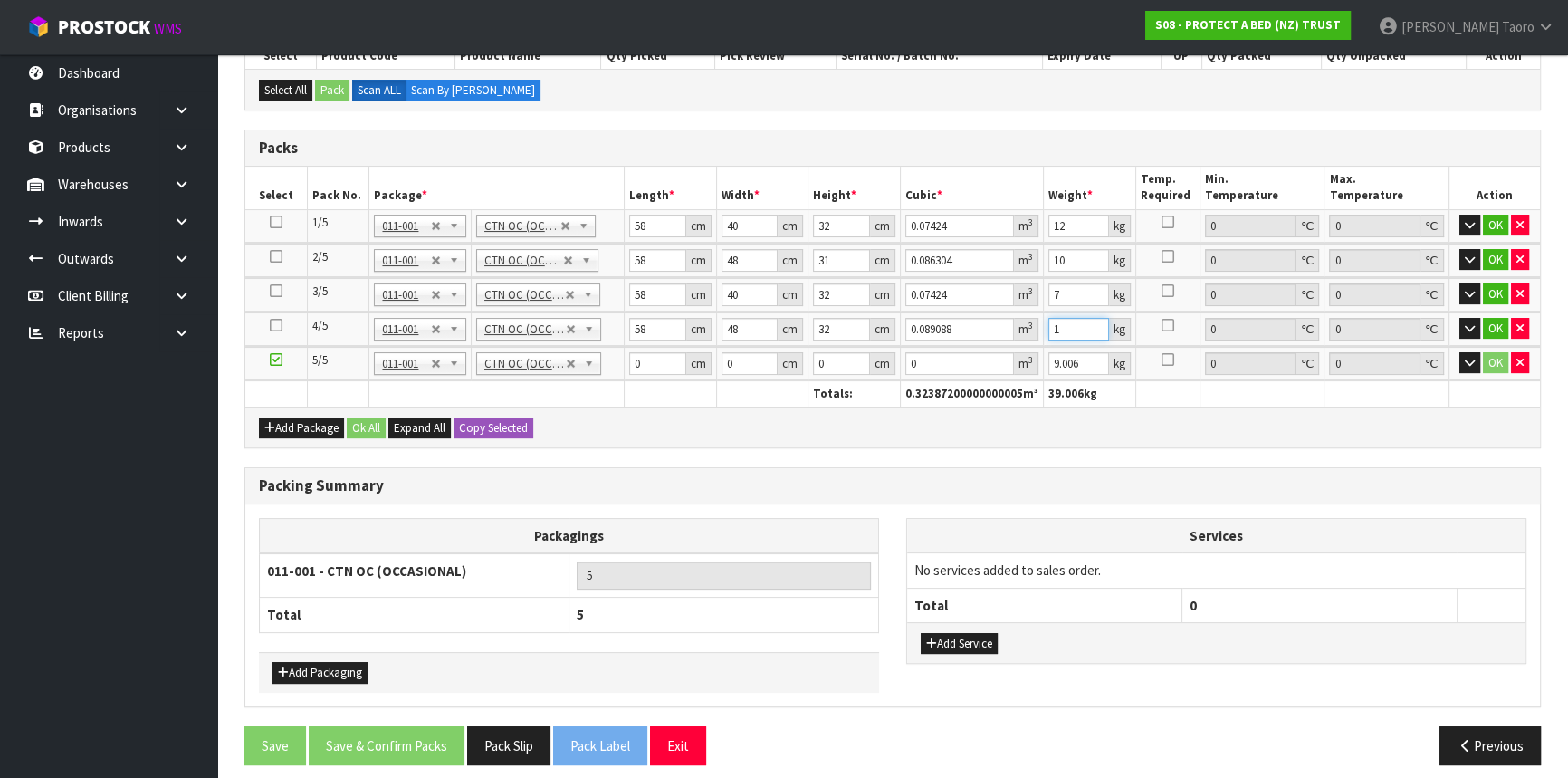
type input "1"
click at [1061, 325] on input "1" at bounding box center [1078, 329] width 61 height 23
type input "10"
type input "58"
type input "49"
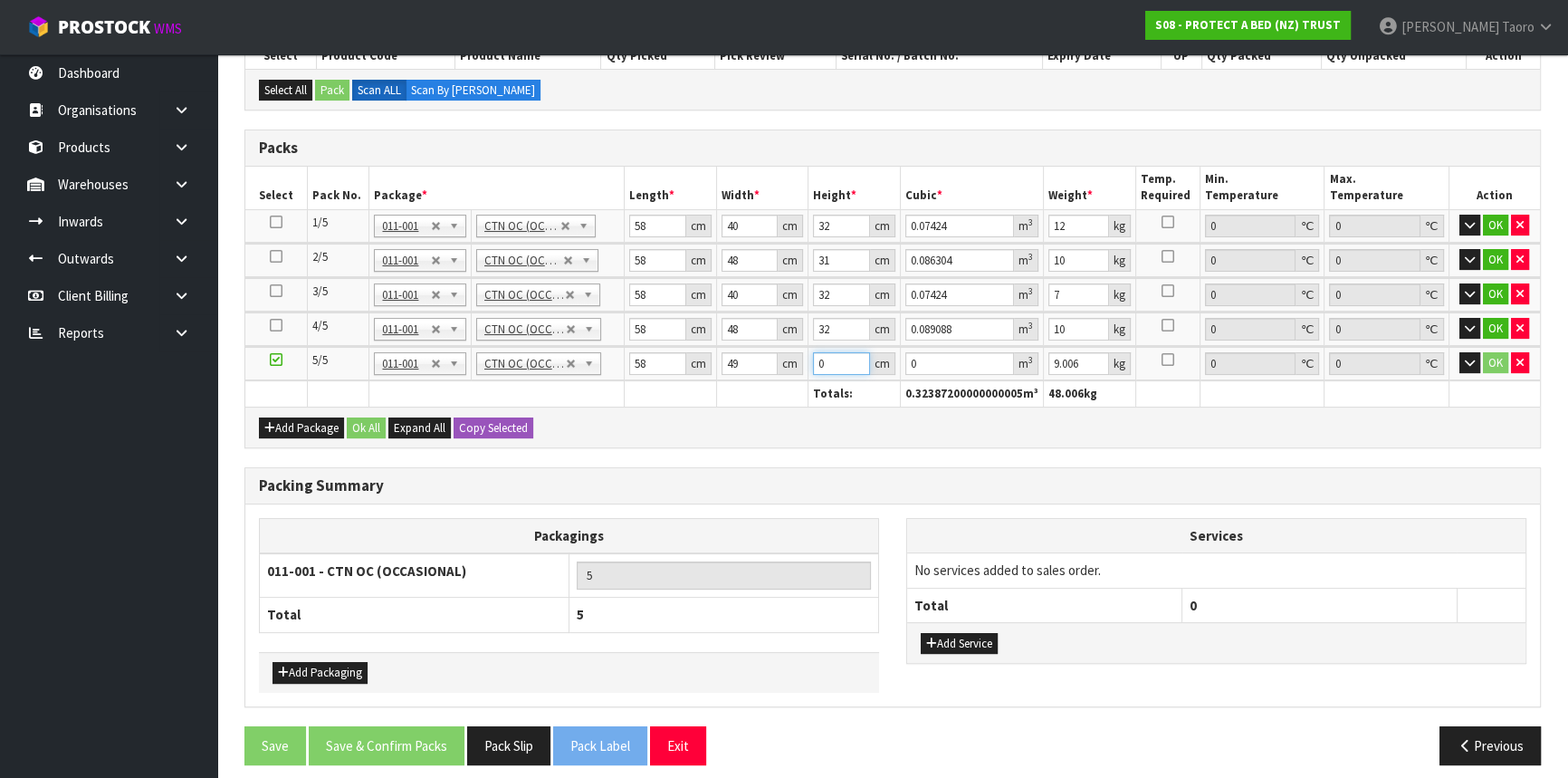
type input "3"
type input "0.008526"
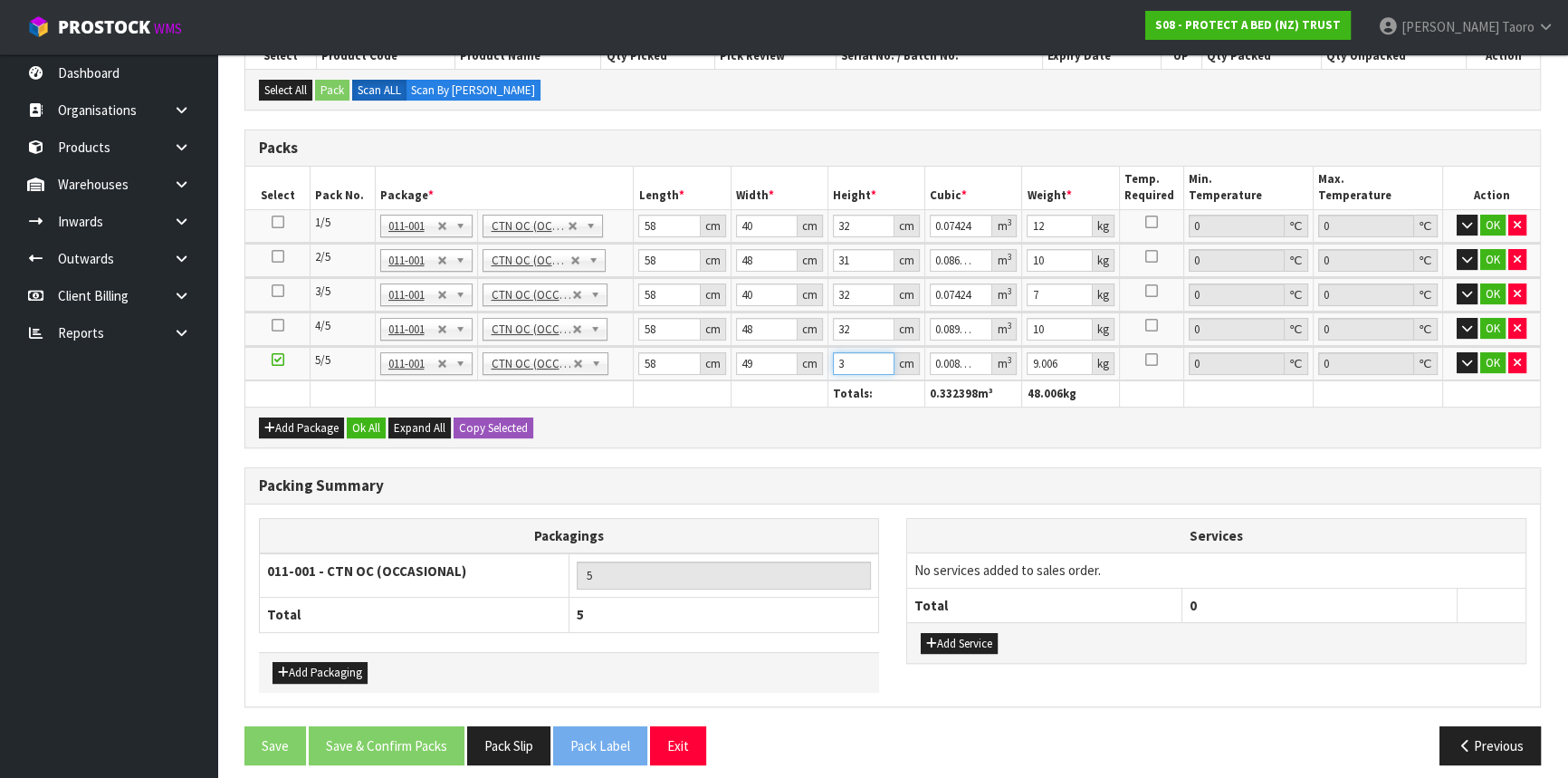
type input "32"
type input "0.090944"
type input "32"
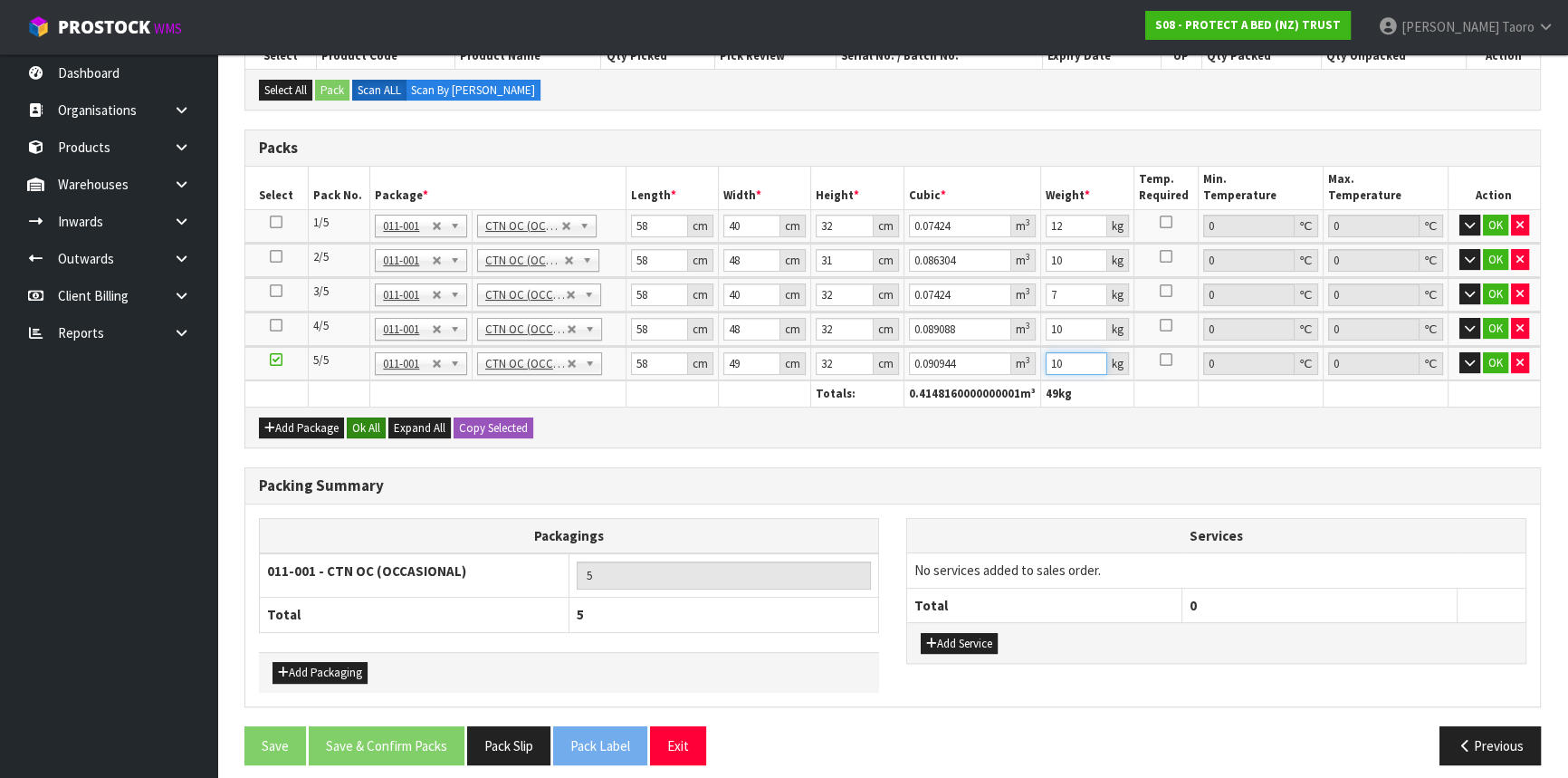
type input "10"
click at [370, 426] on button "Ok All" at bounding box center [366, 429] width 39 height 22
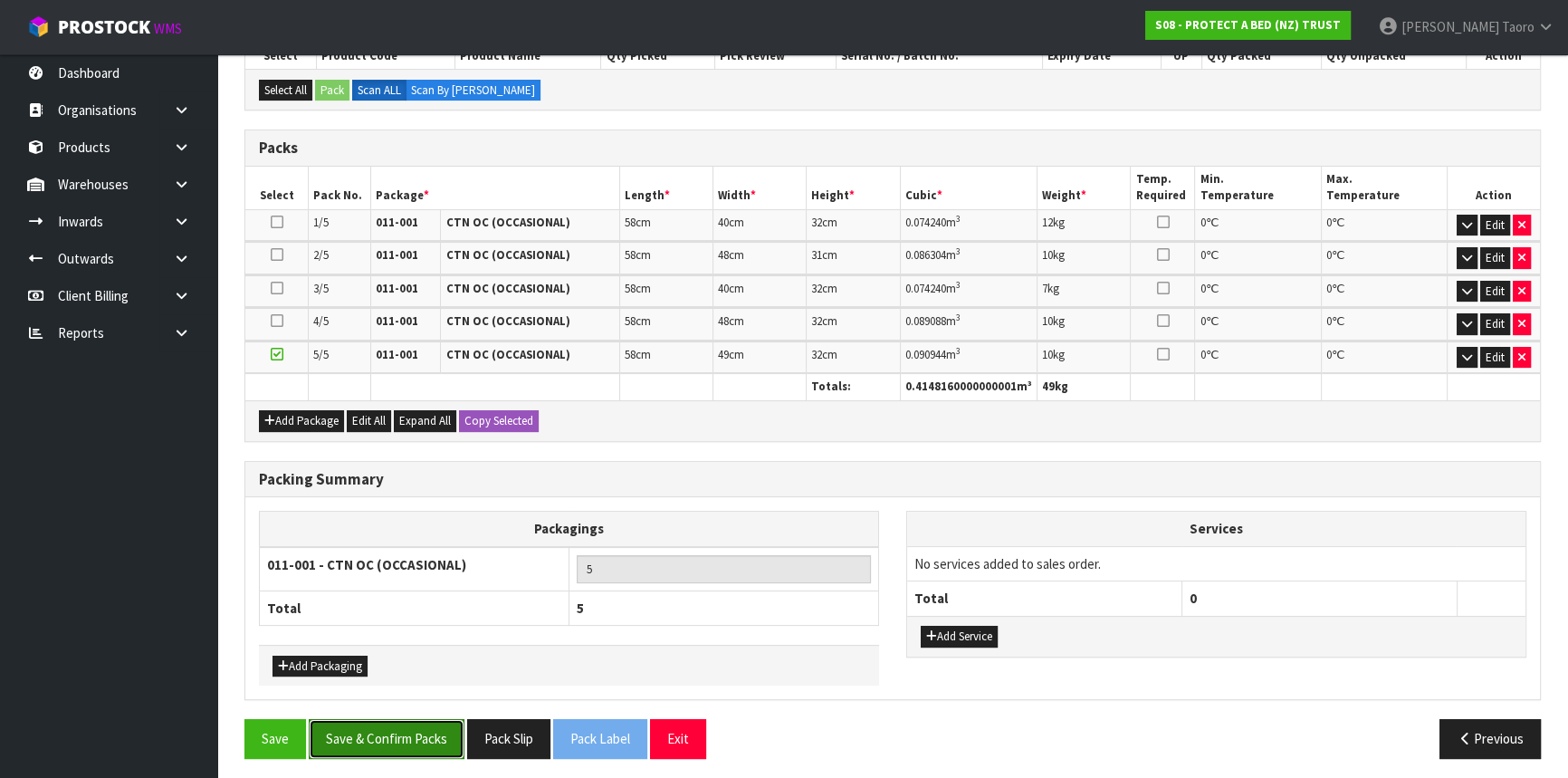
click at [430, 684] on button "Save & Confirm Packs" at bounding box center [387, 738] width 156 height 39
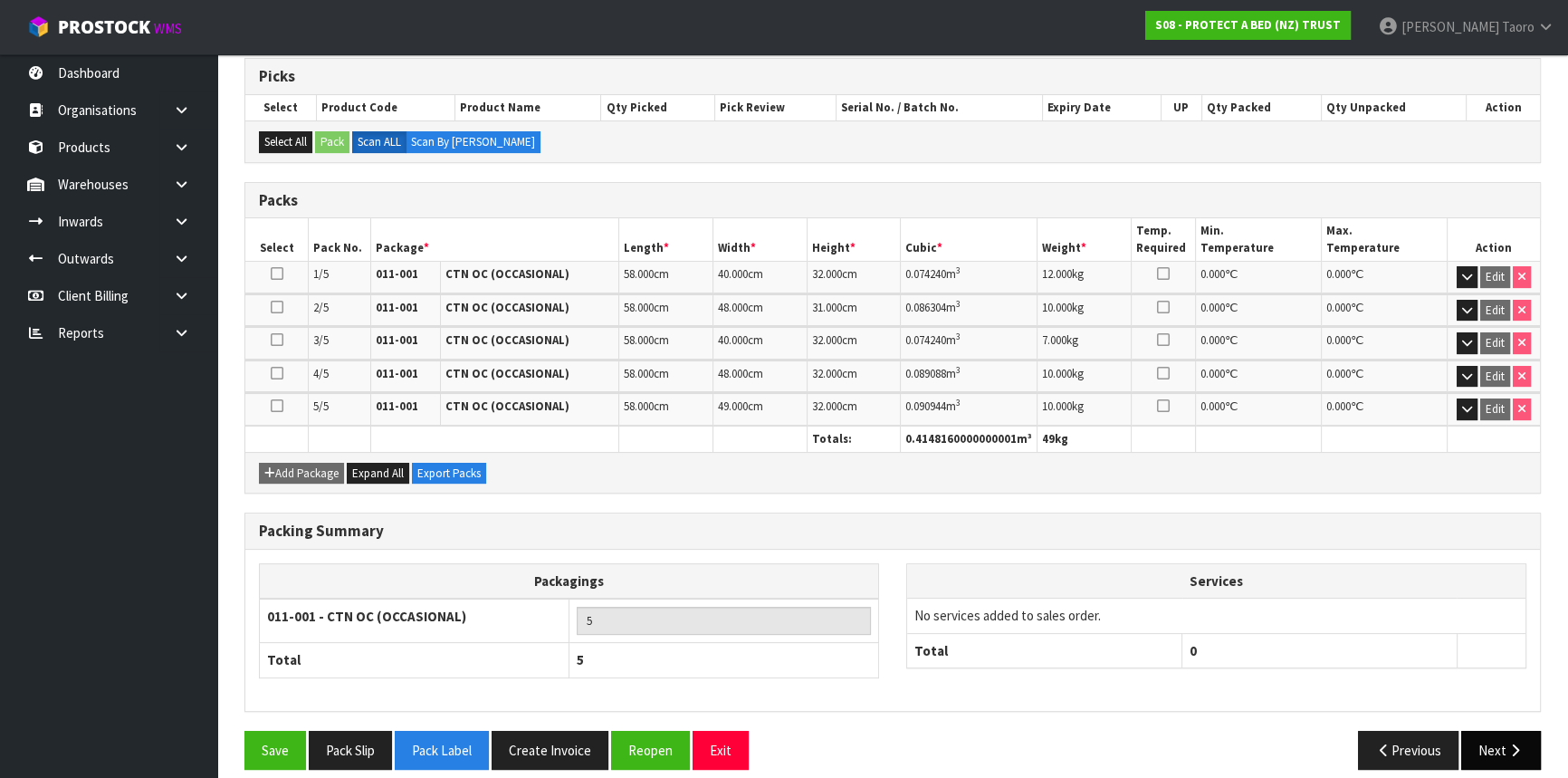
scroll to position [376, 0]
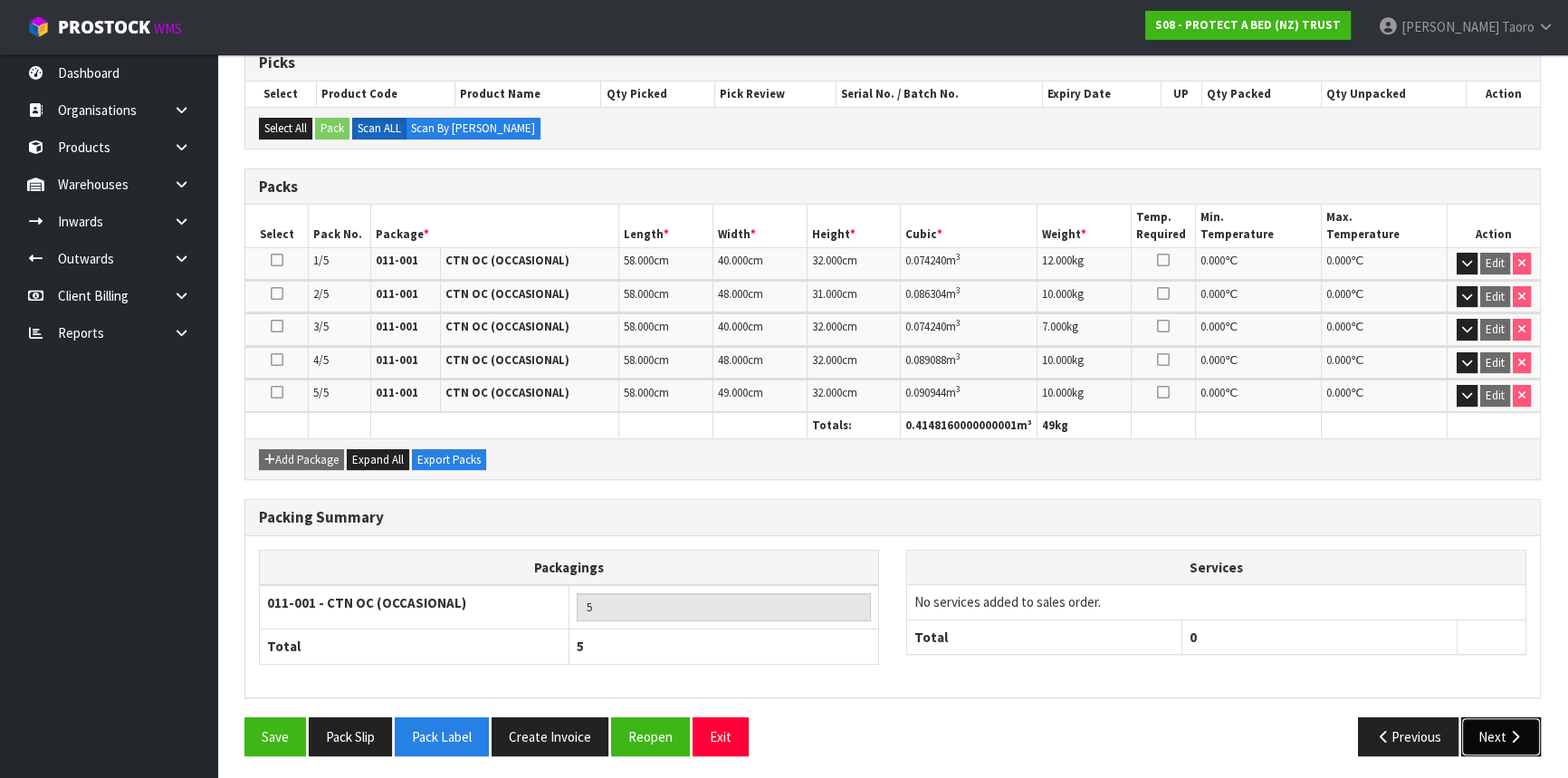
click at [1389, 684] on button "Next" at bounding box center [1501, 736] width 79 height 39
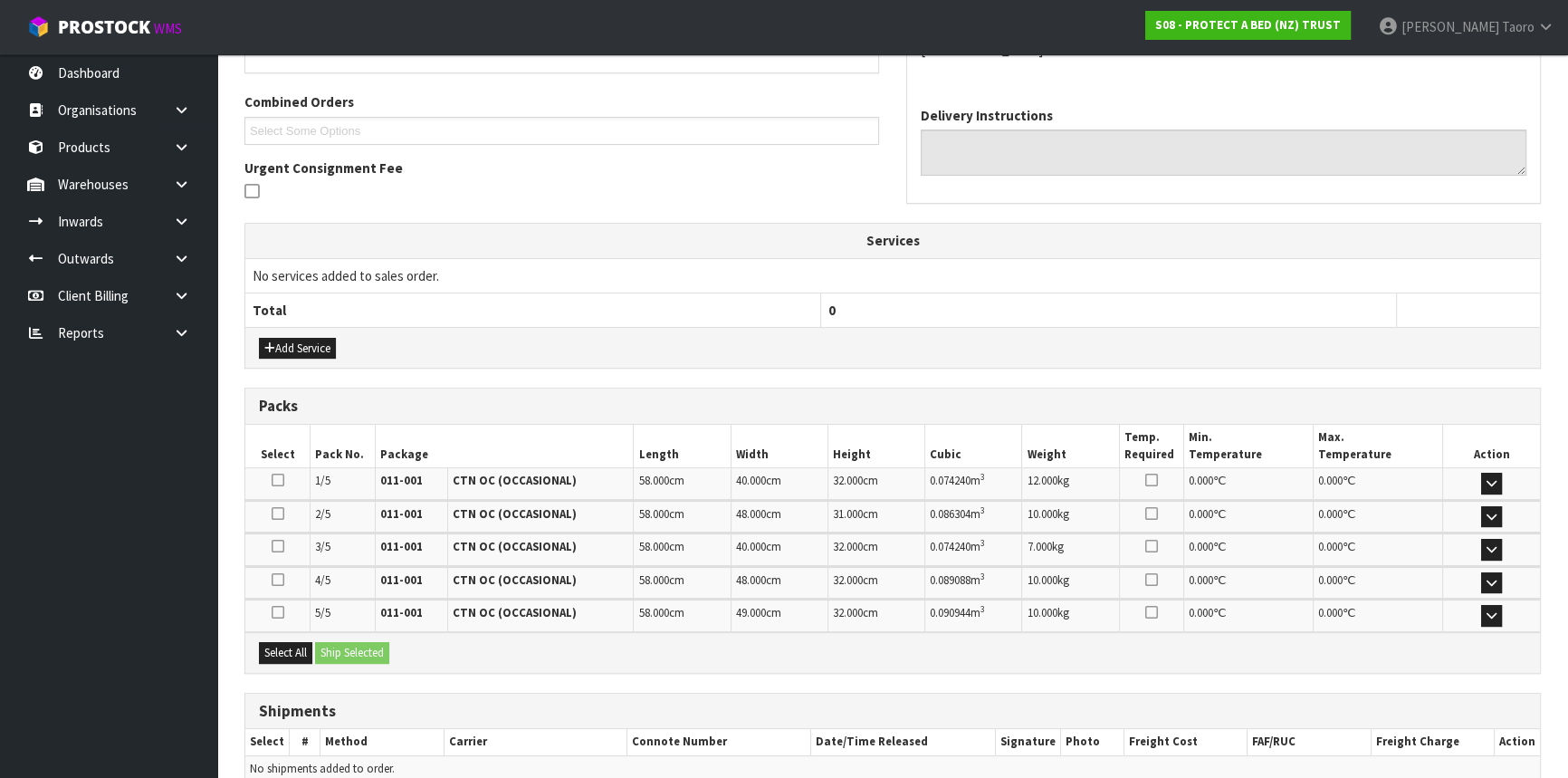
scroll to position [528, 0]
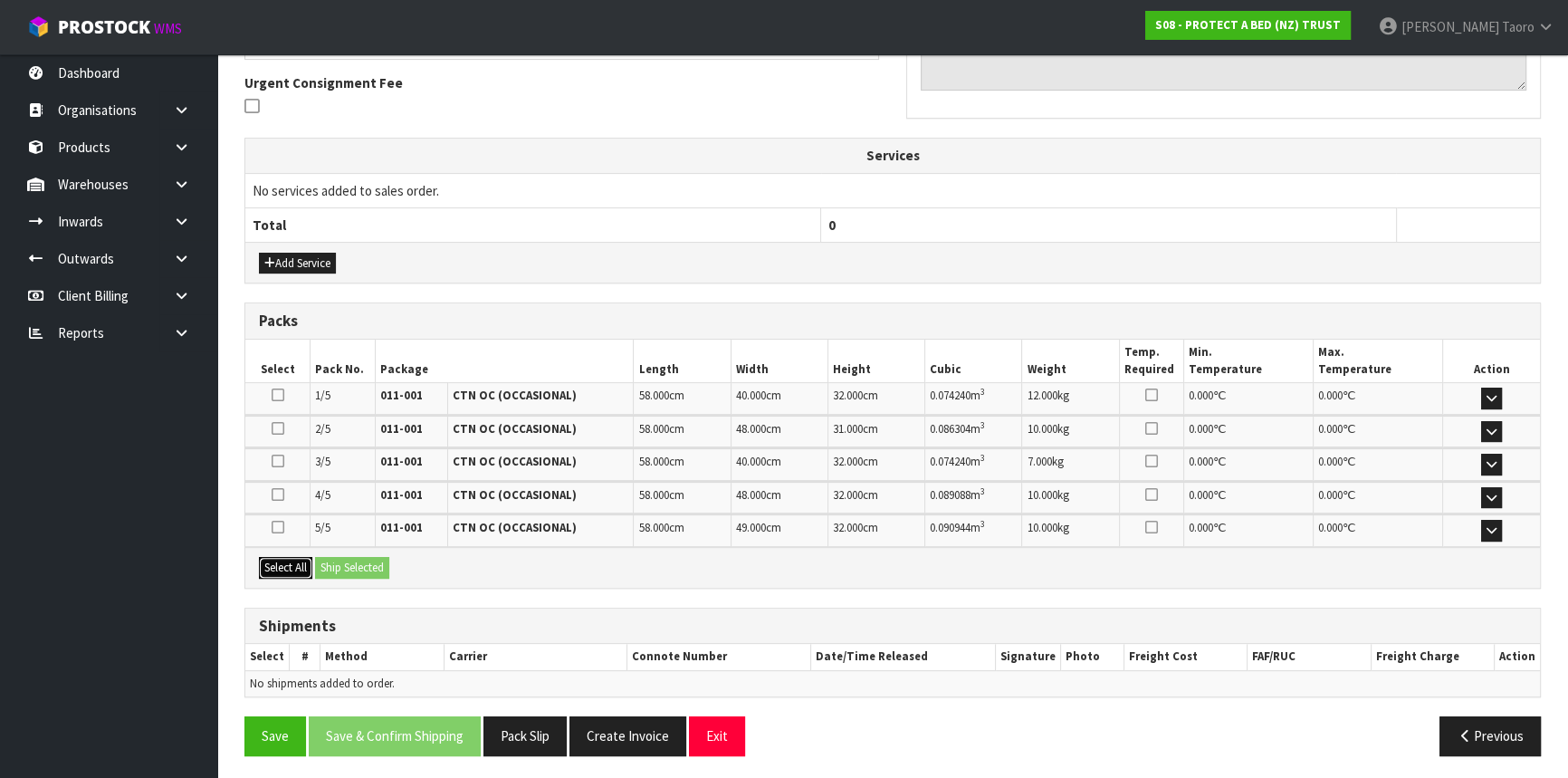
click at [305, 569] on button "Select All" at bounding box center [285, 568] width 54 height 22
click at [337, 561] on button "Ship Selected" at bounding box center [352, 568] width 74 height 22
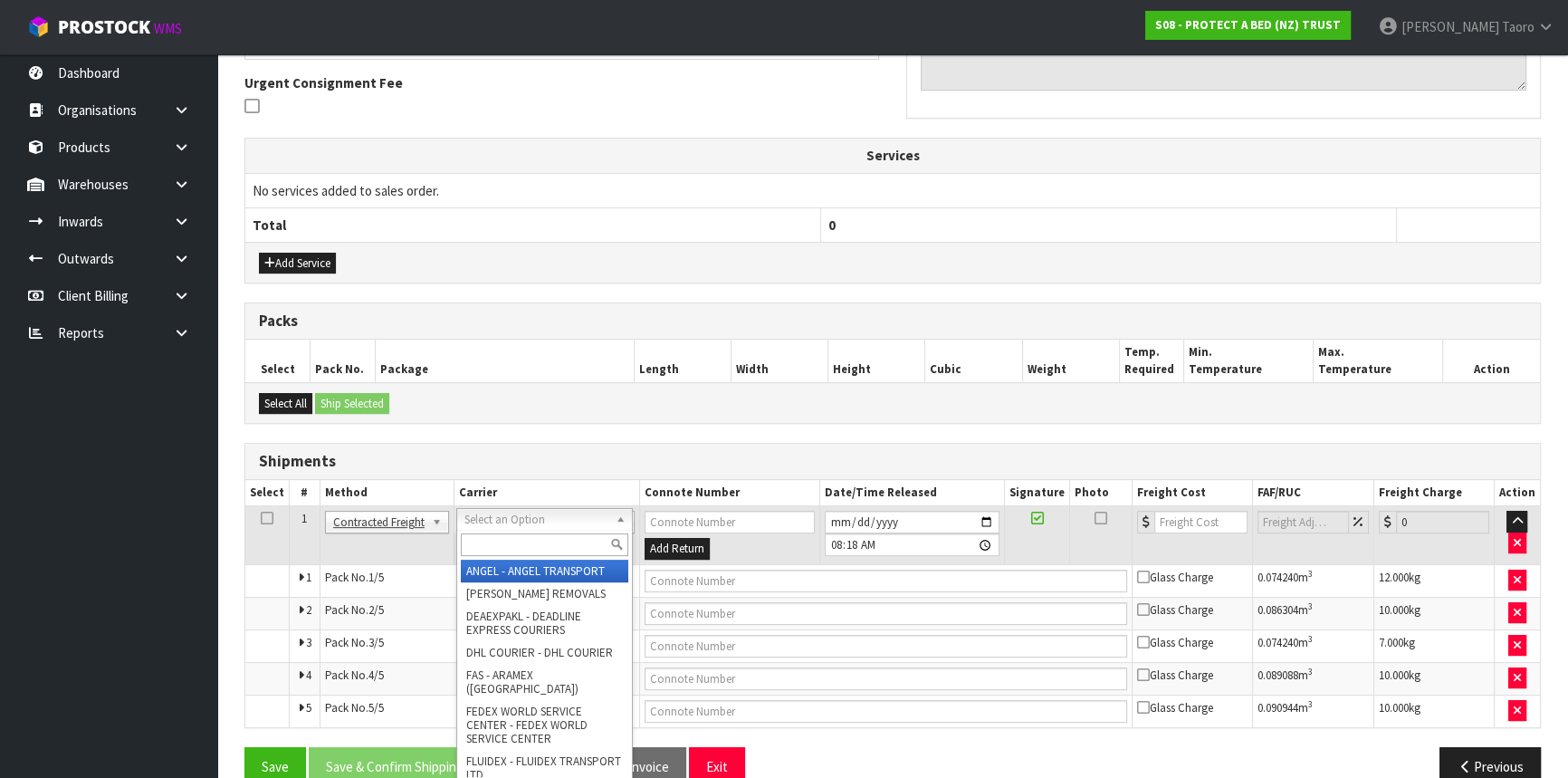
drag, startPoint x: 526, startPoint y: 544, endPoint x: 544, endPoint y: 534, distance: 20.6
click at [543, 534] on input "text" at bounding box center [544, 545] width 168 height 23
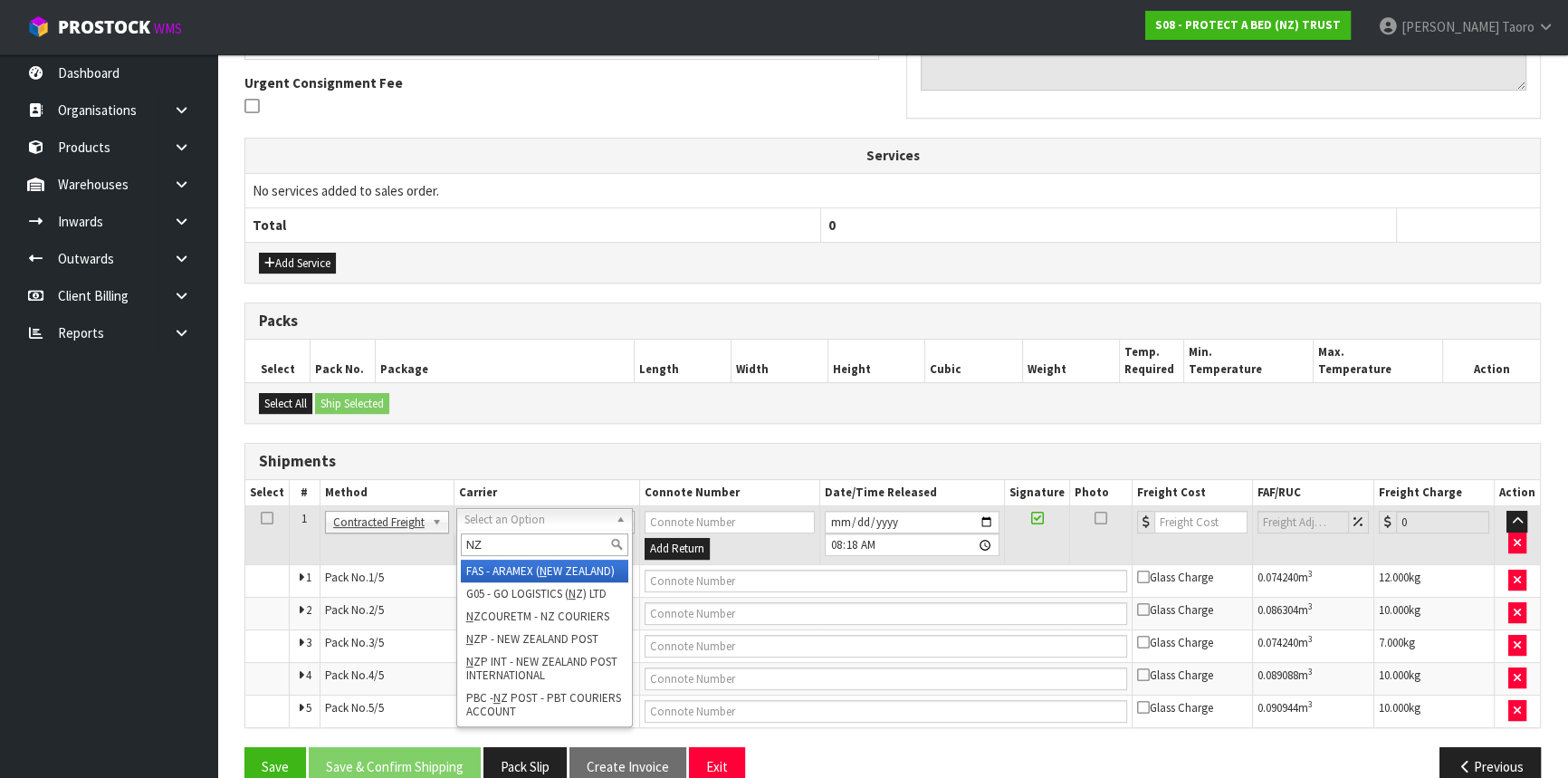
type input "NZP"
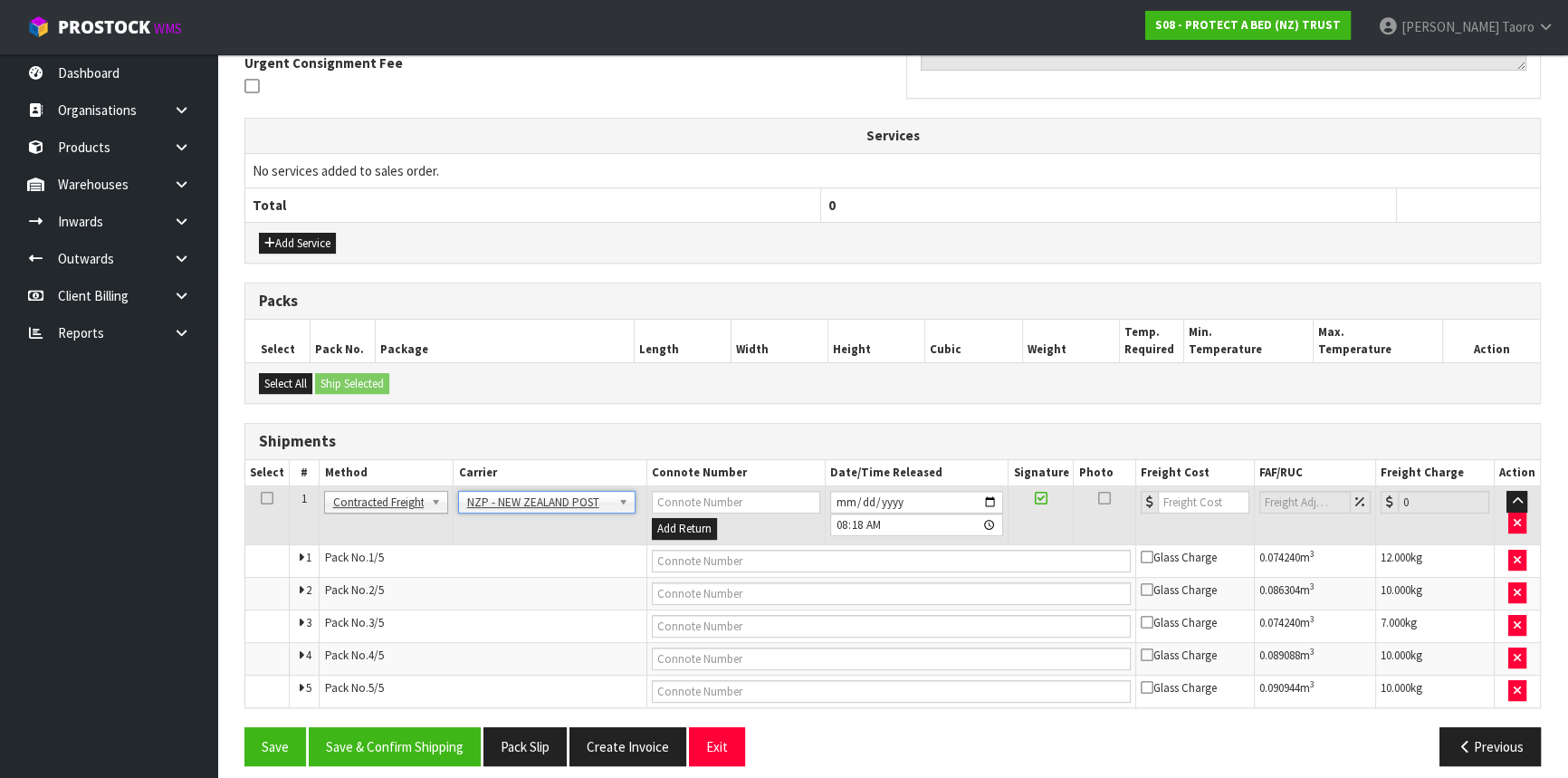
scroll to position [560, 0]
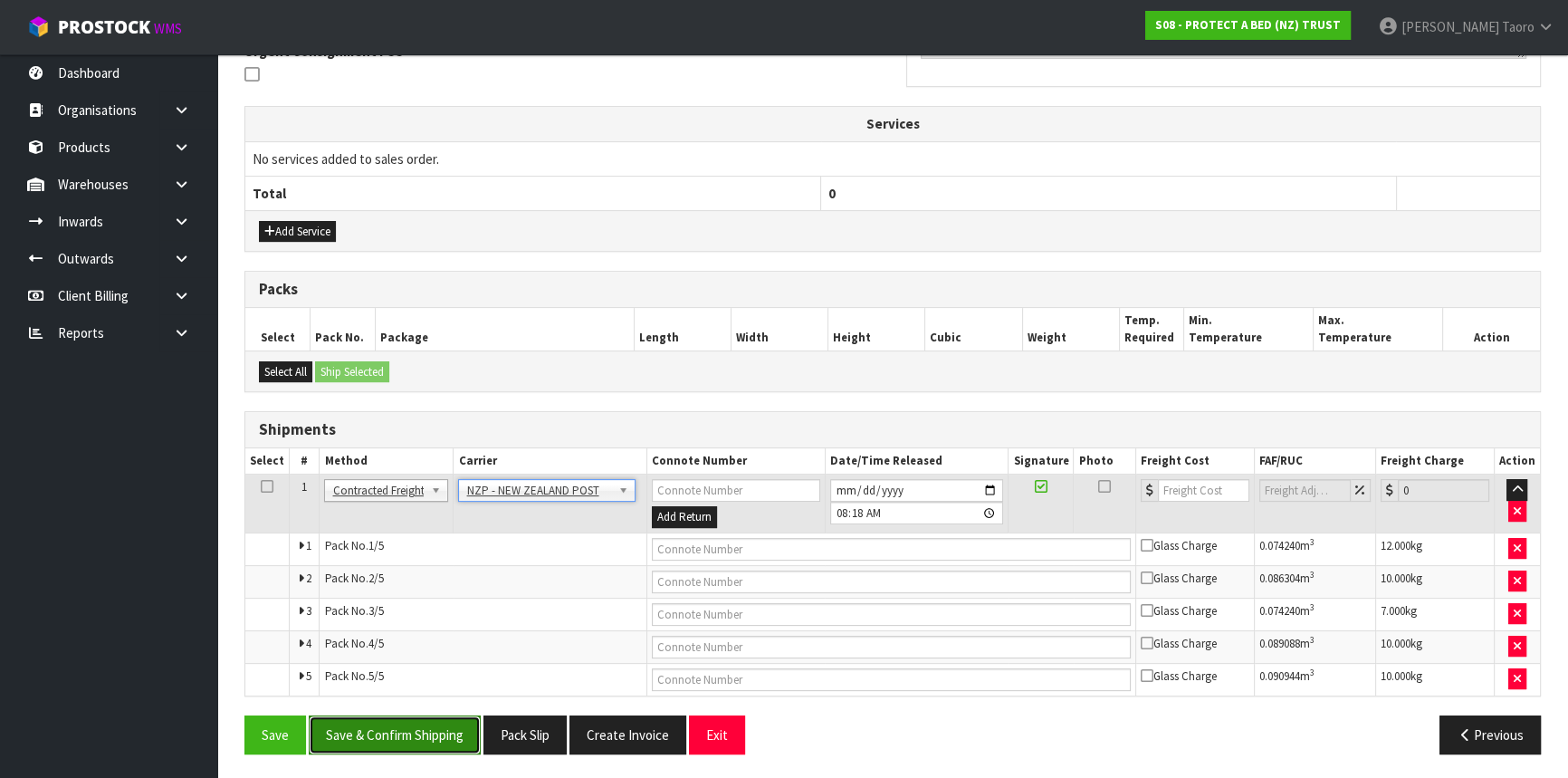
click at [463, 684] on button "Save & Confirm Shipping" at bounding box center [395, 734] width 172 height 39
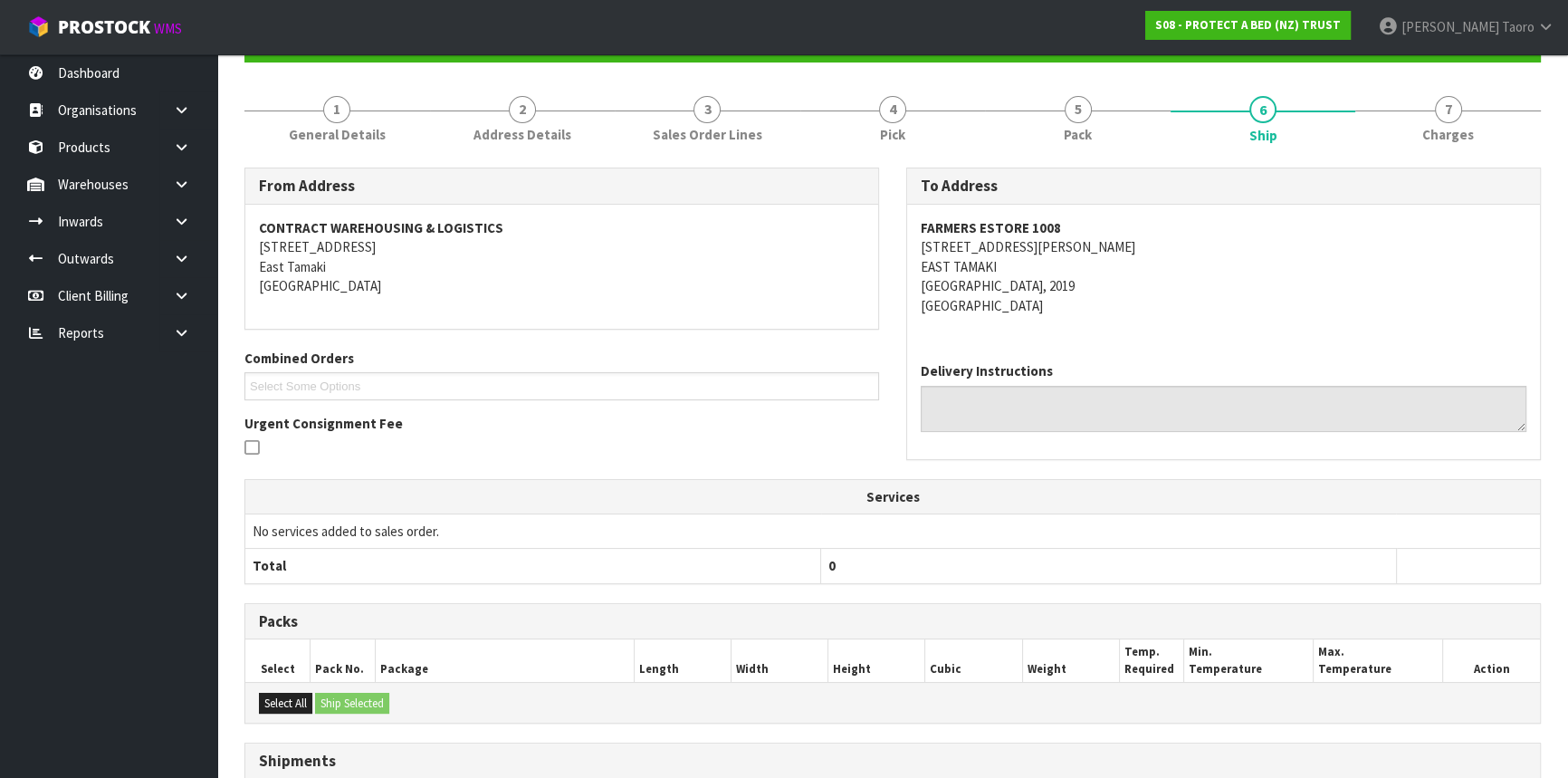
scroll to position [528, 0]
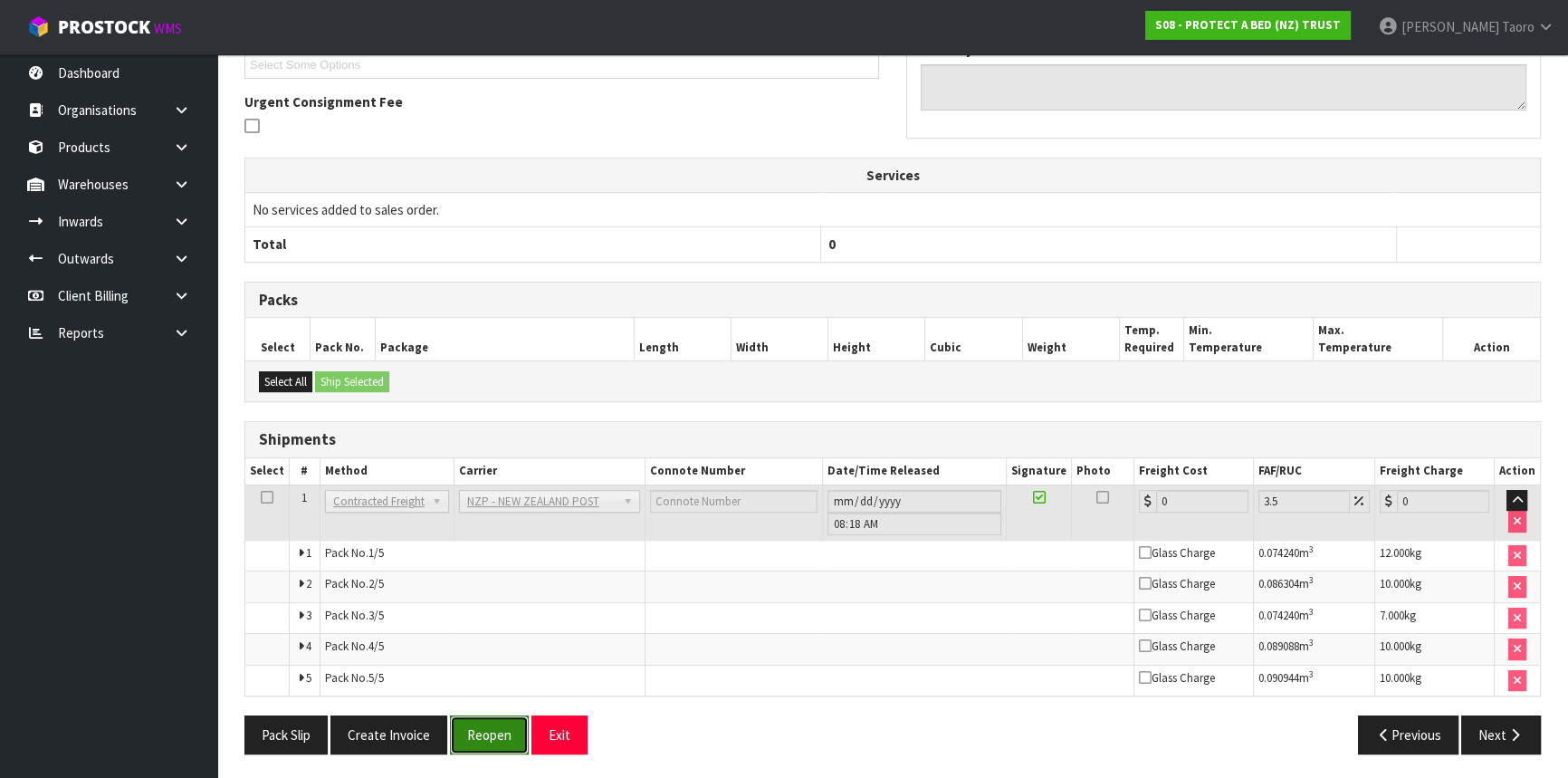
drag, startPoint x: 453, startPoint y: 727, endPoint x: 449, endPoint y: 715, distance: 12.6
click at [453, 684] on button "Reopen" at bounding box center [489, 734] width 78 height 39
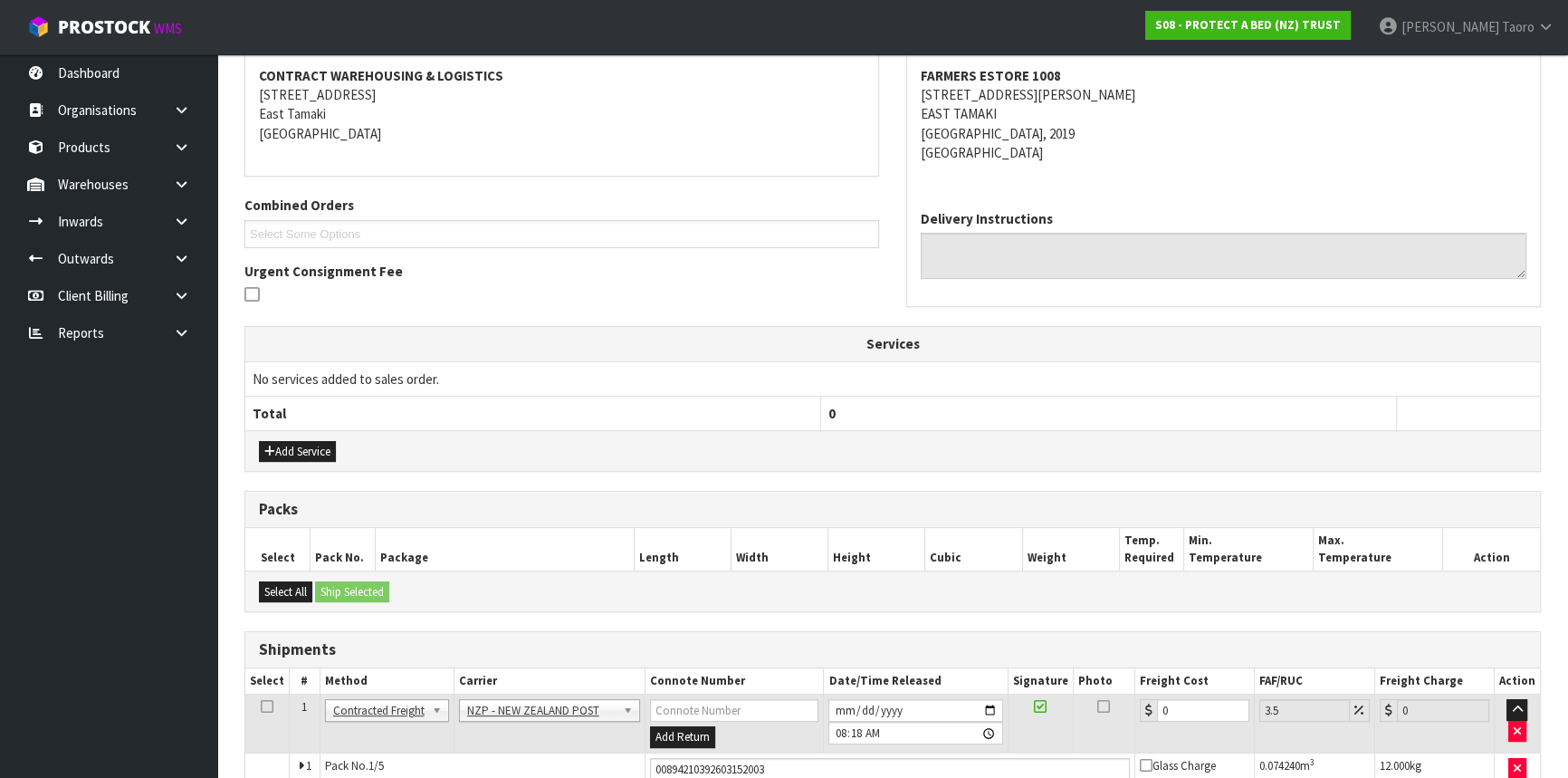
scroll to position [493, 0]
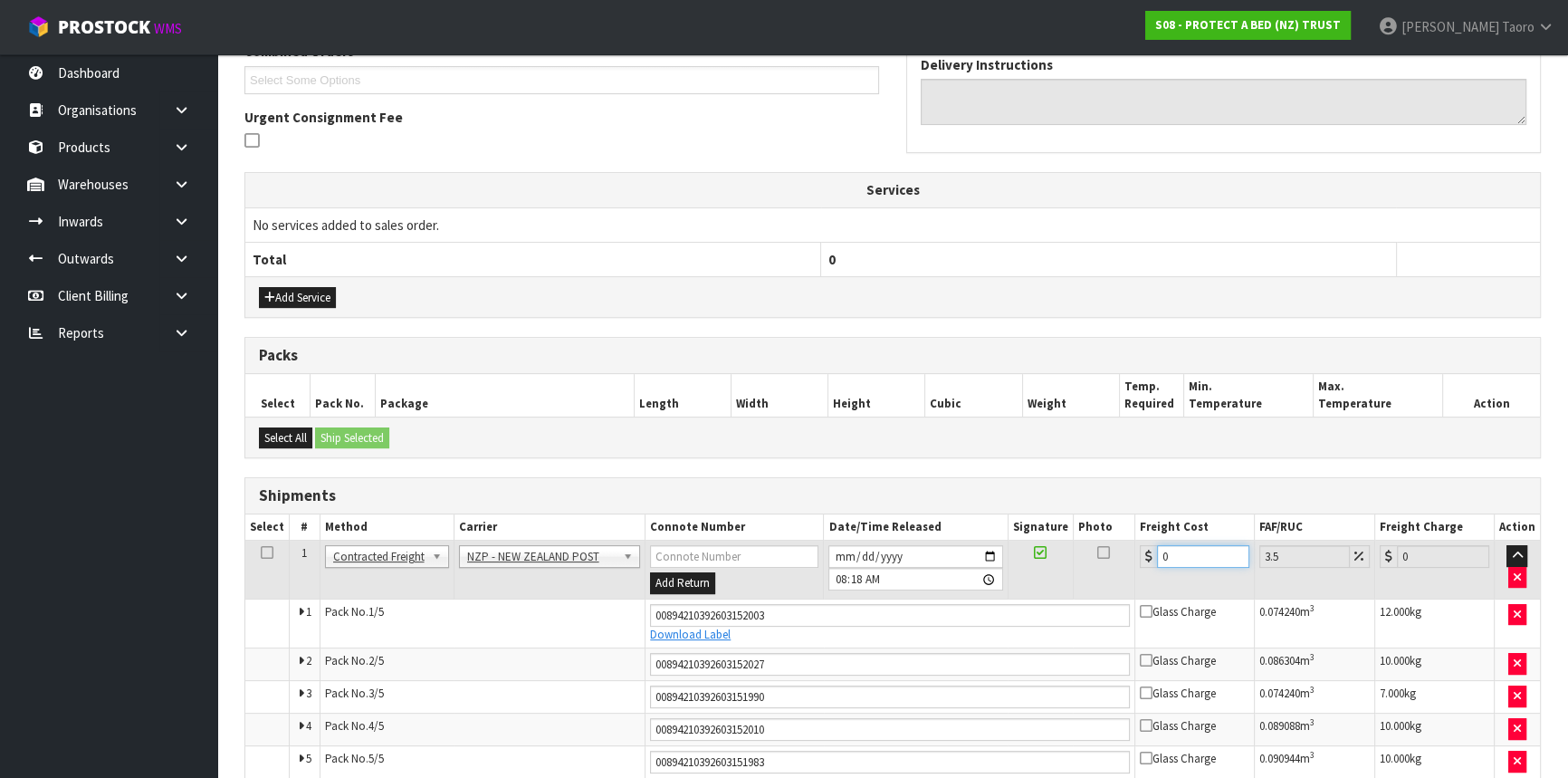
click at [1191, 550] on input "0" at bounding box center [1202, 556] width 92 height 23
type input "2"
type input "2.07"
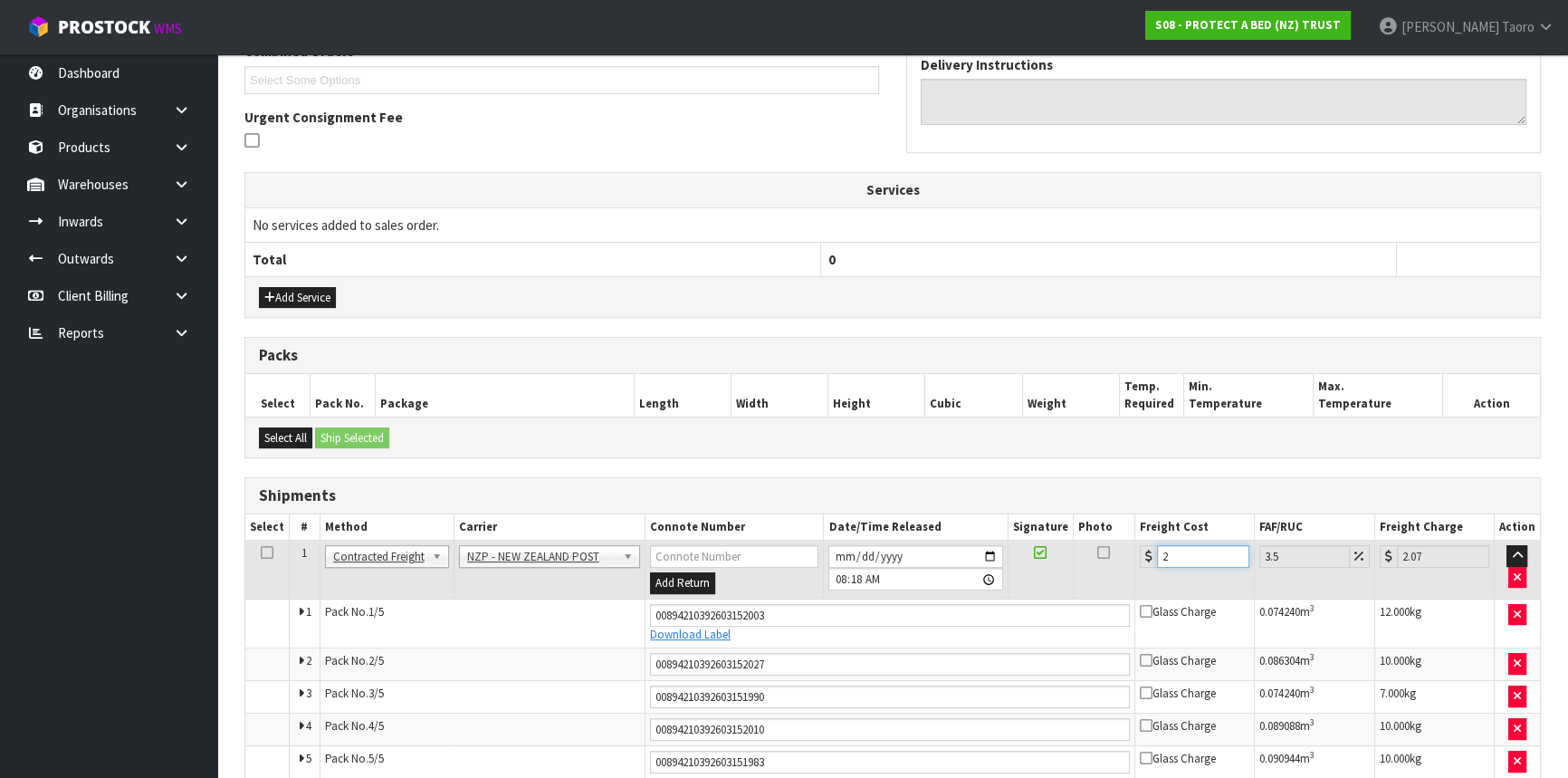
type input "21"
type input "21.73"
type input "21.6"
type input "22.36"
type input "21.65"
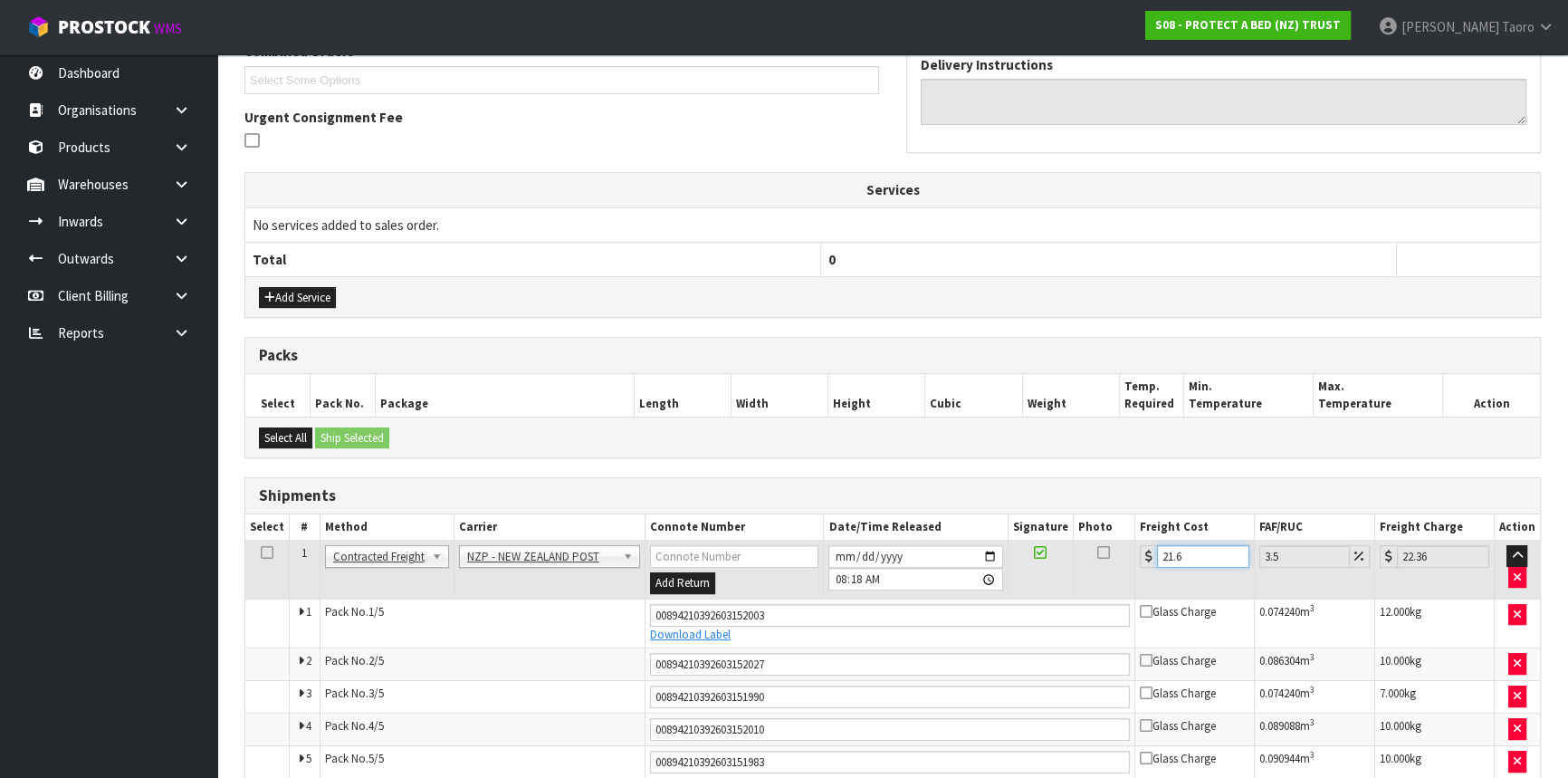
type input "22.41"
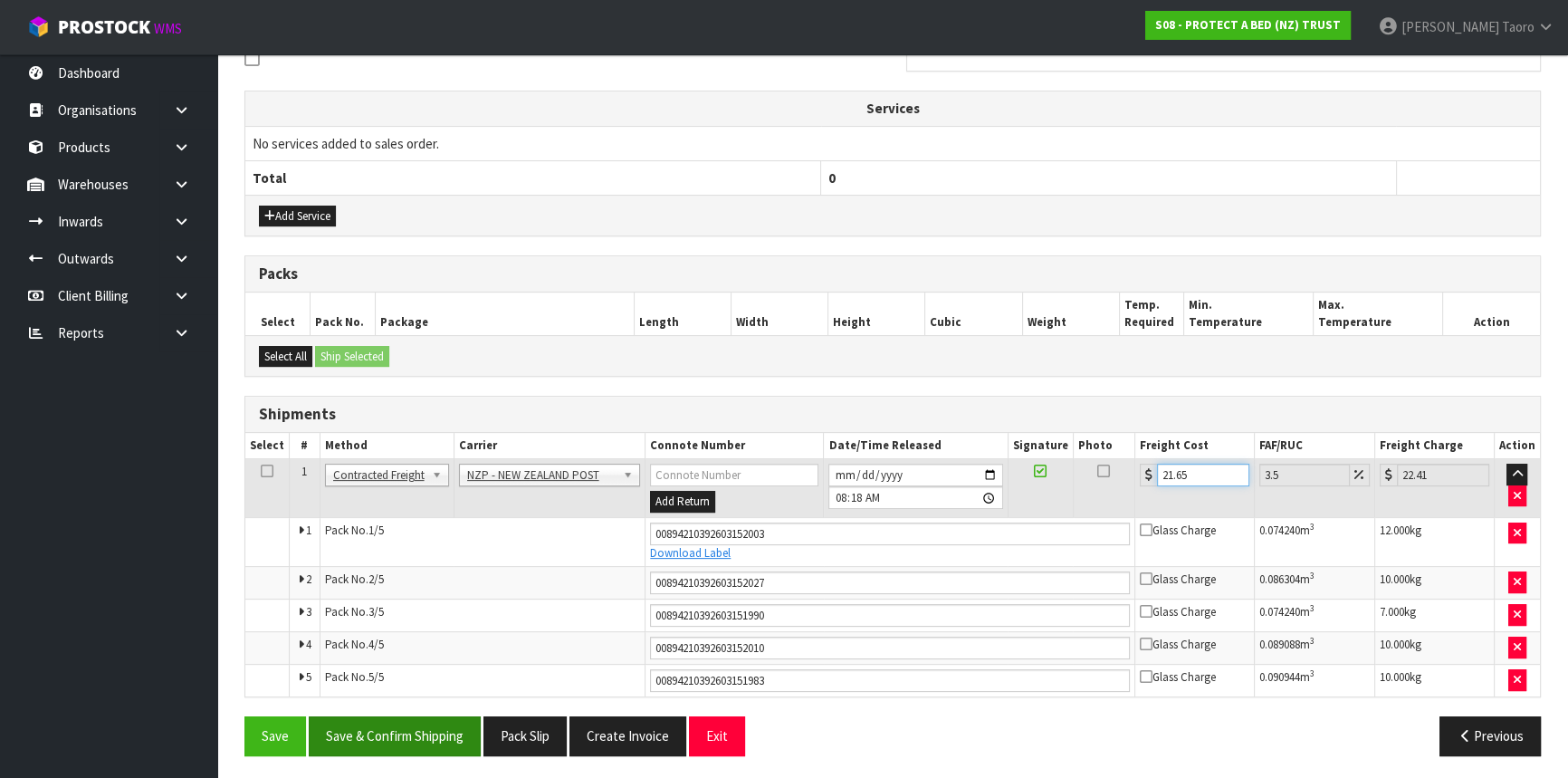
scroll to position [576, 0]
type input "21.65"
click at [379, 684] on button "Save & Confirm Shipping" at bounding box center [395, 734] width 172 height 39
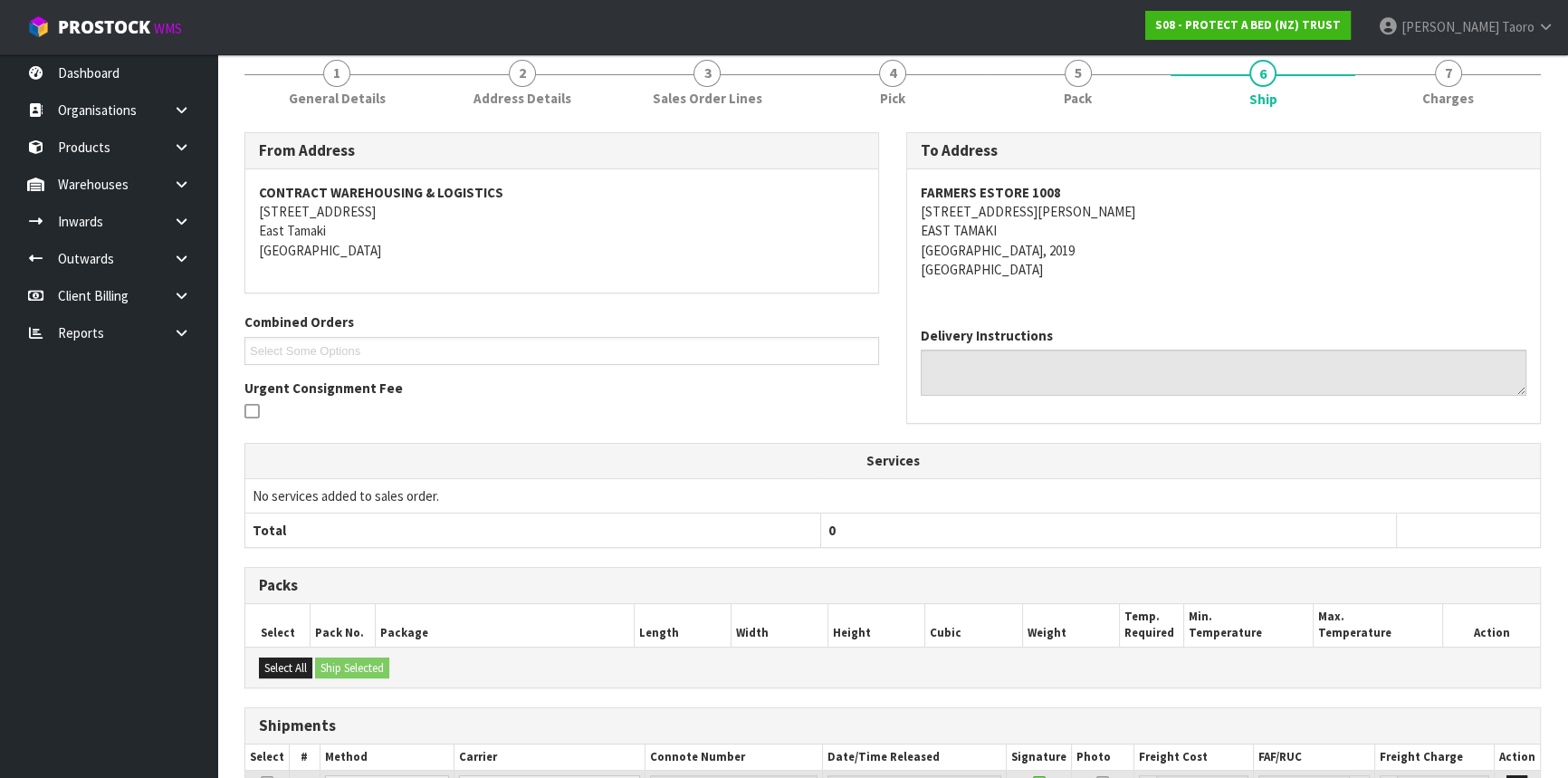
scroll to position [521, 0]
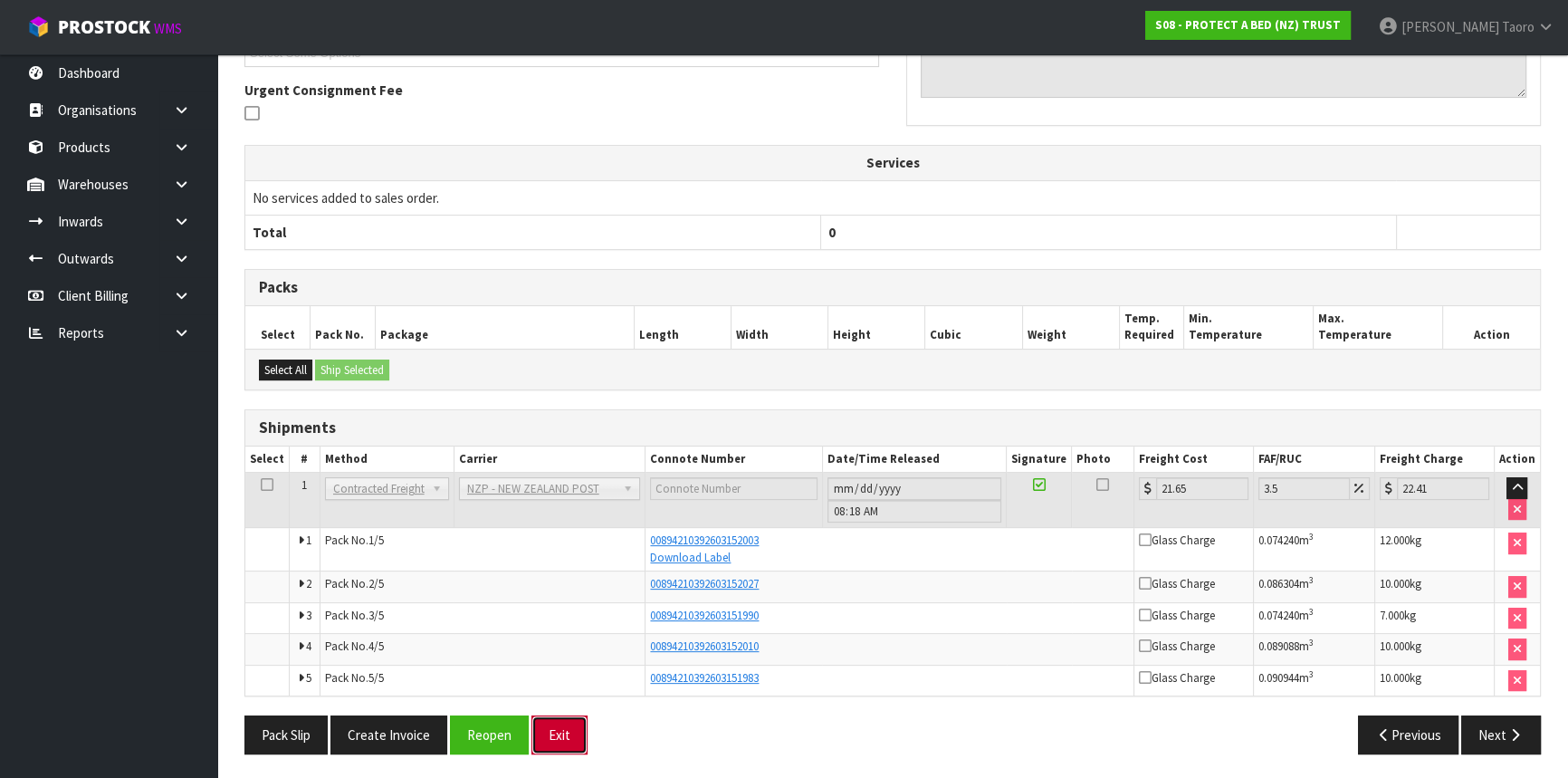
click at [572, 684] on button "Exit" at bounding box center [560, 734] width 57 height 39
